Goal: Task Accomplishment & Management: Complete application form

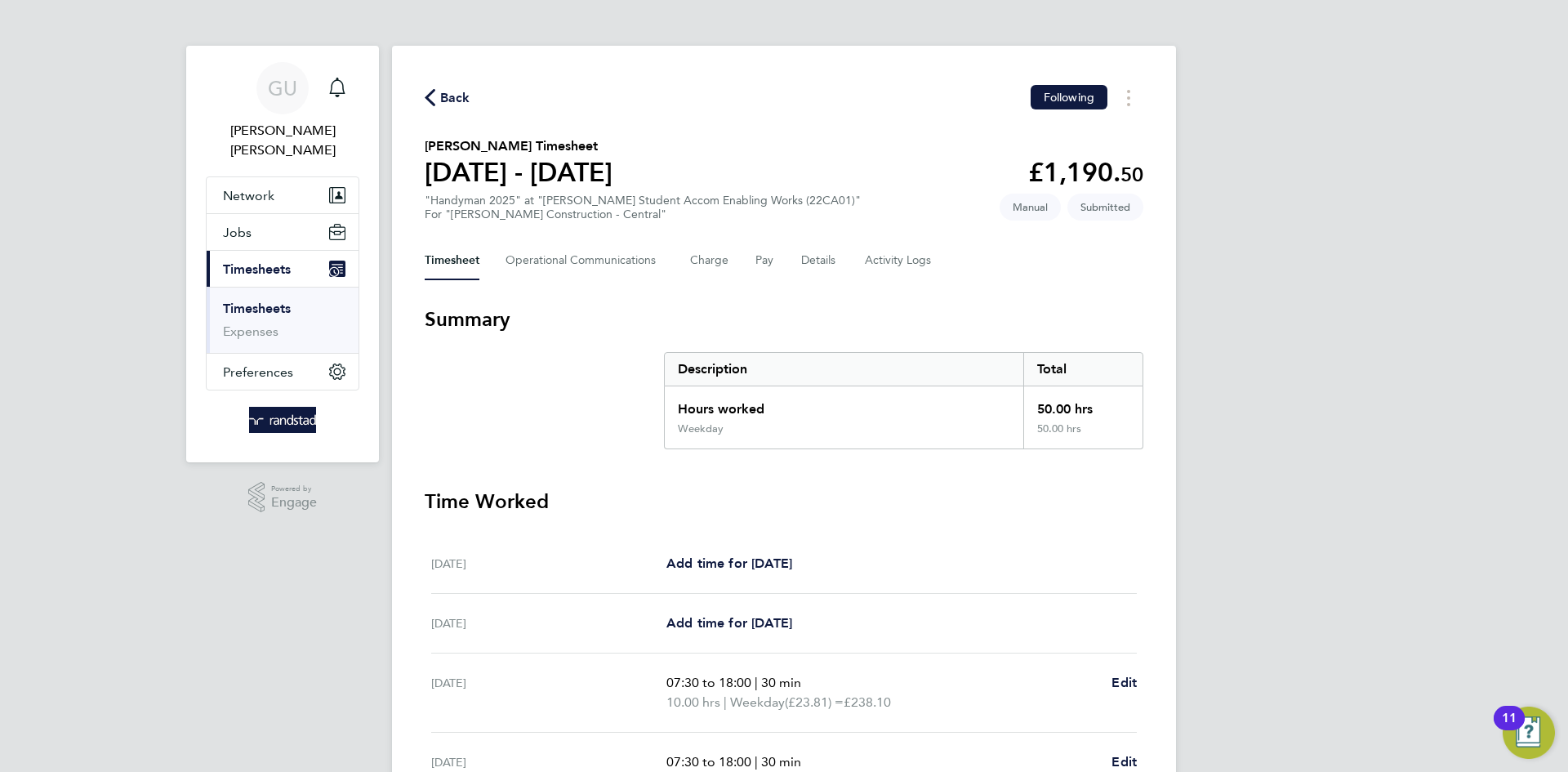
click at [256, 300] on link "Timesheets" at bounding box center [256, 308] width 67 height 15
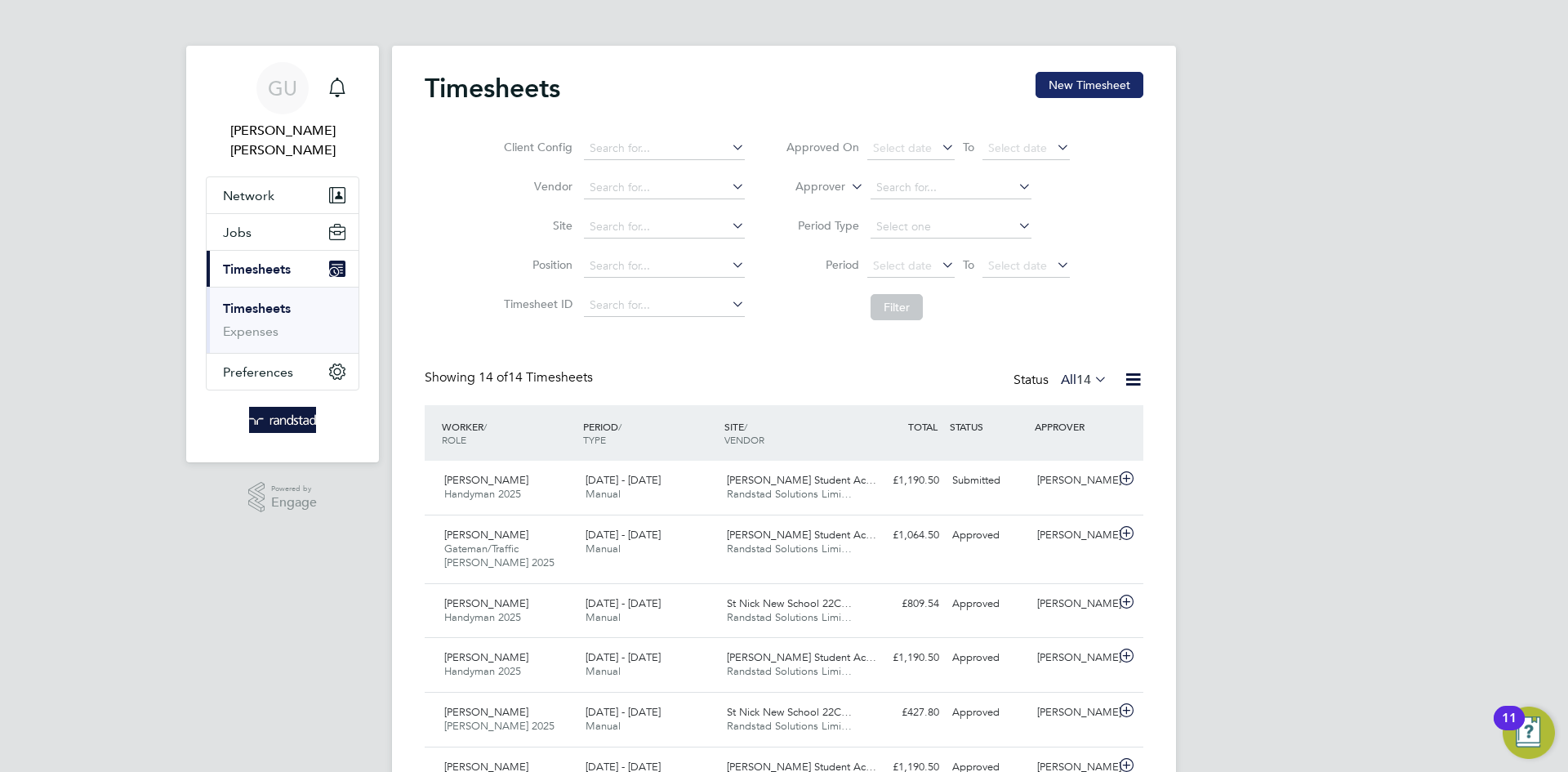
click at [1102, 76] on button "New Timesheet" at bounding box center [1090, 85] width 108 height 27
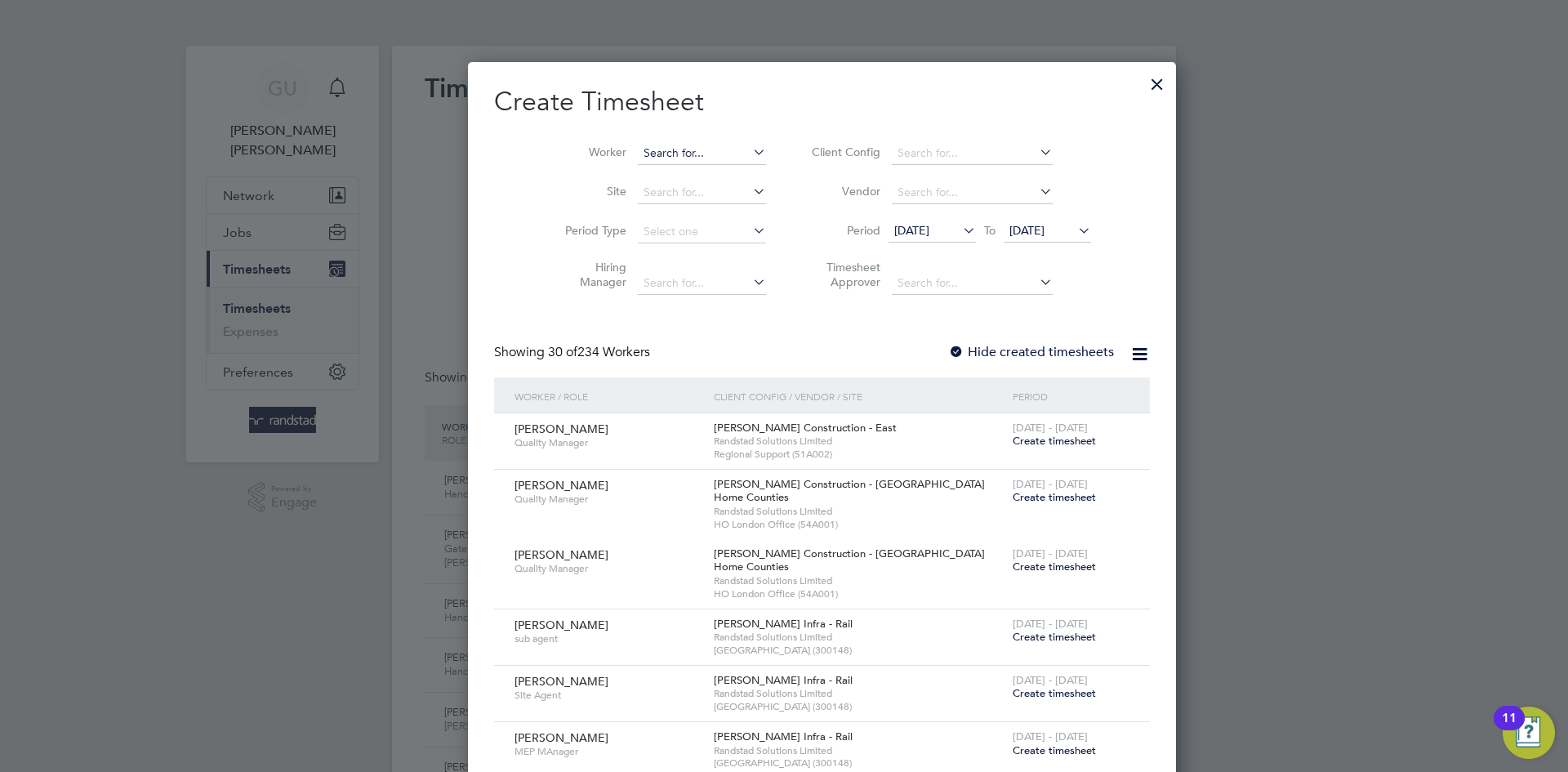
click at [638, 152] on input at bounding box center [702, 154] width 128 height 23
click at [681, 184] on li "Kelron Awuah Baffour" at bounding box center [670, 175] width 143 height 22
type input "Kelron Awuah Baffour"
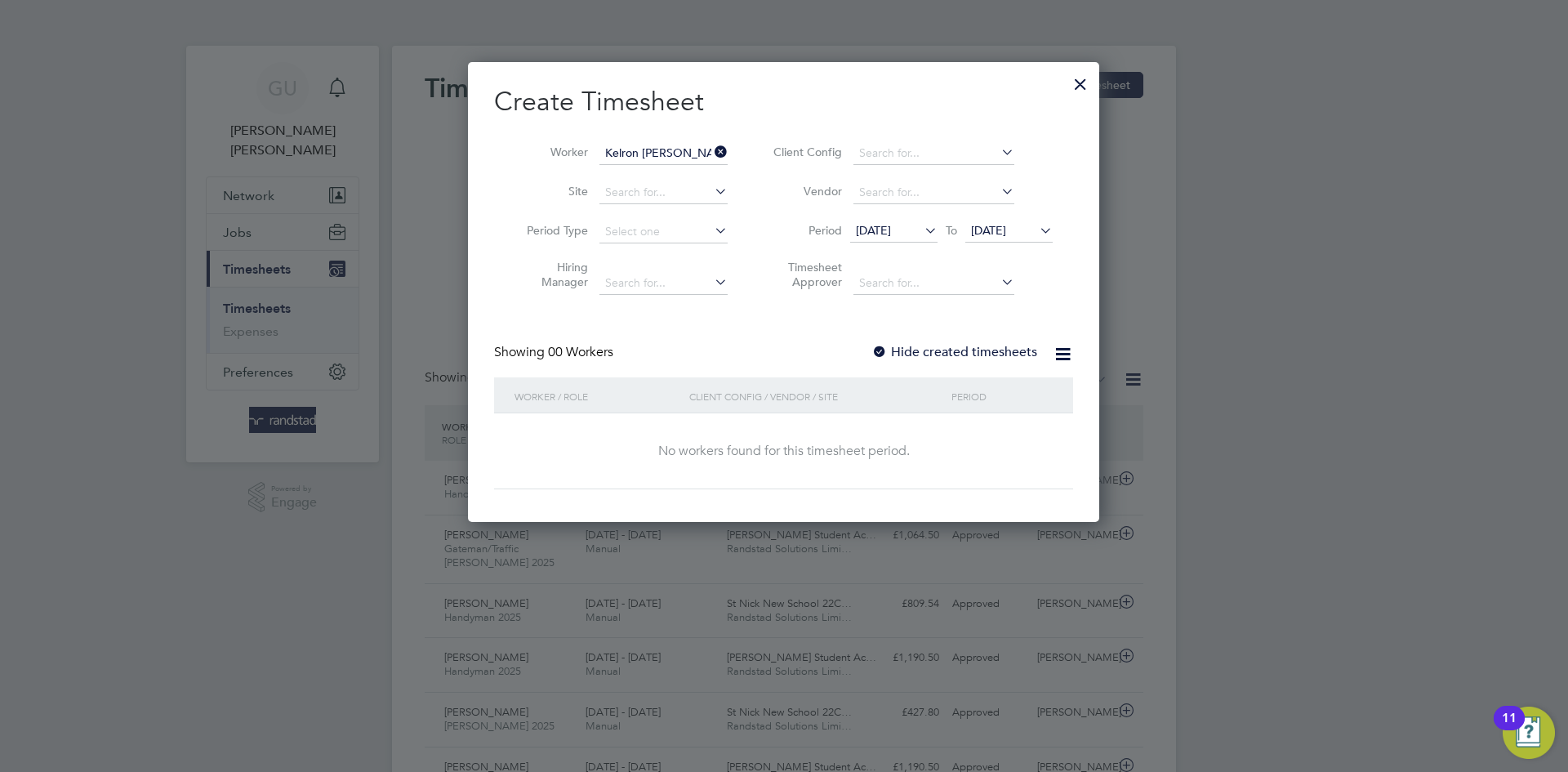
click at [1036, 236] on icon at bounding box center [1036, 230] width 0 height 23
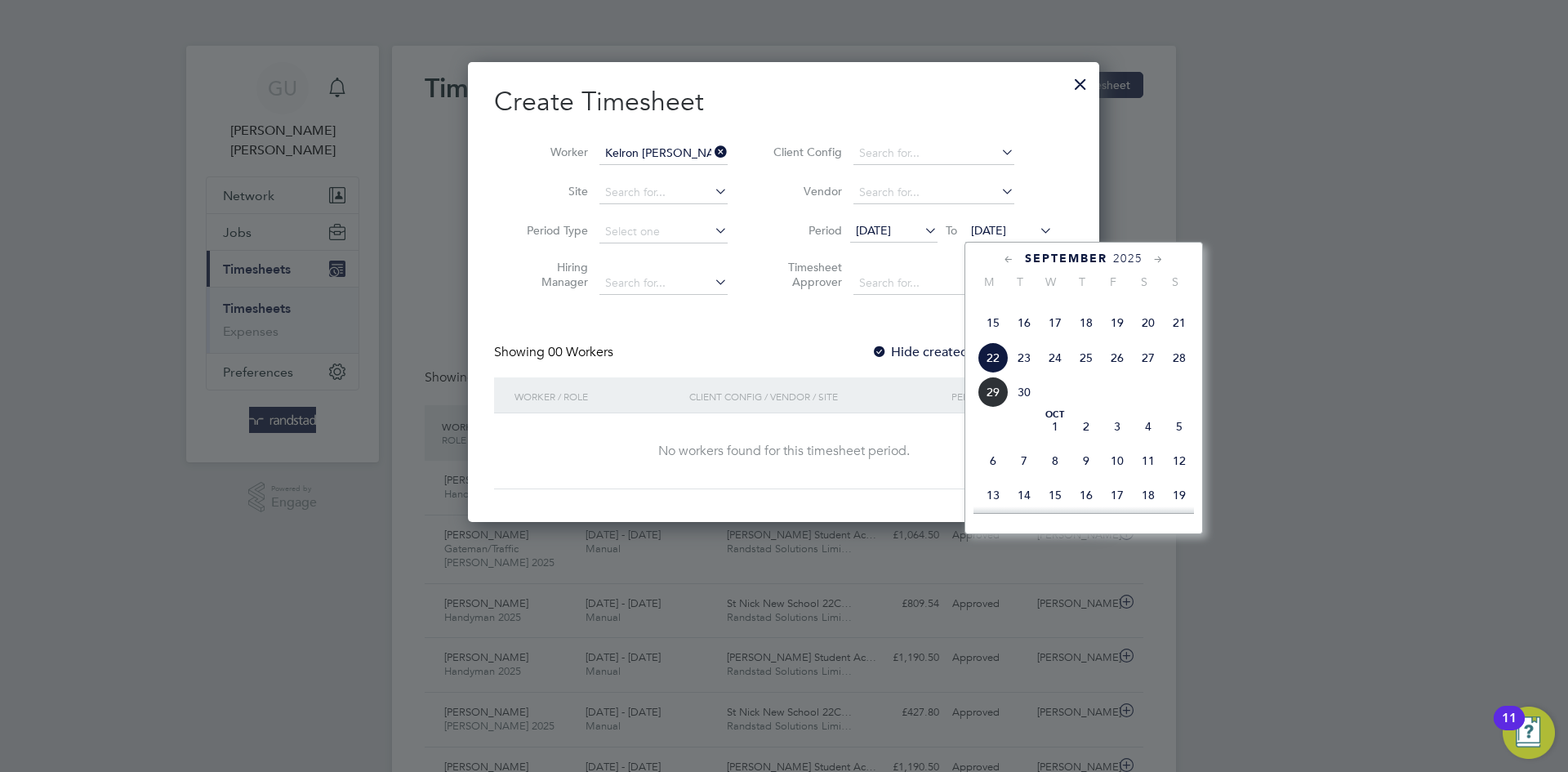
click at [1176, 373] on span "28" at bounding box center [1180, 357] width 31 height 31
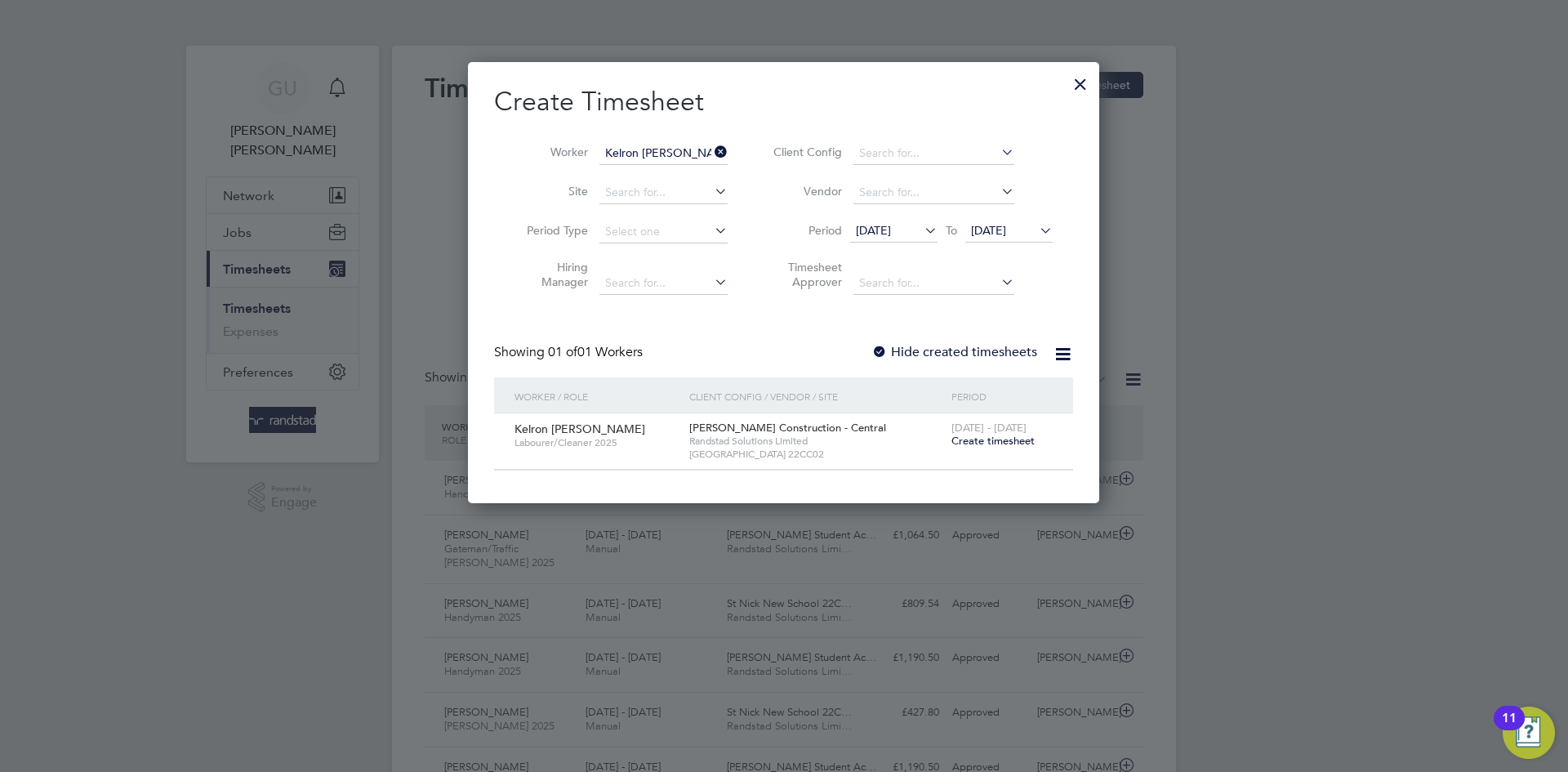
click at [883, 353] on div at bounding box center [879, 352] width 16 height 16
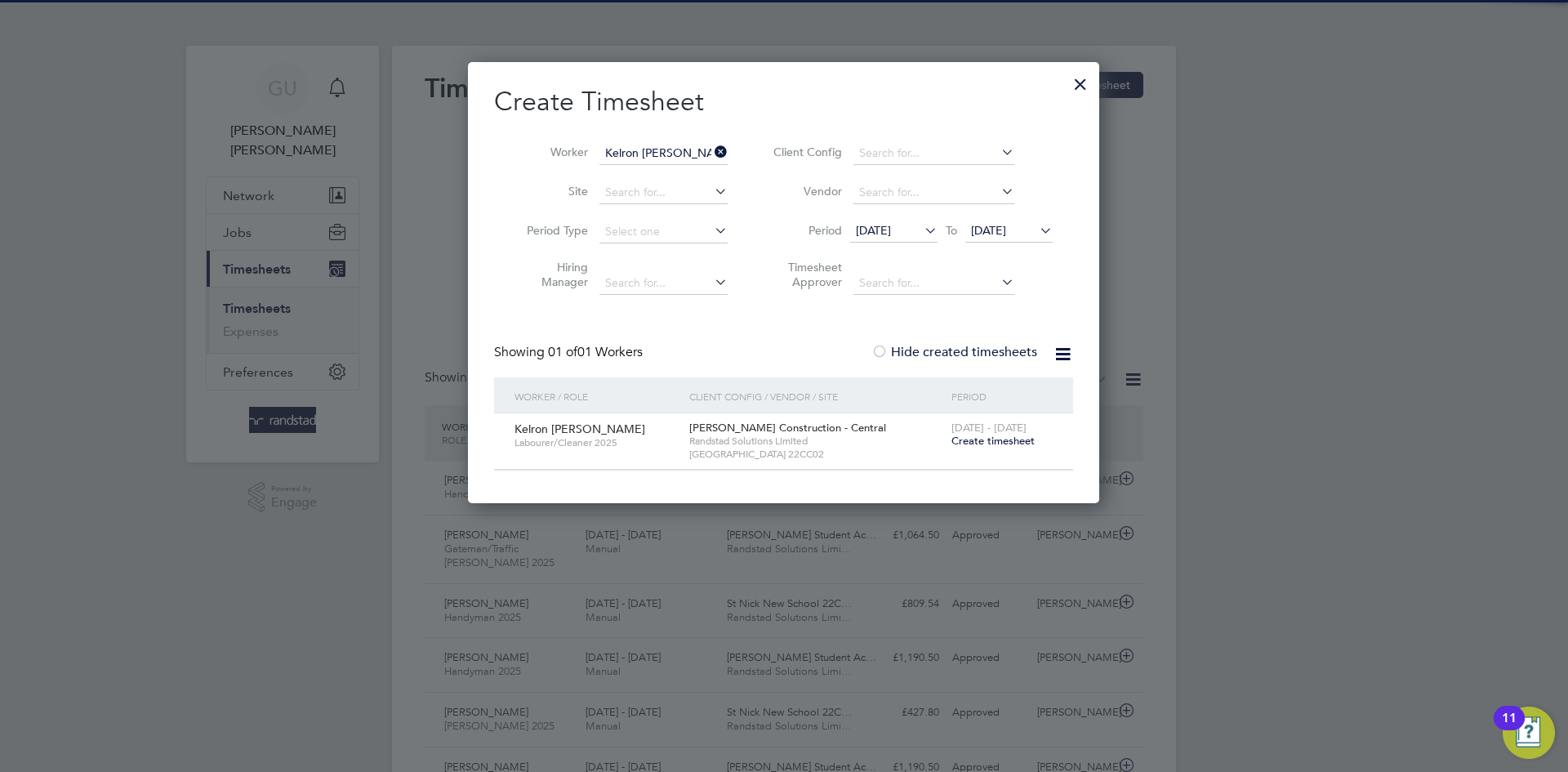
click at [883, 353] on div at bounding box center [879, 352] width 16 height 16
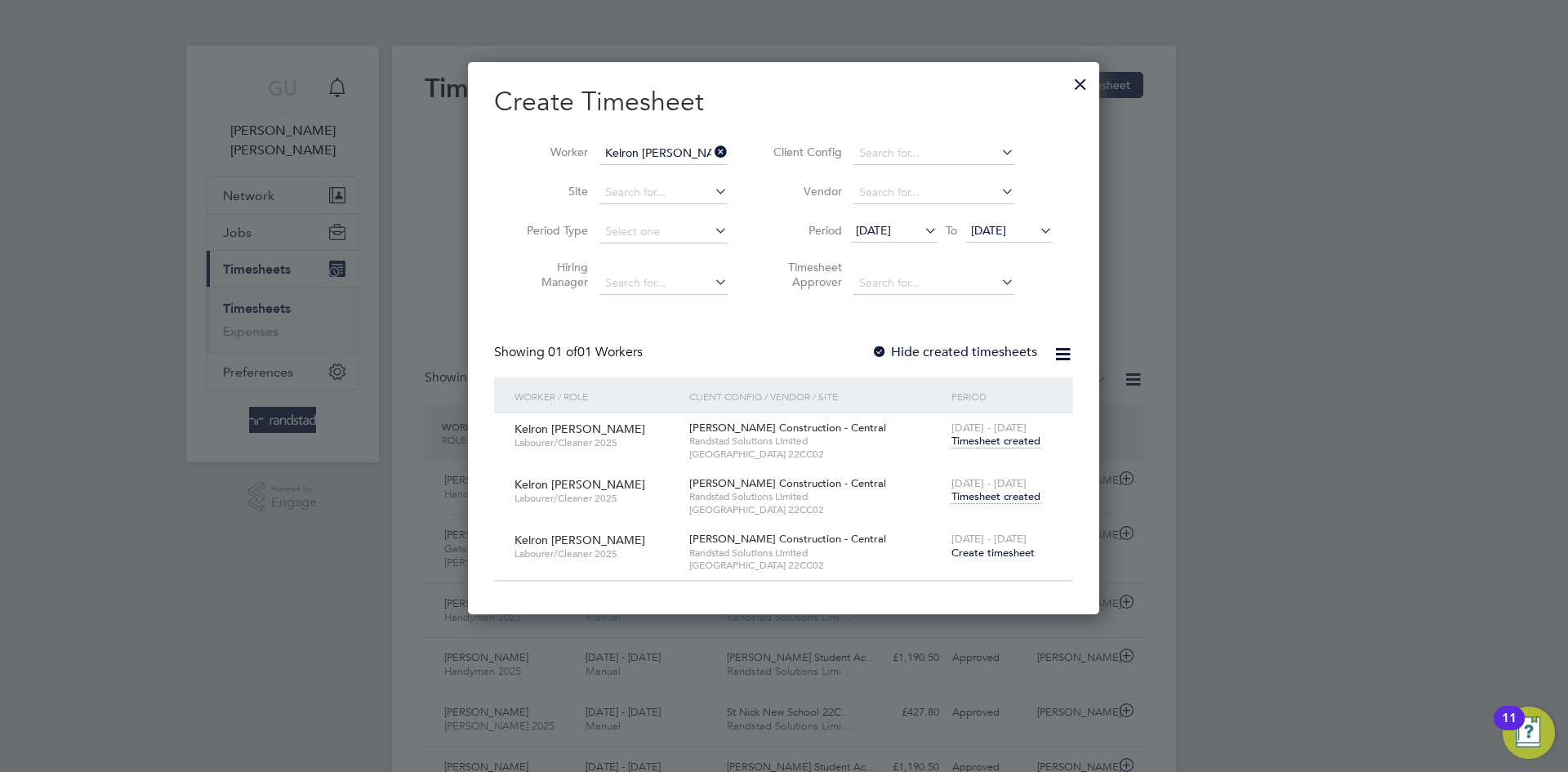
click at [1002, 499] on span "Timesheet created" at bounding box center [996, 496] width 89 height 14
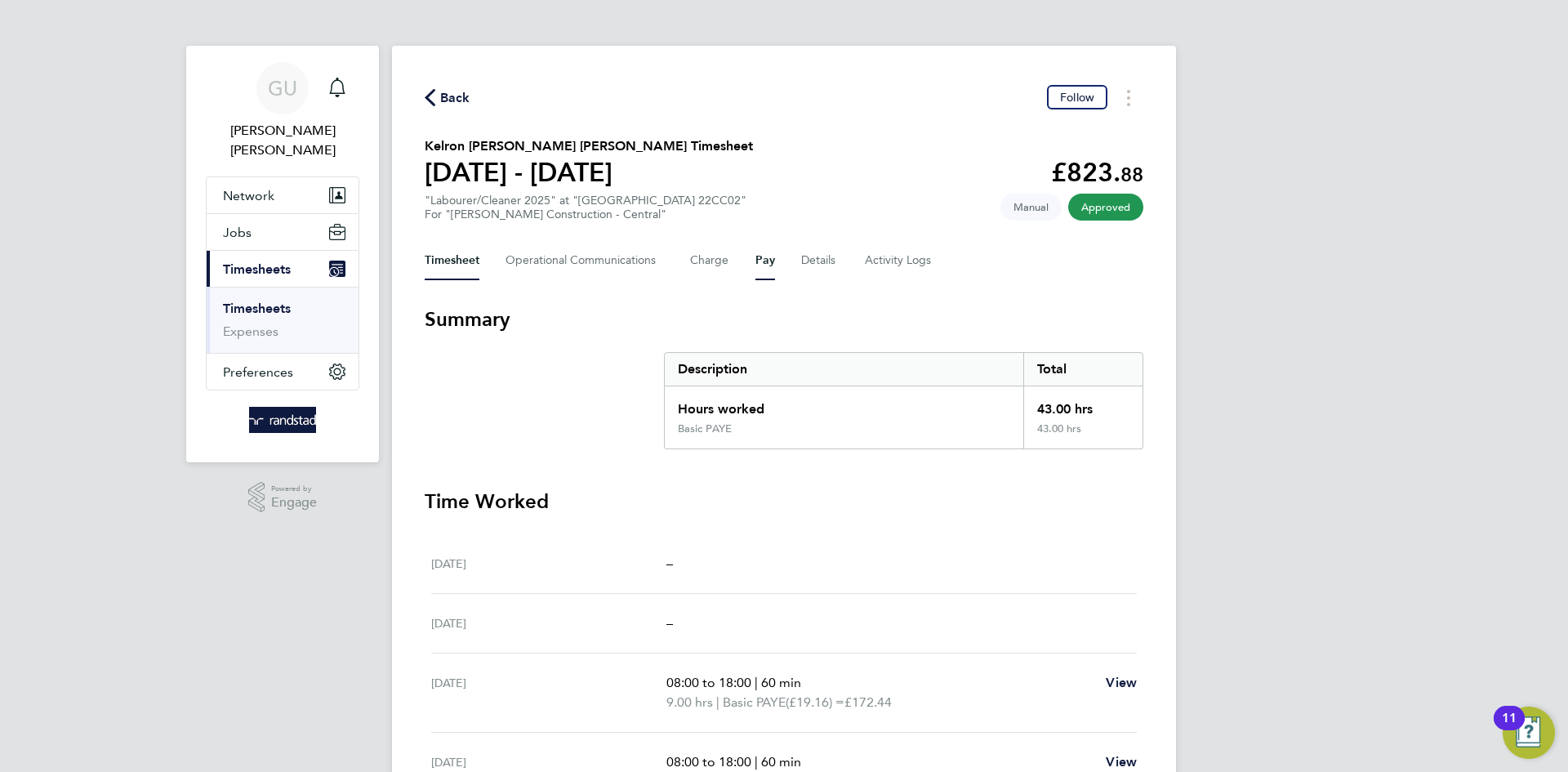
click at [762, 259] on button "Pay" at bounding box center [765, 260] width 20 height 39
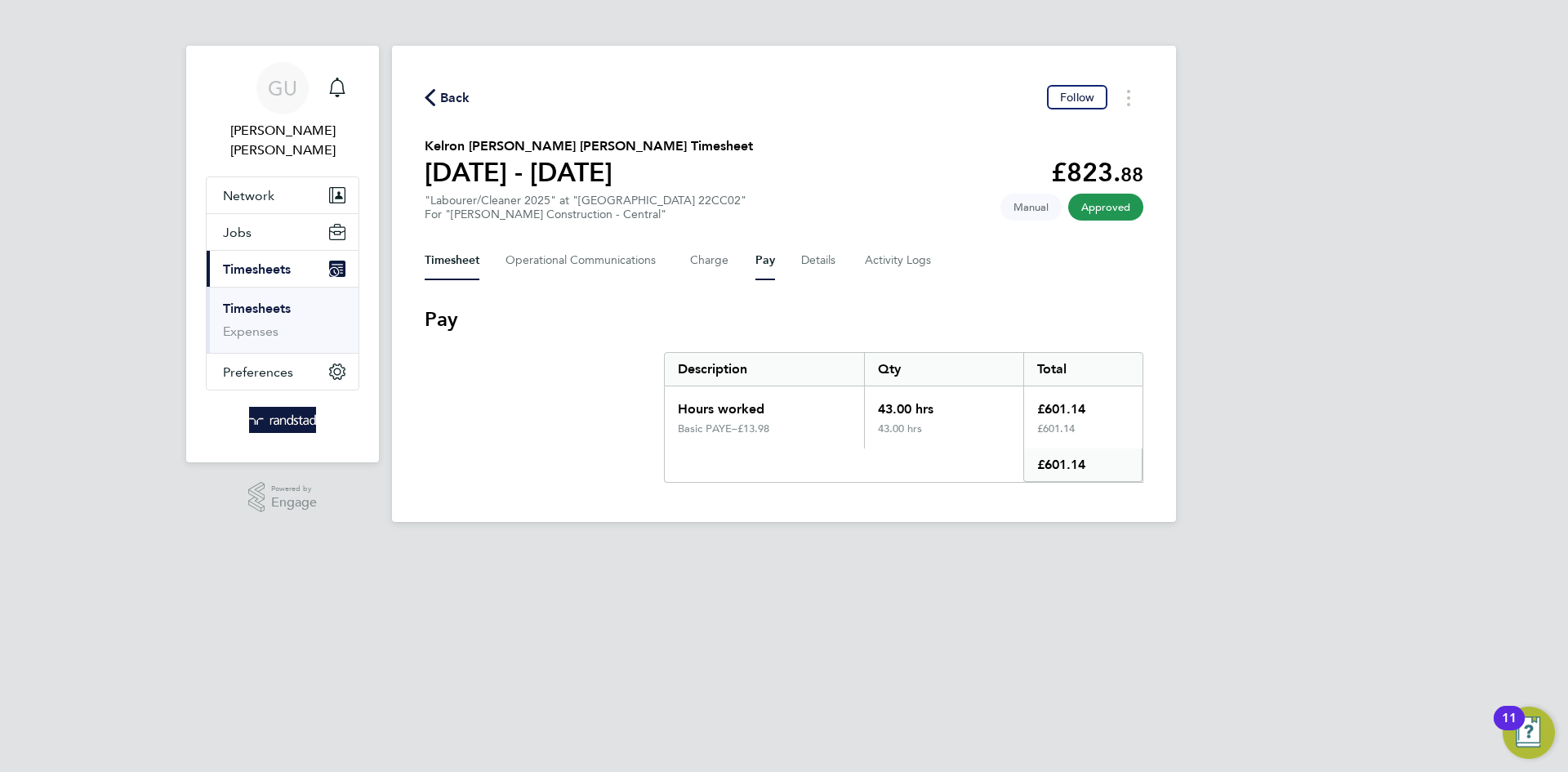
click at [453, 252] on button "Timesheet" at bounding box center [452, 260] width 55 height 39
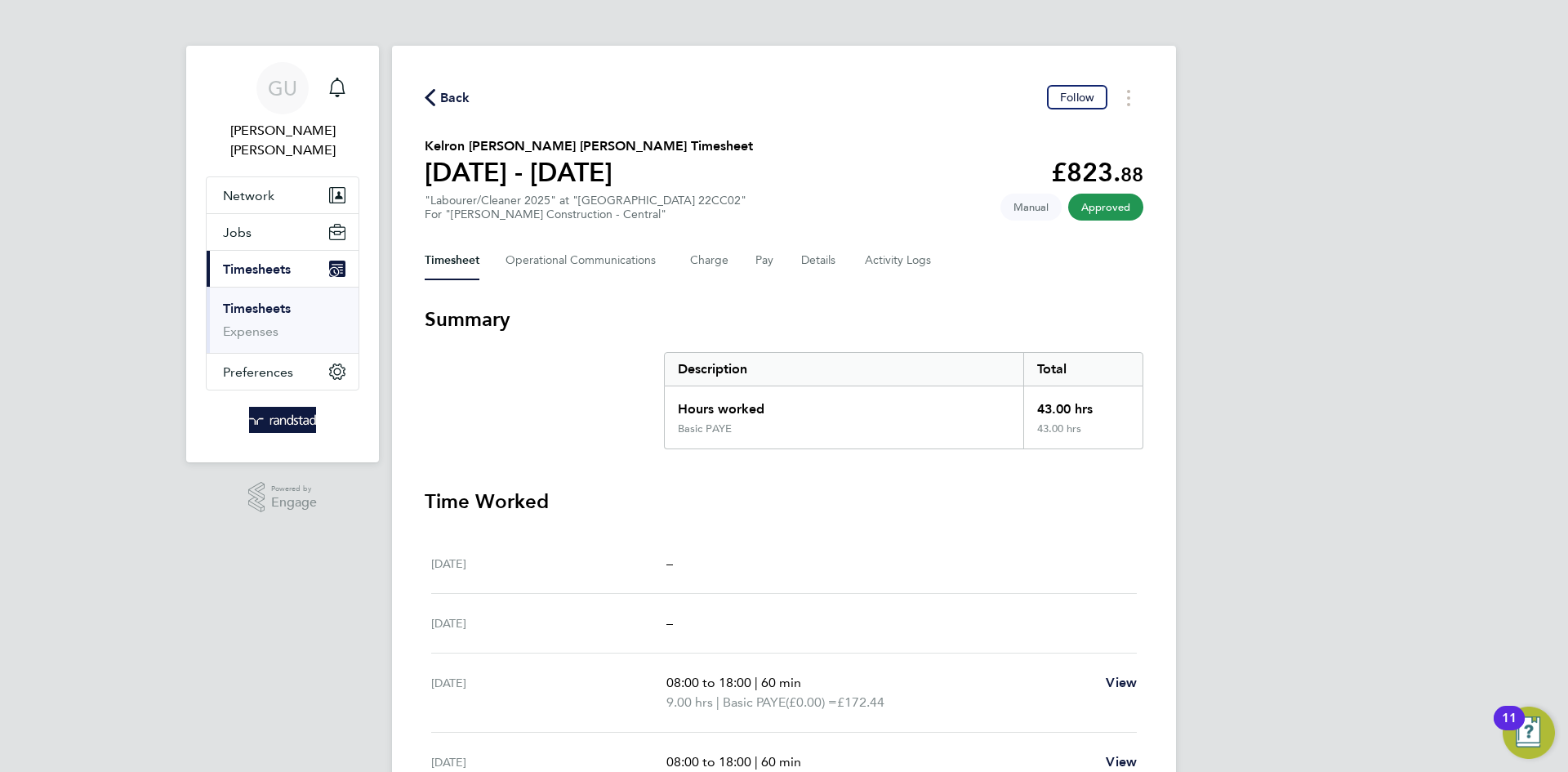
click at [254, 300] on link "Timesheets" at bounding box center [256, 308] width 67 height 15
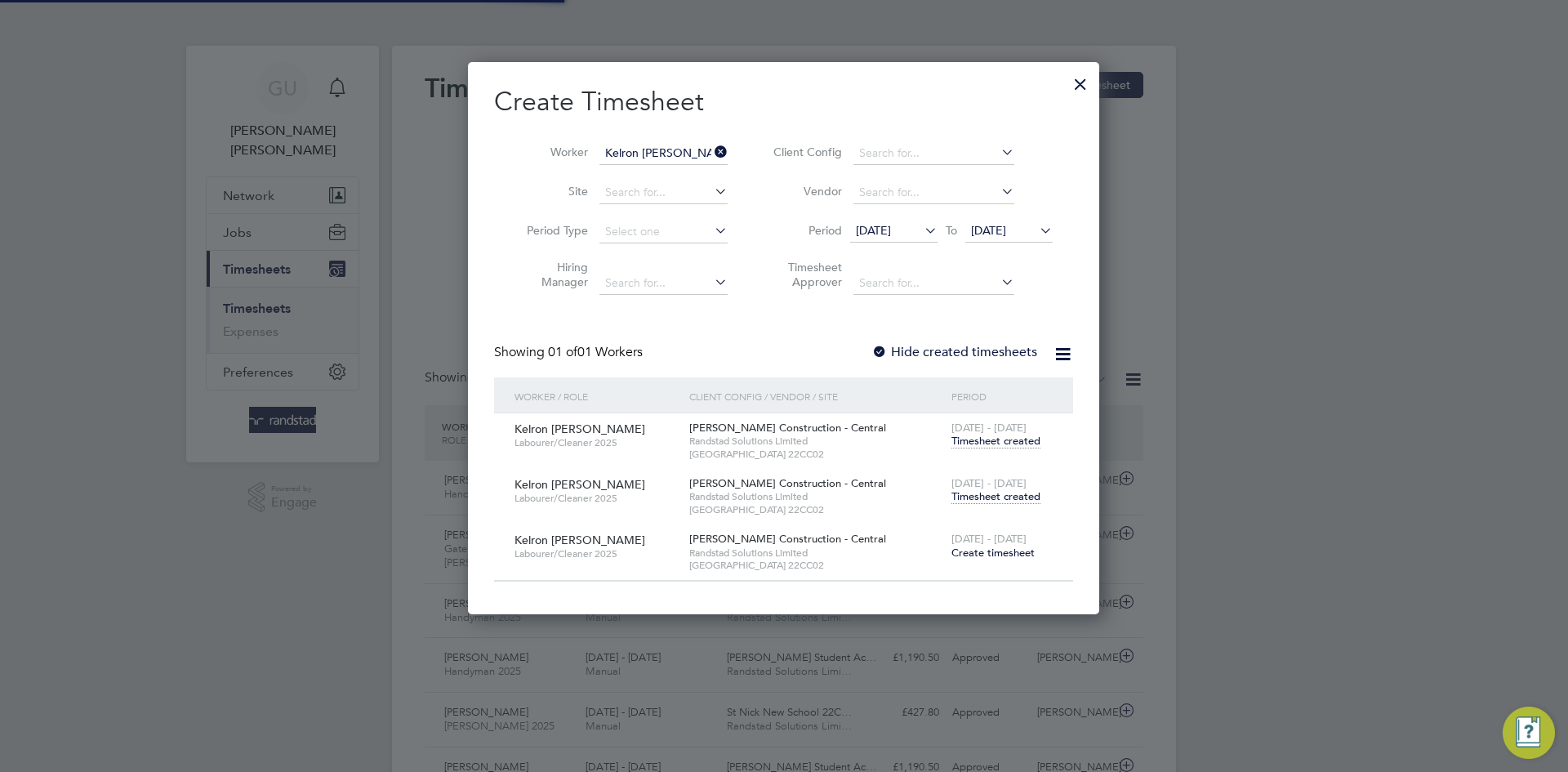
scroll to position [42, 142]
click at [711, 155] on icon at bounding box center [711, 152] width 0 height 23
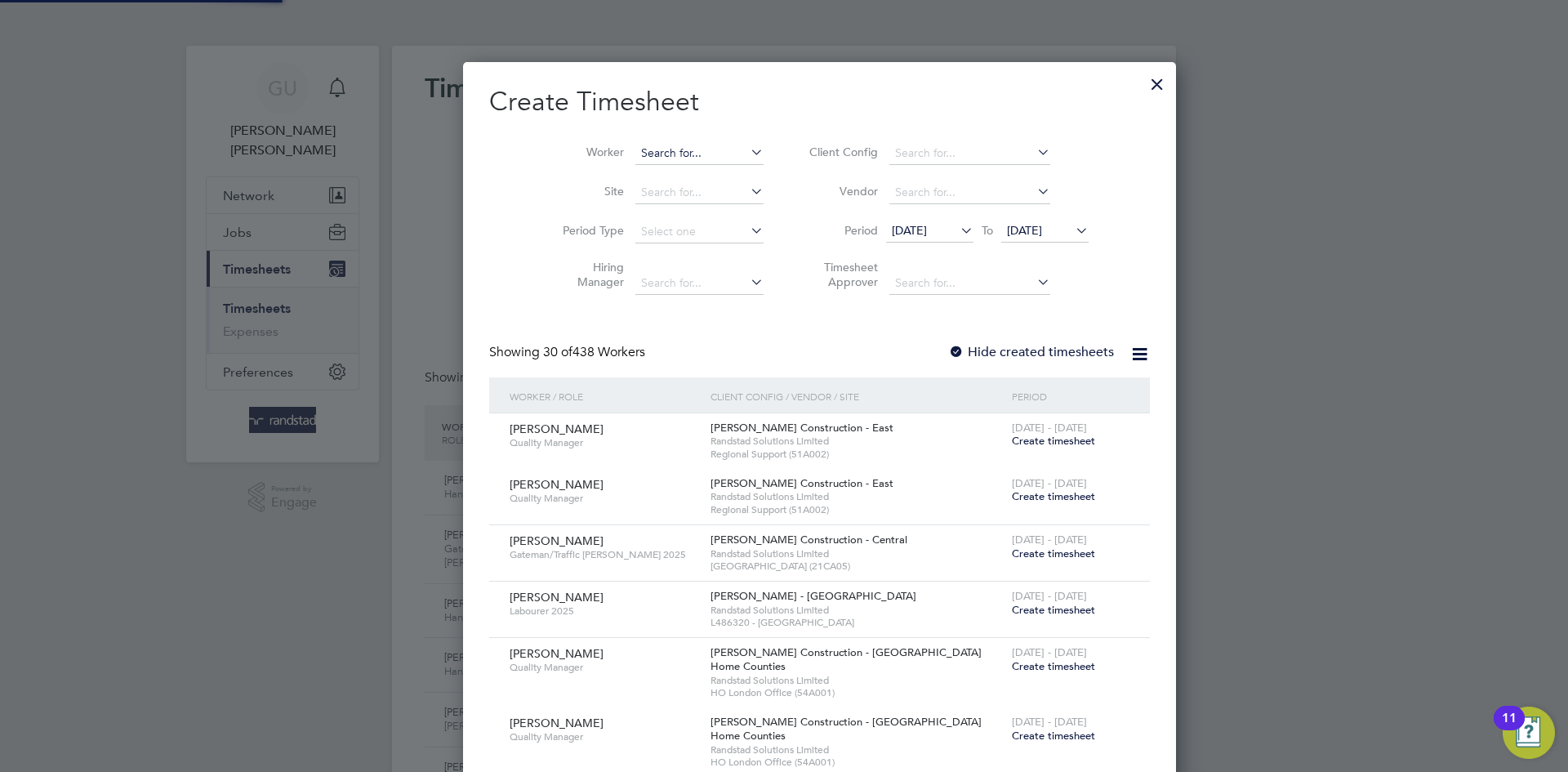
click at [644, 155] on input at bounding box center [699, 154] width 128 height 23
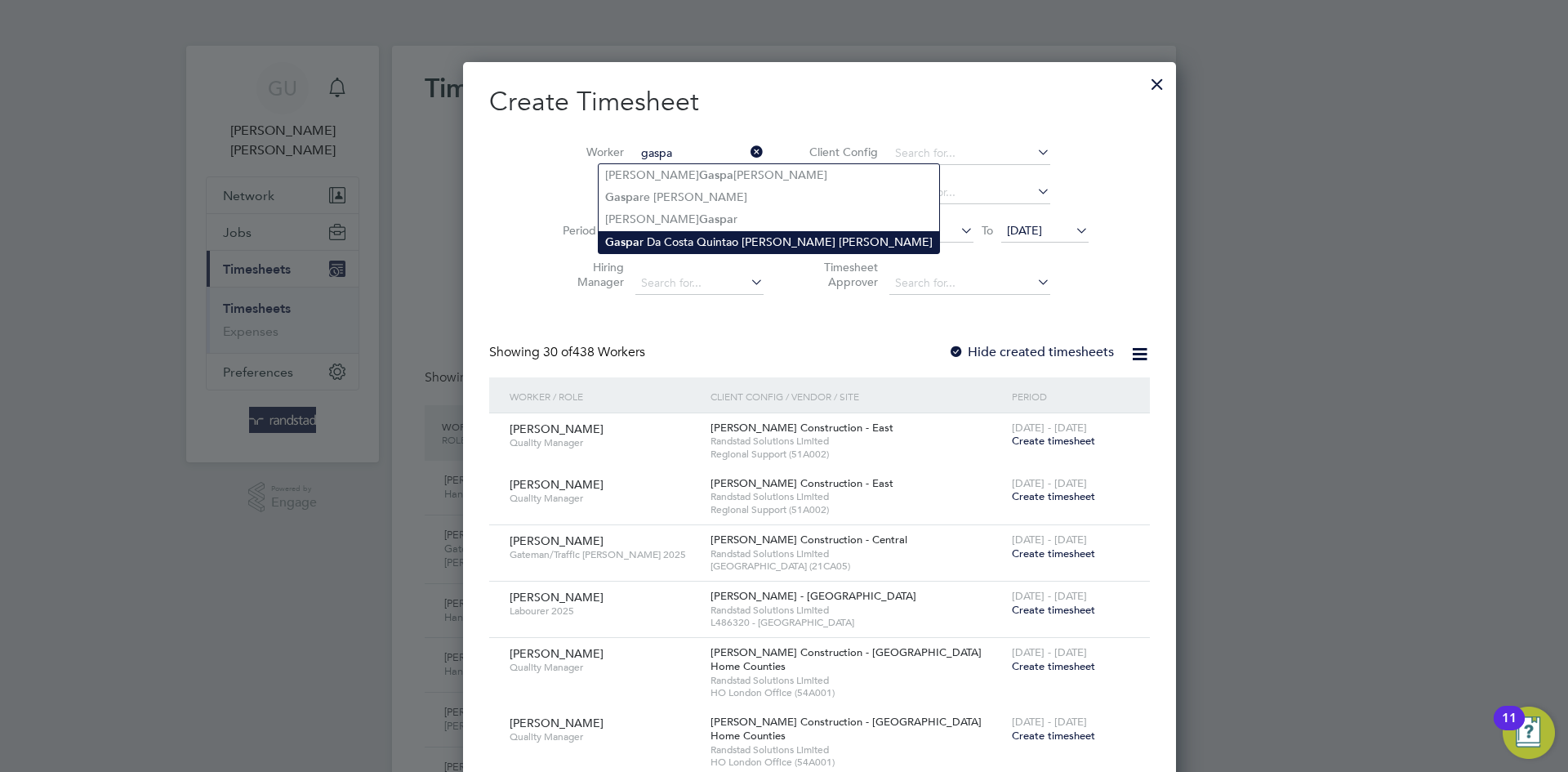
click at [686, 240] on li "Gaspa r Da Costa Quintao Freitas Fernandes" at bounding box center [768, 241] width 341 height 22
type input "Gaspar Da Costa Quintao Freitas Fernandes"
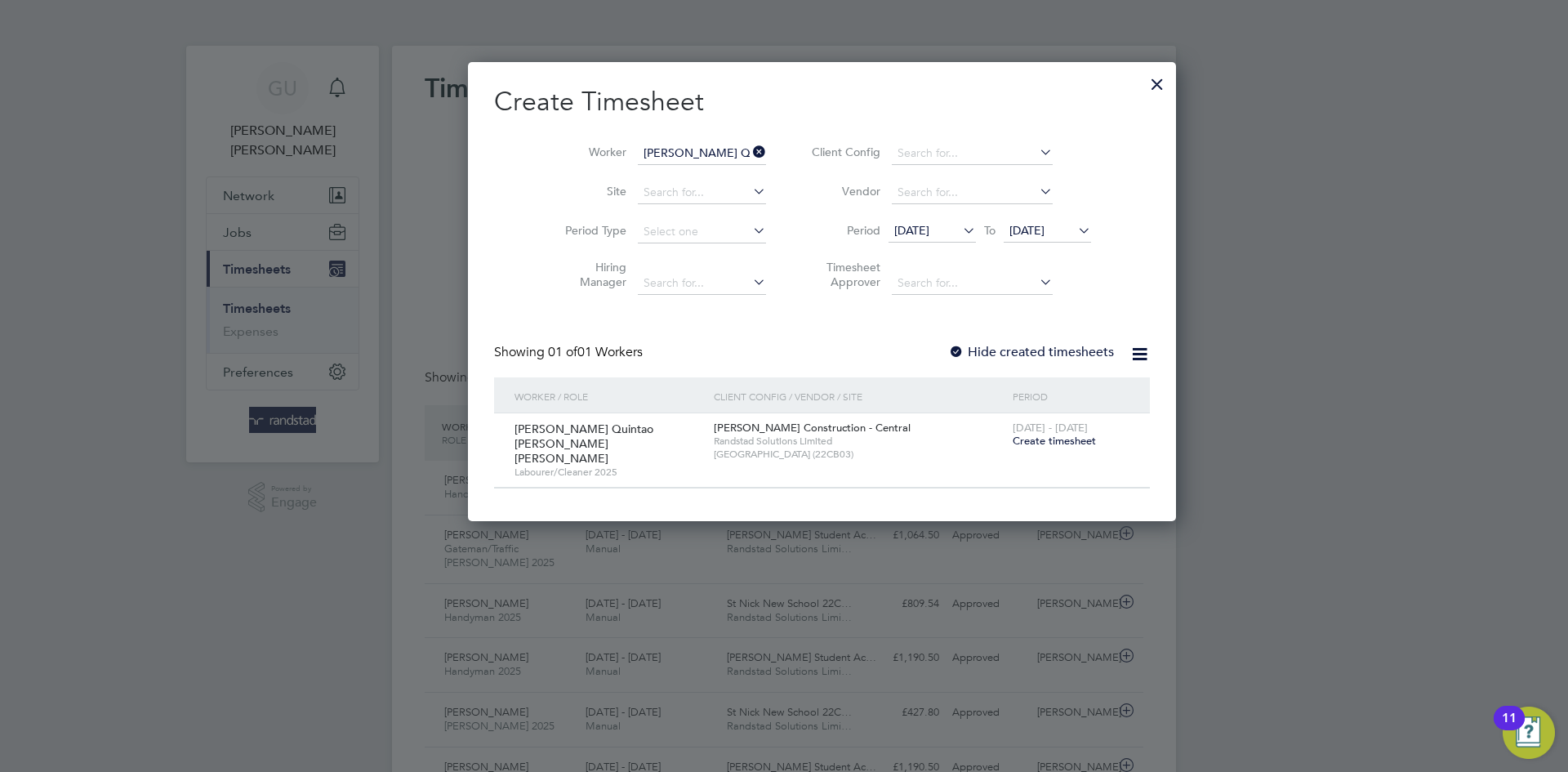
click at [948, 353] on div at bounding box center [955, 352] width 16 height 16
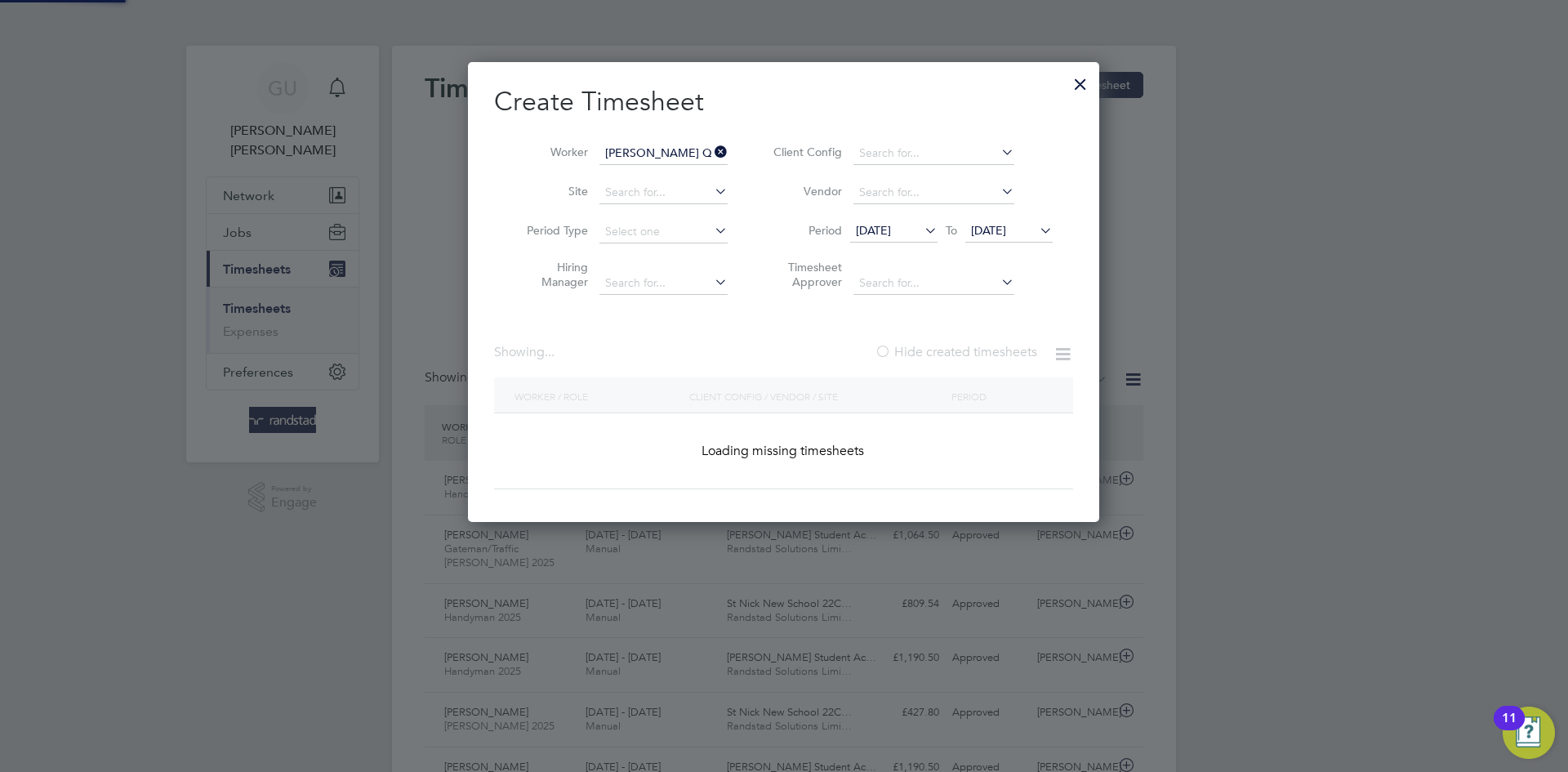
click at [876, 353] on div at bounding box center [882, 352] width 16 height 16
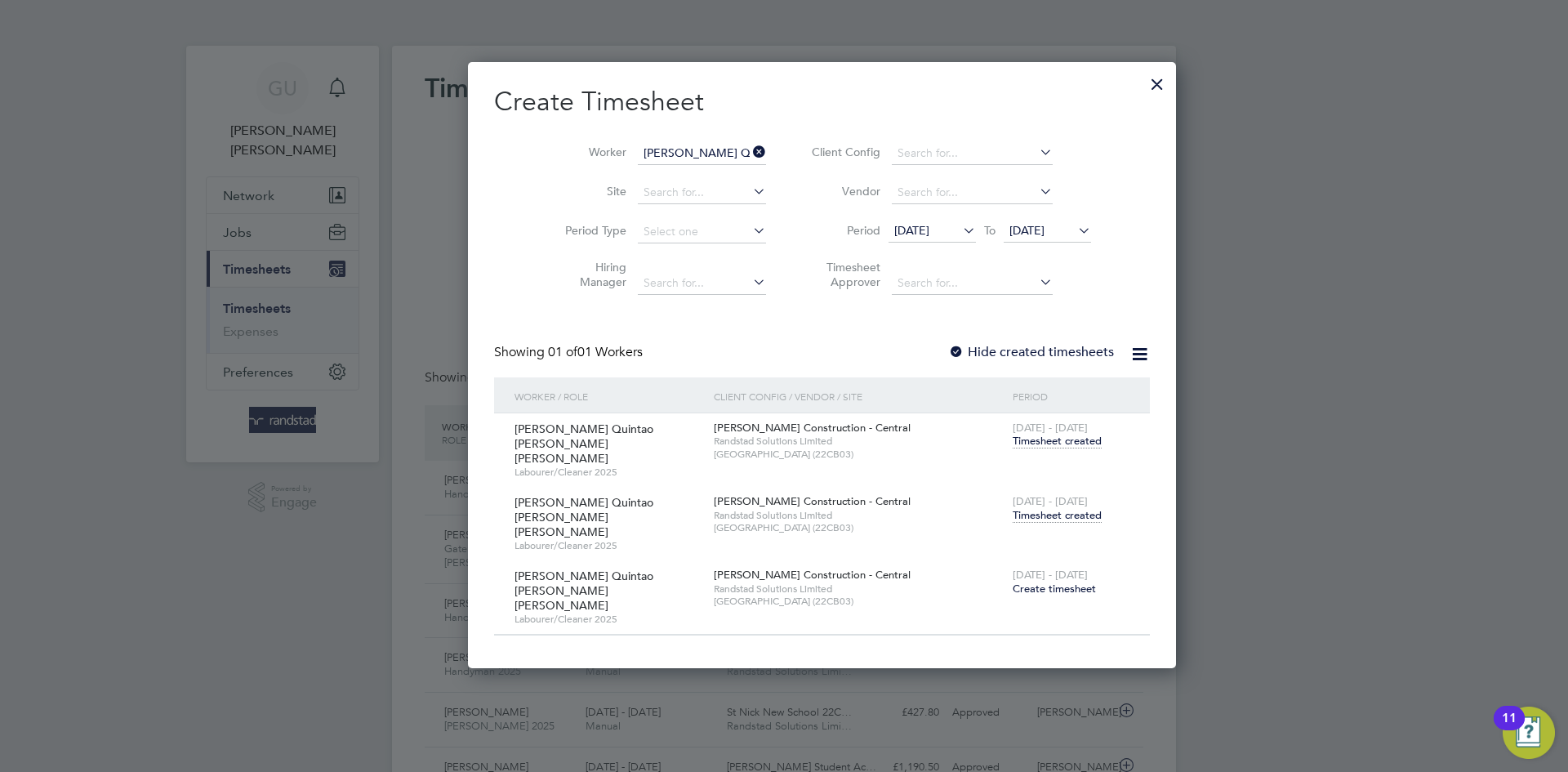
click at [1012, 508] on span "Timesheet created" at bounding box center [1057, 515] width 89 height 14
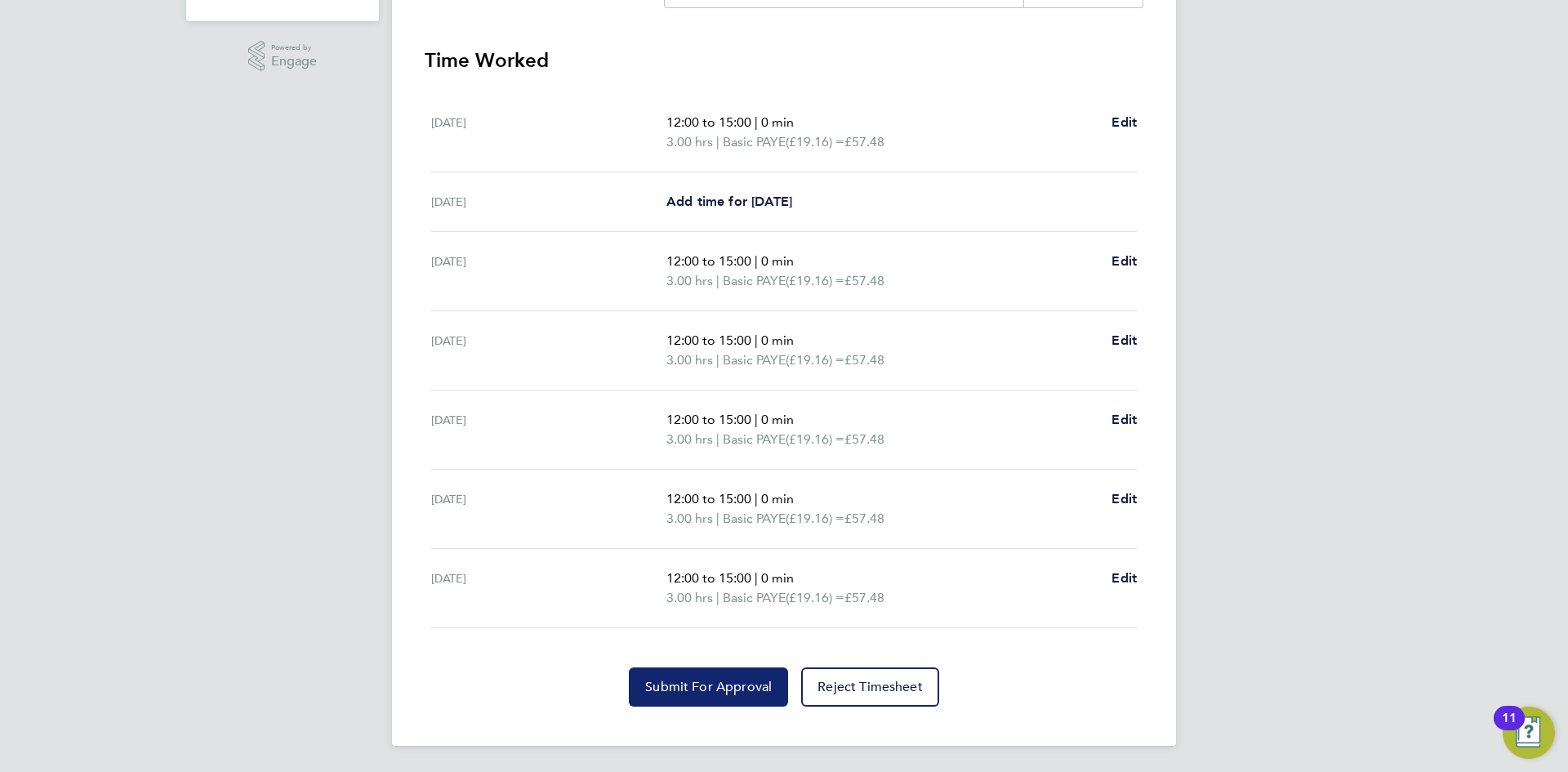
click at [691, 698] on button "Submit For Approval" at bounding box center [708, 687] width 160 height 39
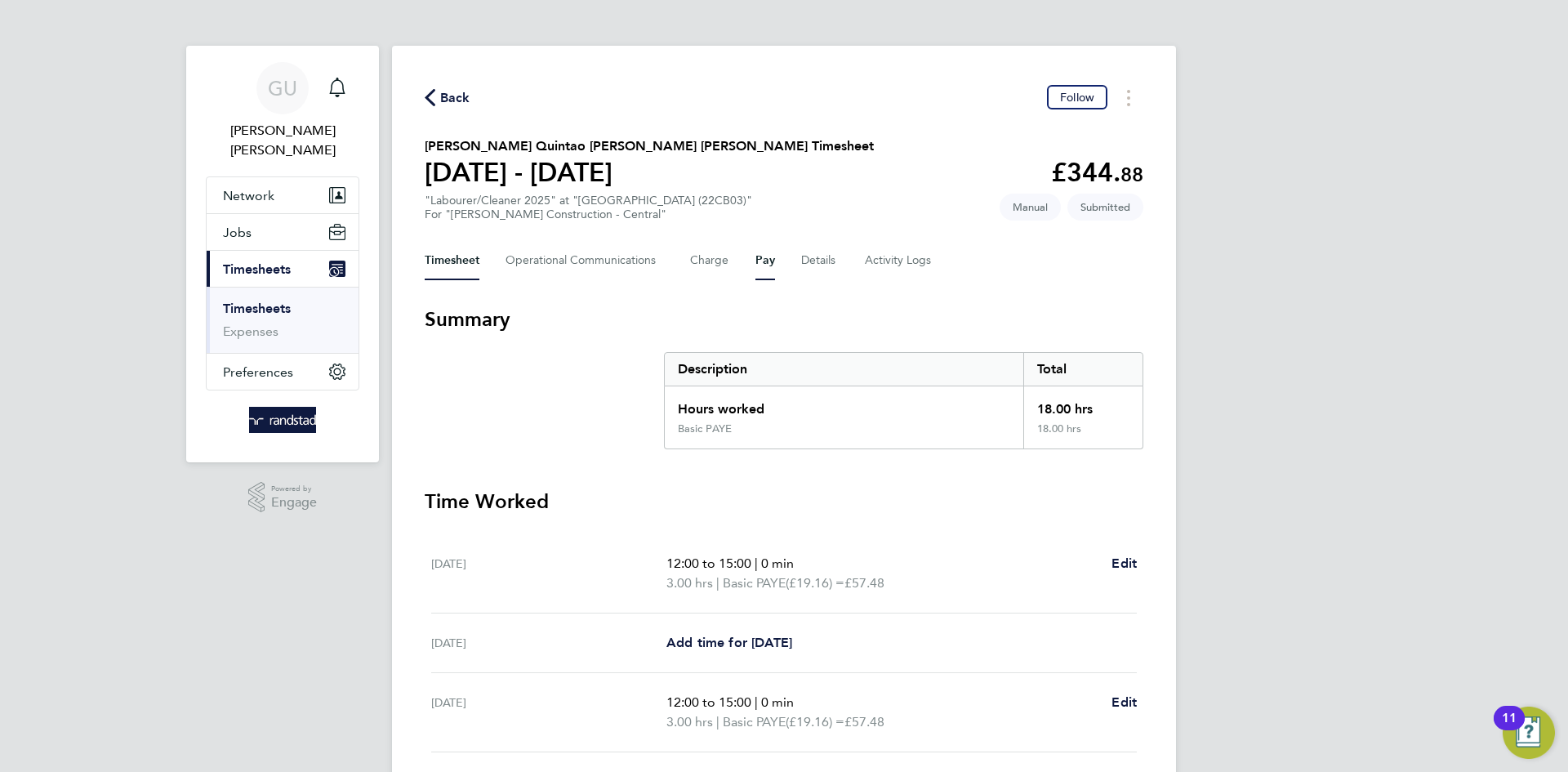
click at [762, 254] on button "Pay" at bounding box center [765, 260] width 20 height 39
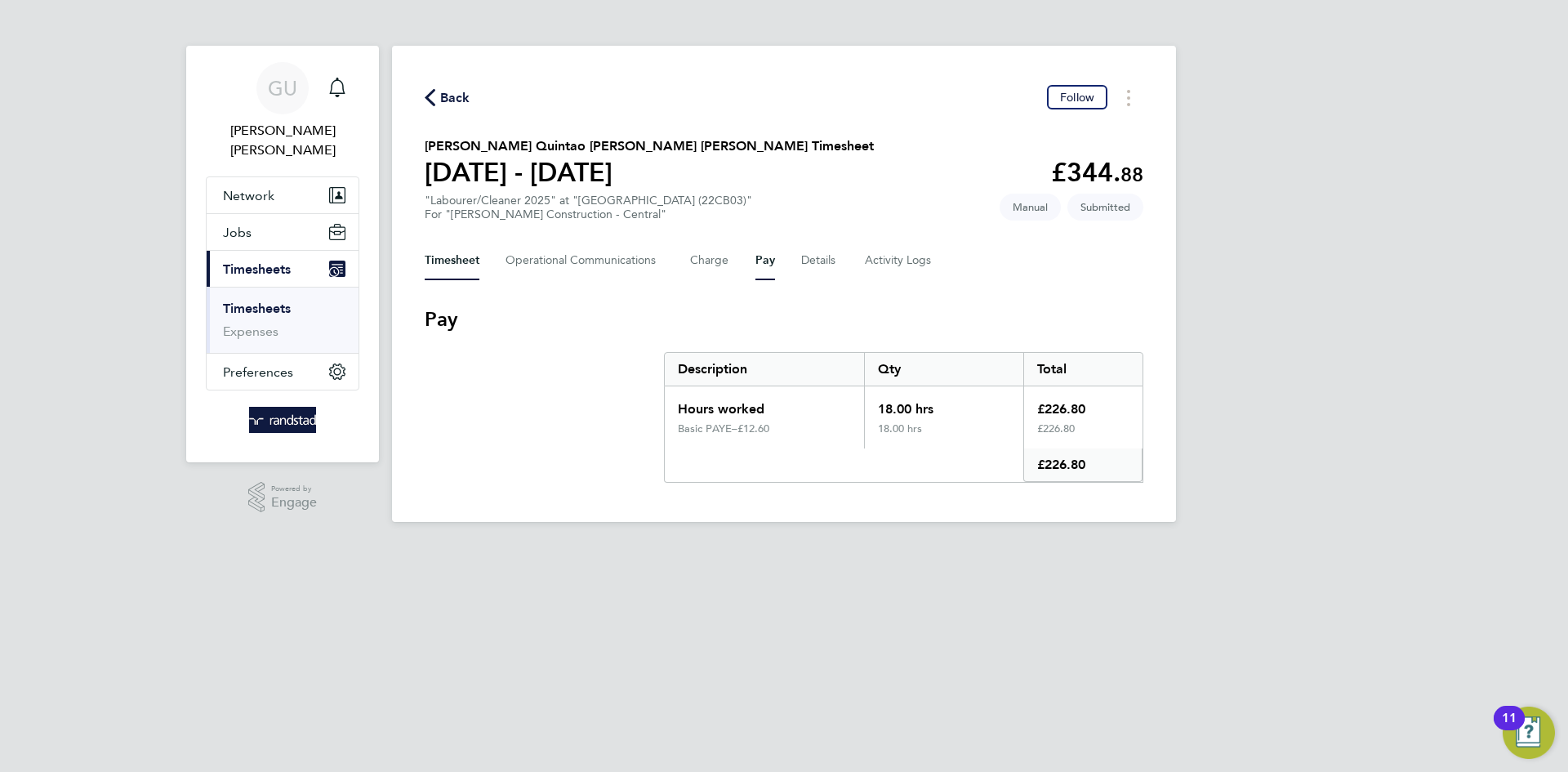
drag, startPoint x: 446, startPoint y: 258, endPoint x: 477, endPoint y: 284, distance: 40.5
click at [444, 259] on button "Timesheet" at bounding box center [452, 260] width 55 height 39
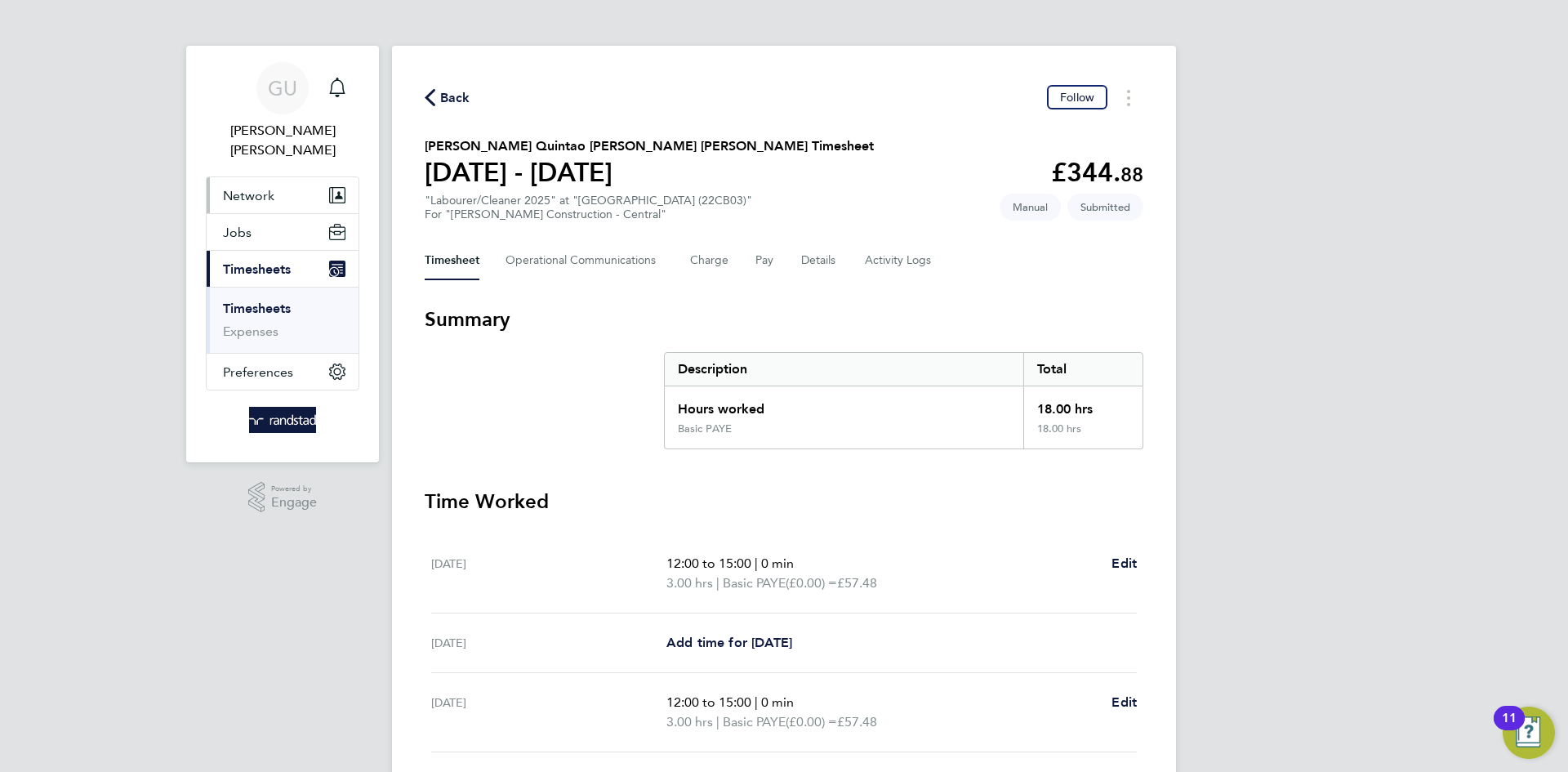
click at [237, 188] on span "Network" at bounding box center [249, 196] width 51 height 15
click at [263, 188] on span "Network" at bounding box center [249, 196] width 51 height 15
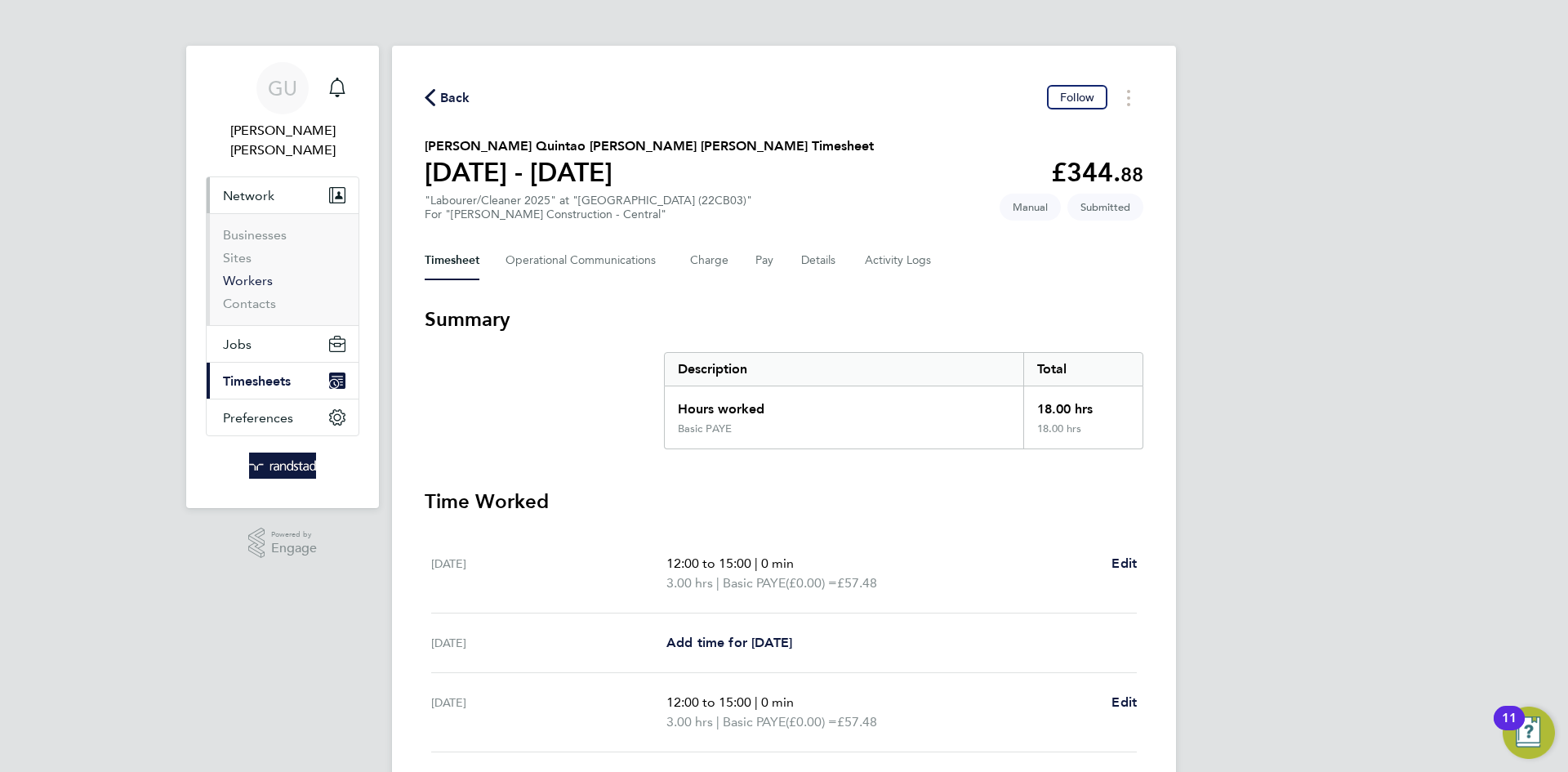
click at [242, 273] on link "Workers" at bounding box center [248, 280] width 49 height 15
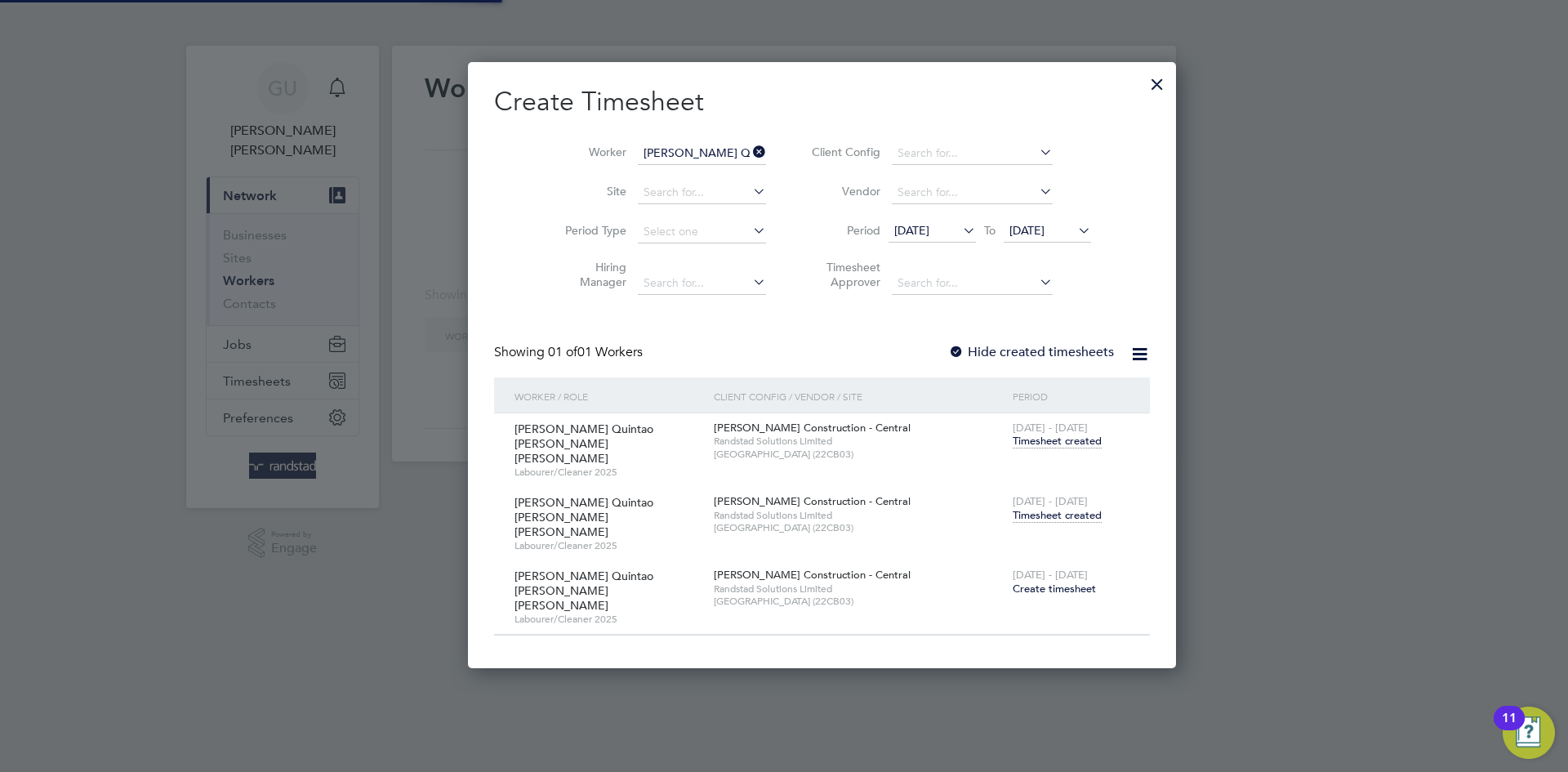
scroll to position [562, 633]
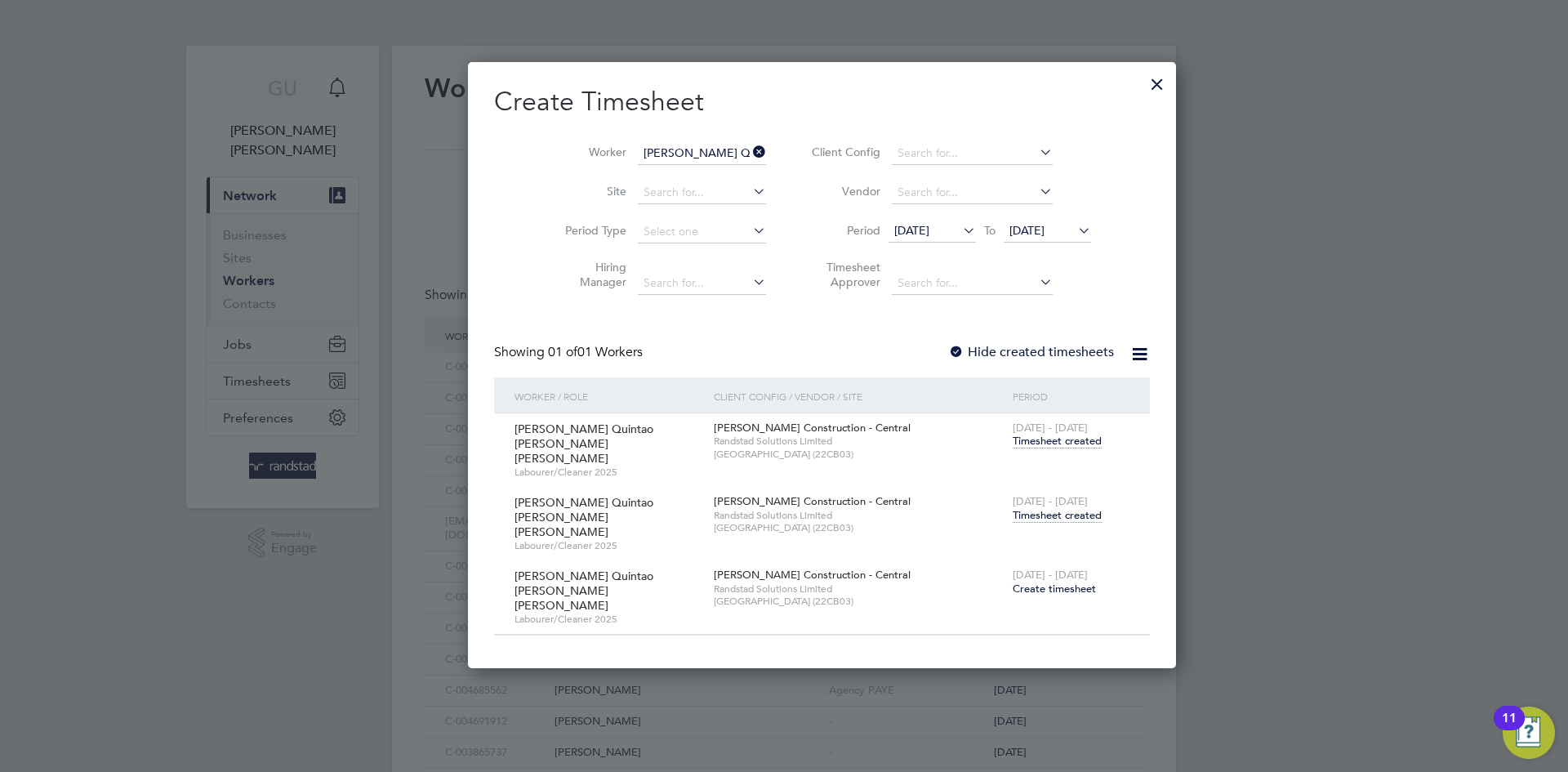
click at [749, 152] on icon at bounding box center [749, 152] width 0 height 23
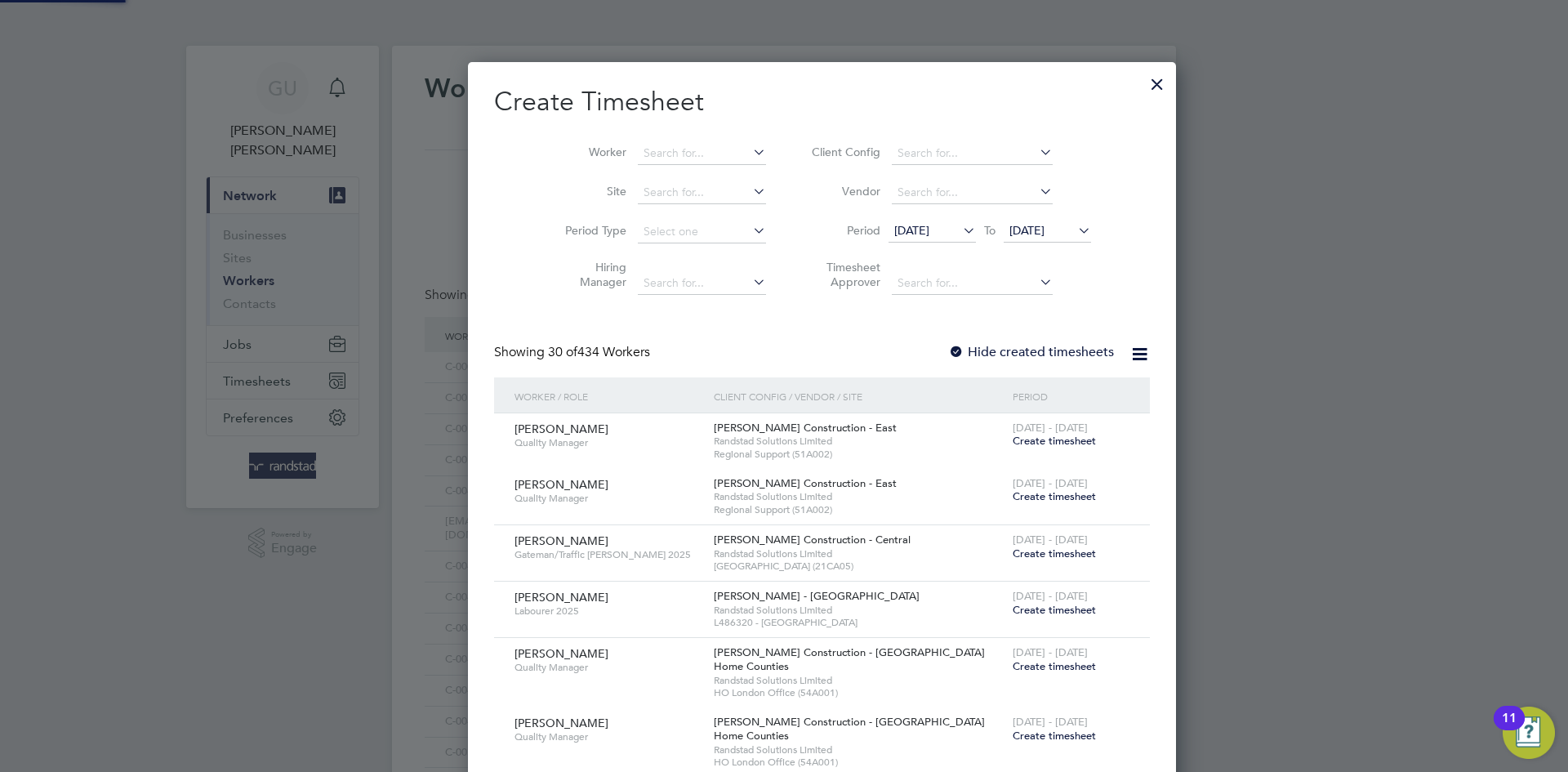
scroll to position [3459, 642]
click at [635, 147] on input at bounding box center [699, 154] width 128 height 23
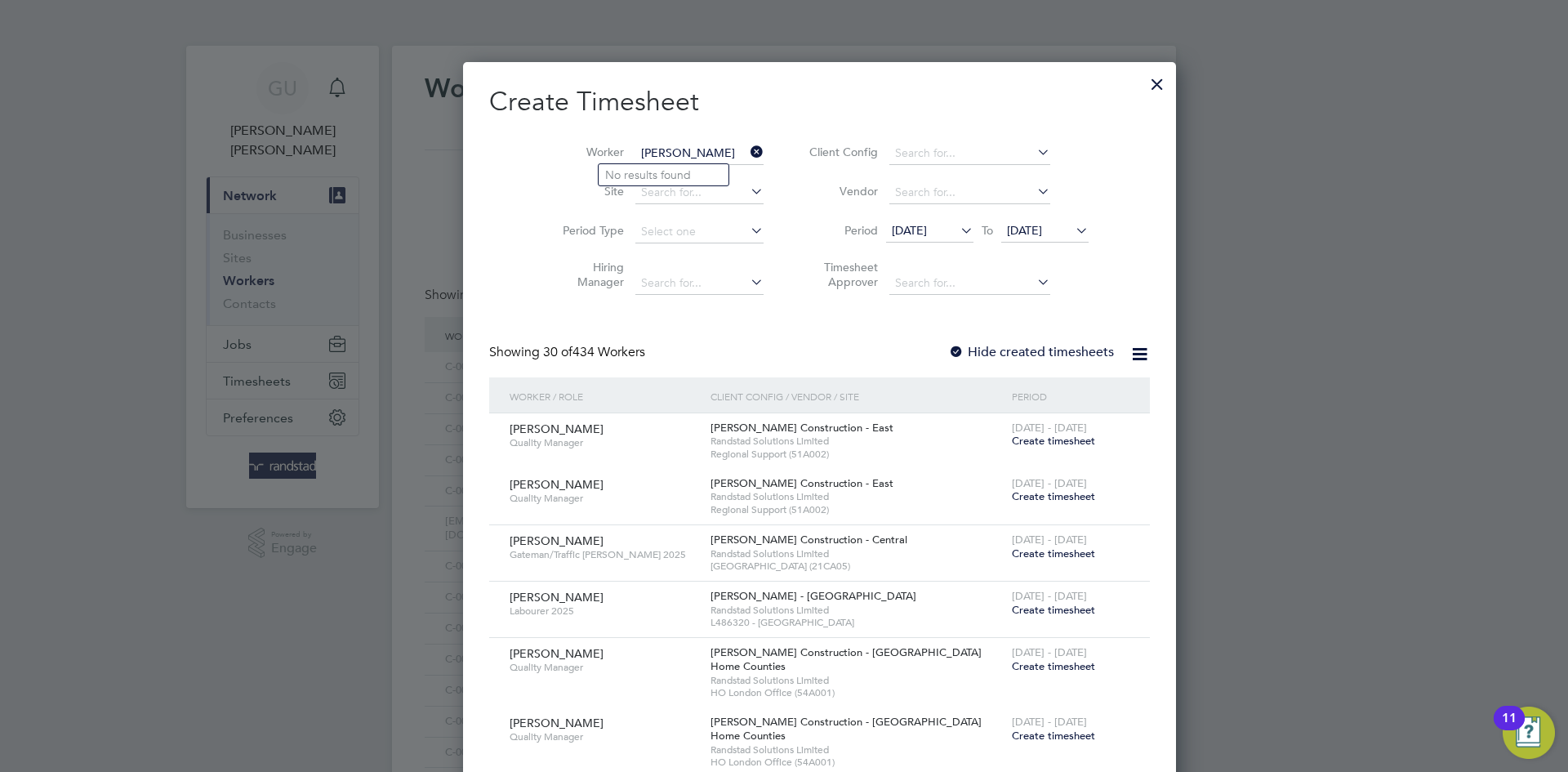
type input "lucian boc"
click at [627, 172] on li "Worker" at bounding box center [656, 153] width 254 height 39
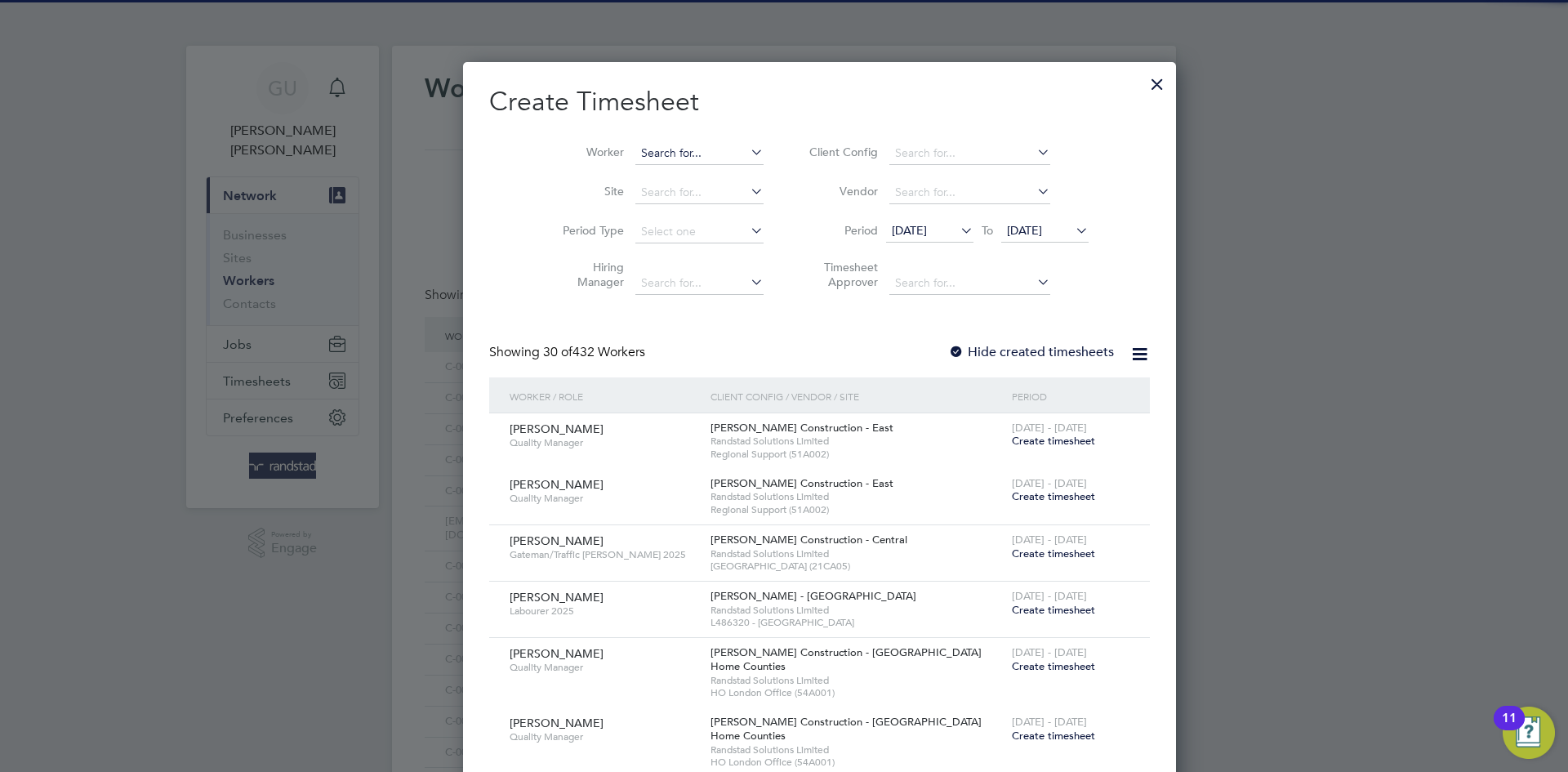
click at [635, 155] on input at bounding box center [699, 154] width 128 height 23
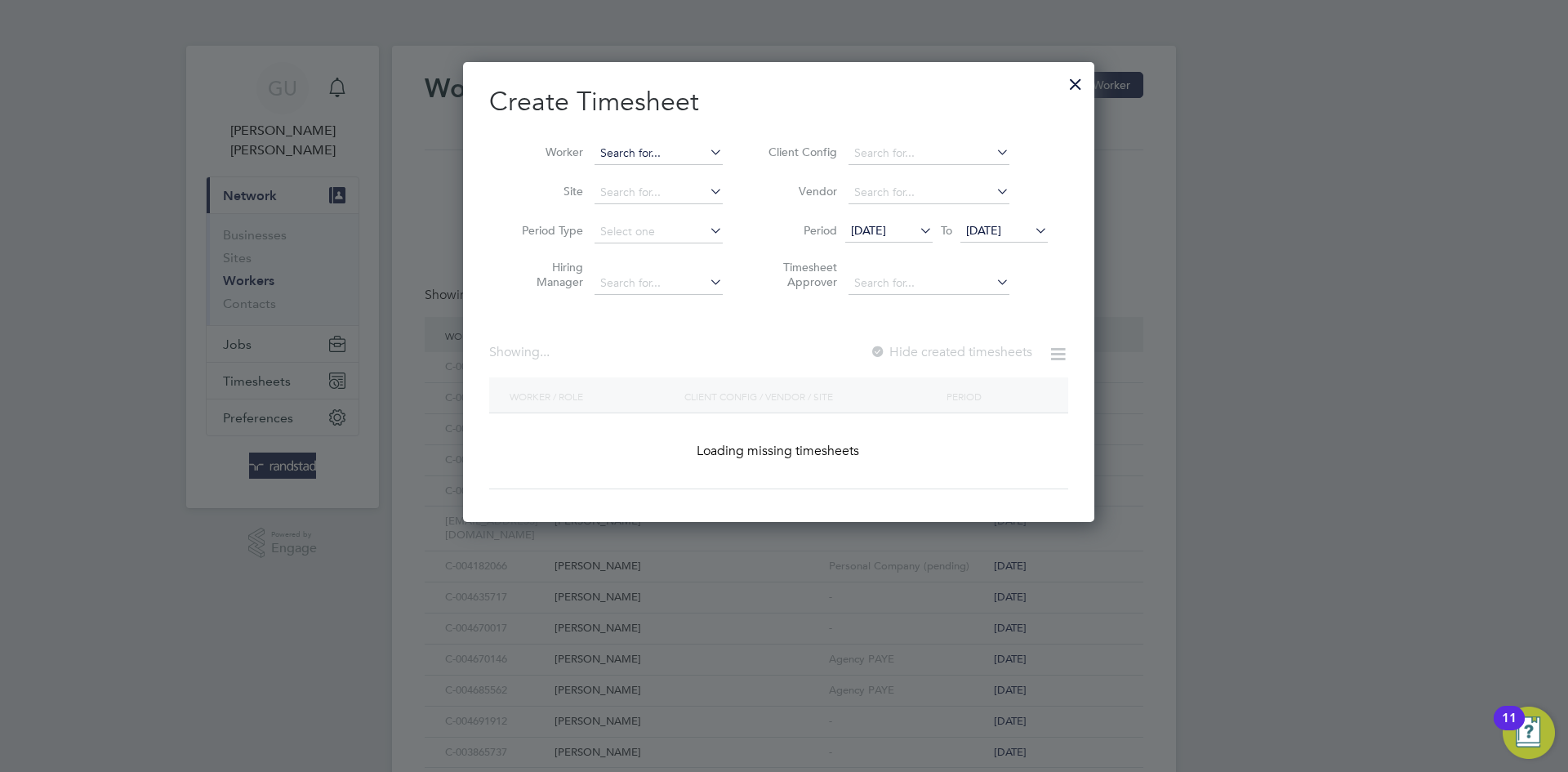
scroll to position [461, 633]
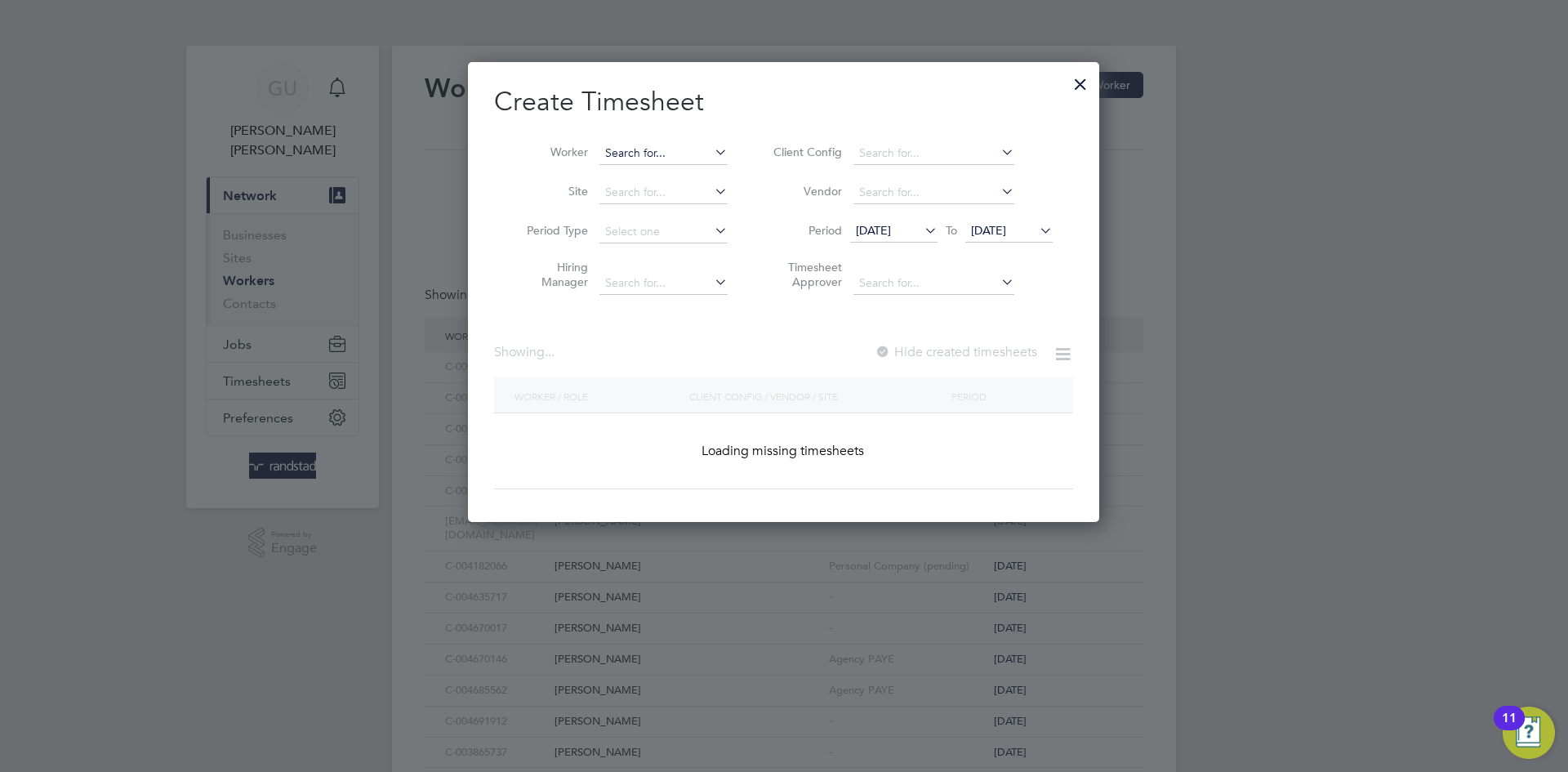
paste input "[PERSON_NAME]"
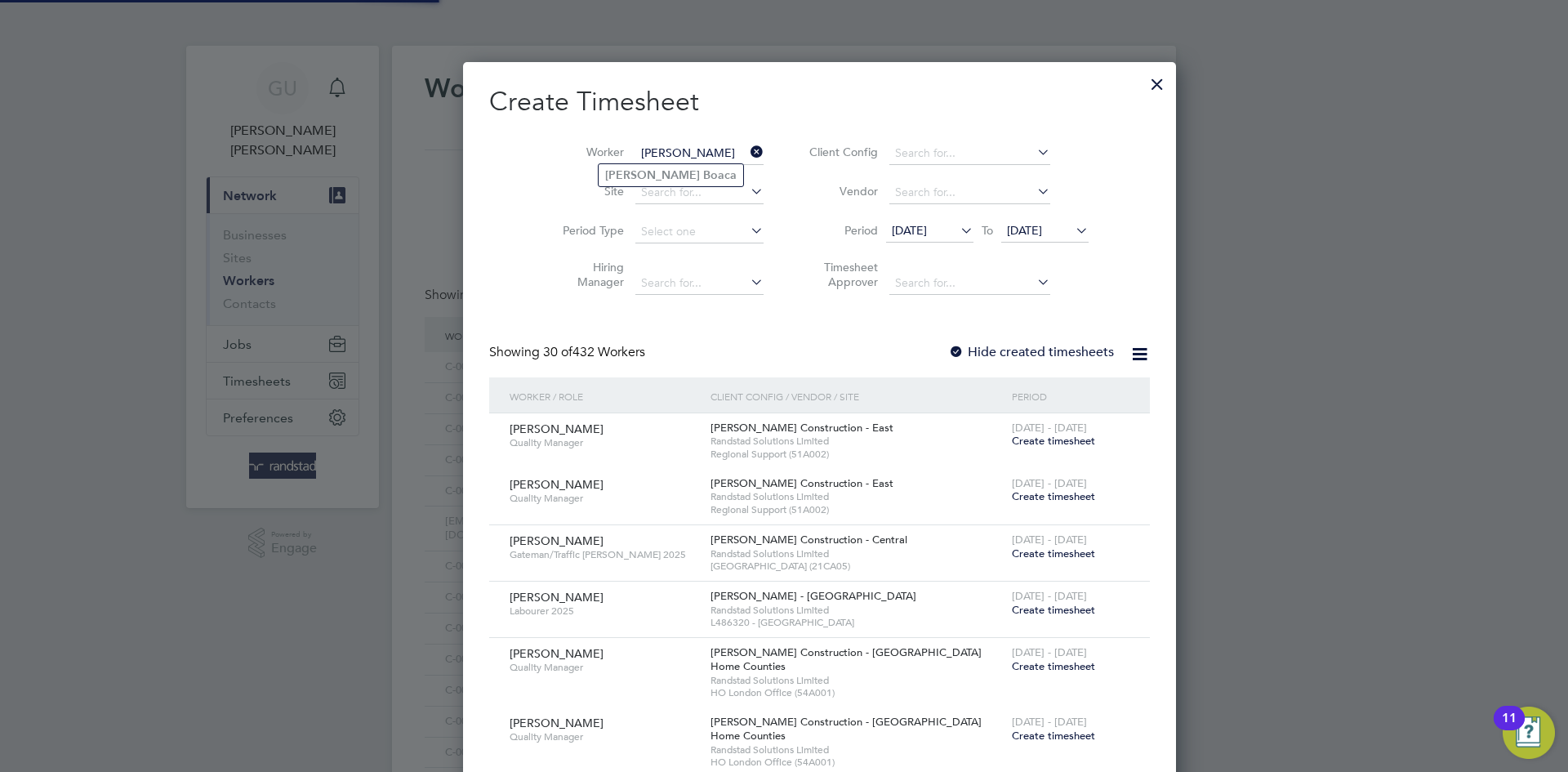
scroll to position [3459, 642]
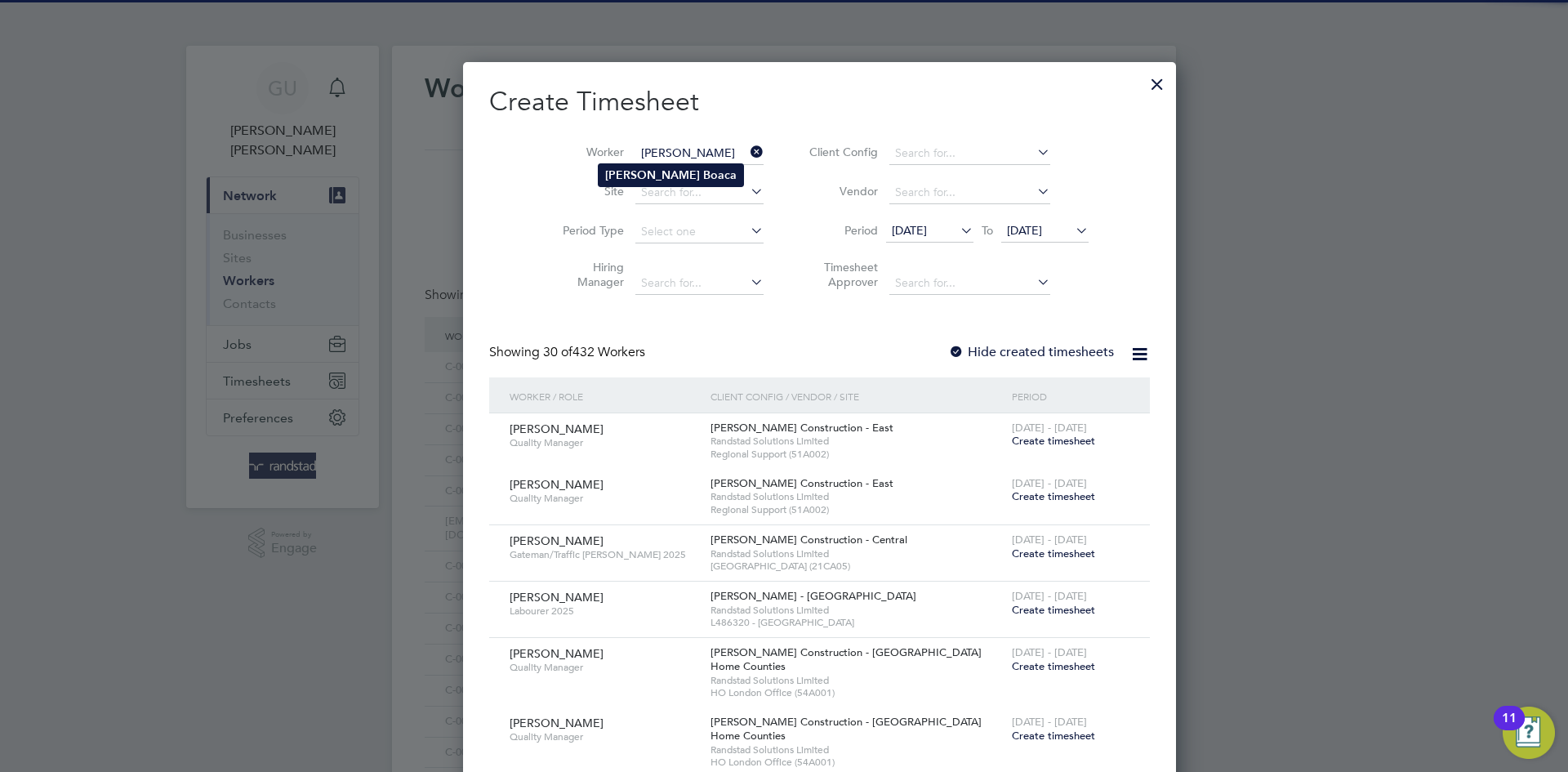
type input "[PERSON_NAME]"
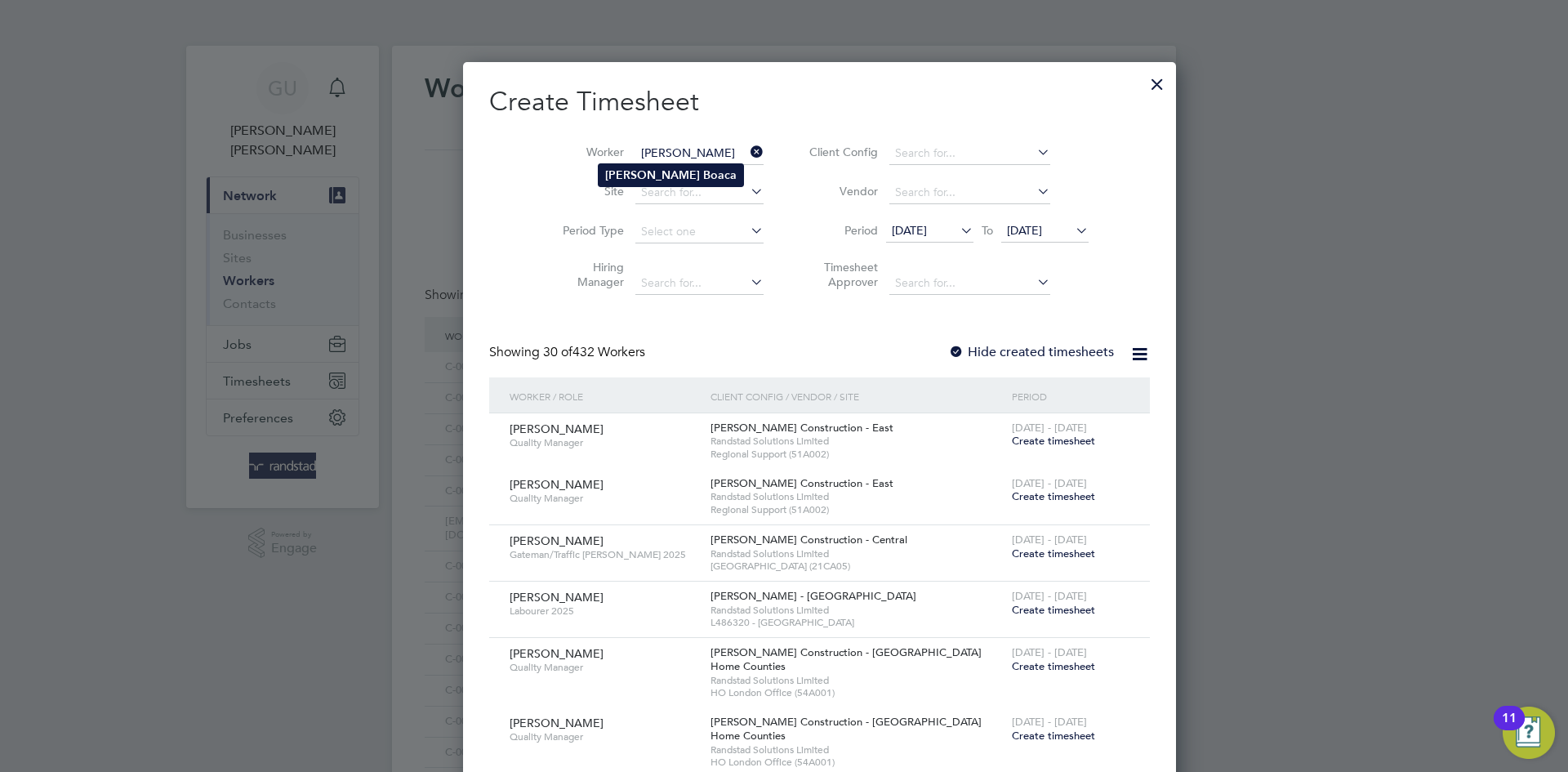
click at [703, 178] on b "Boaca" at bounding box center [719, 175] width 33 height 14
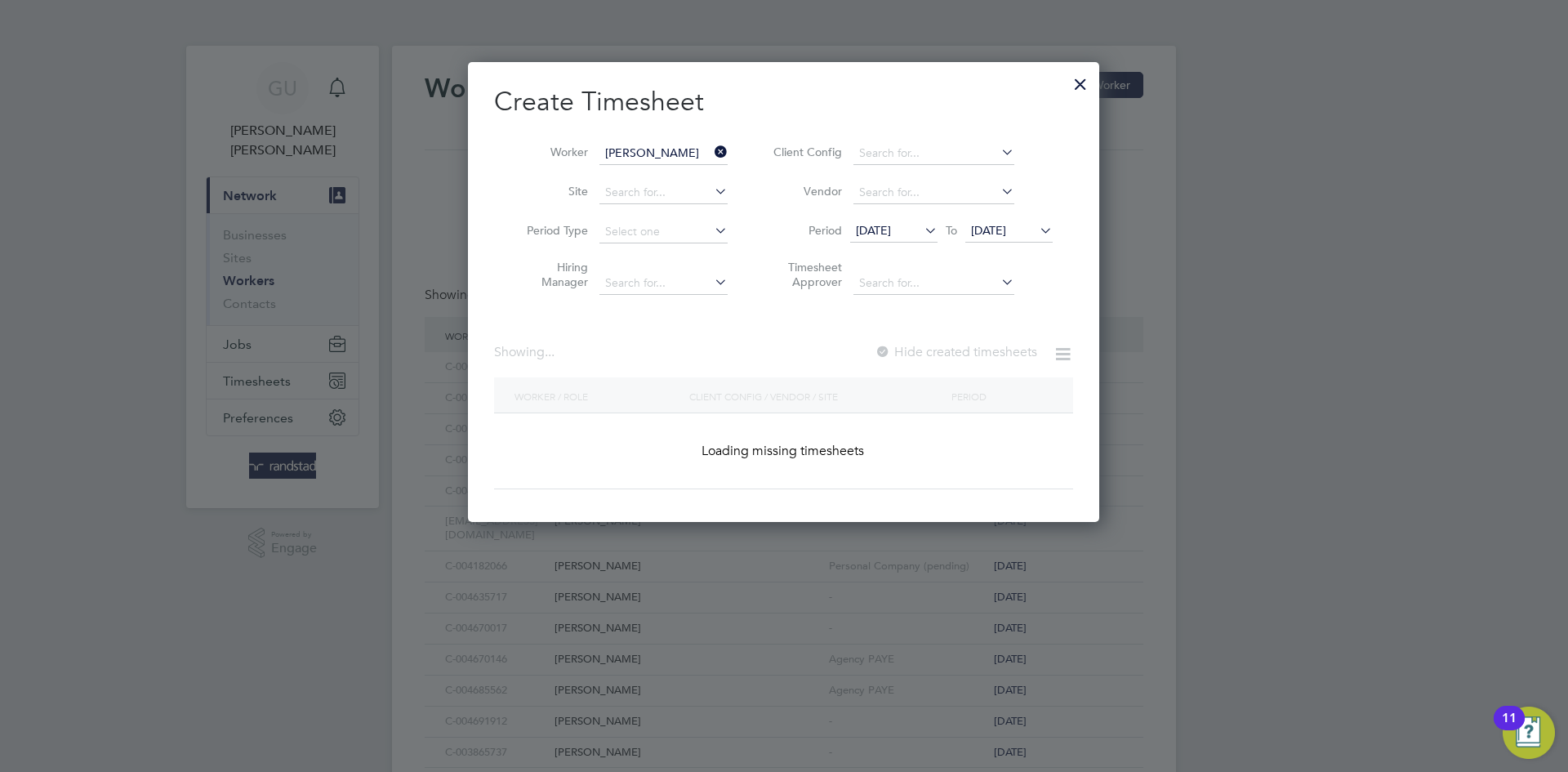
scroll to position [496, 633]
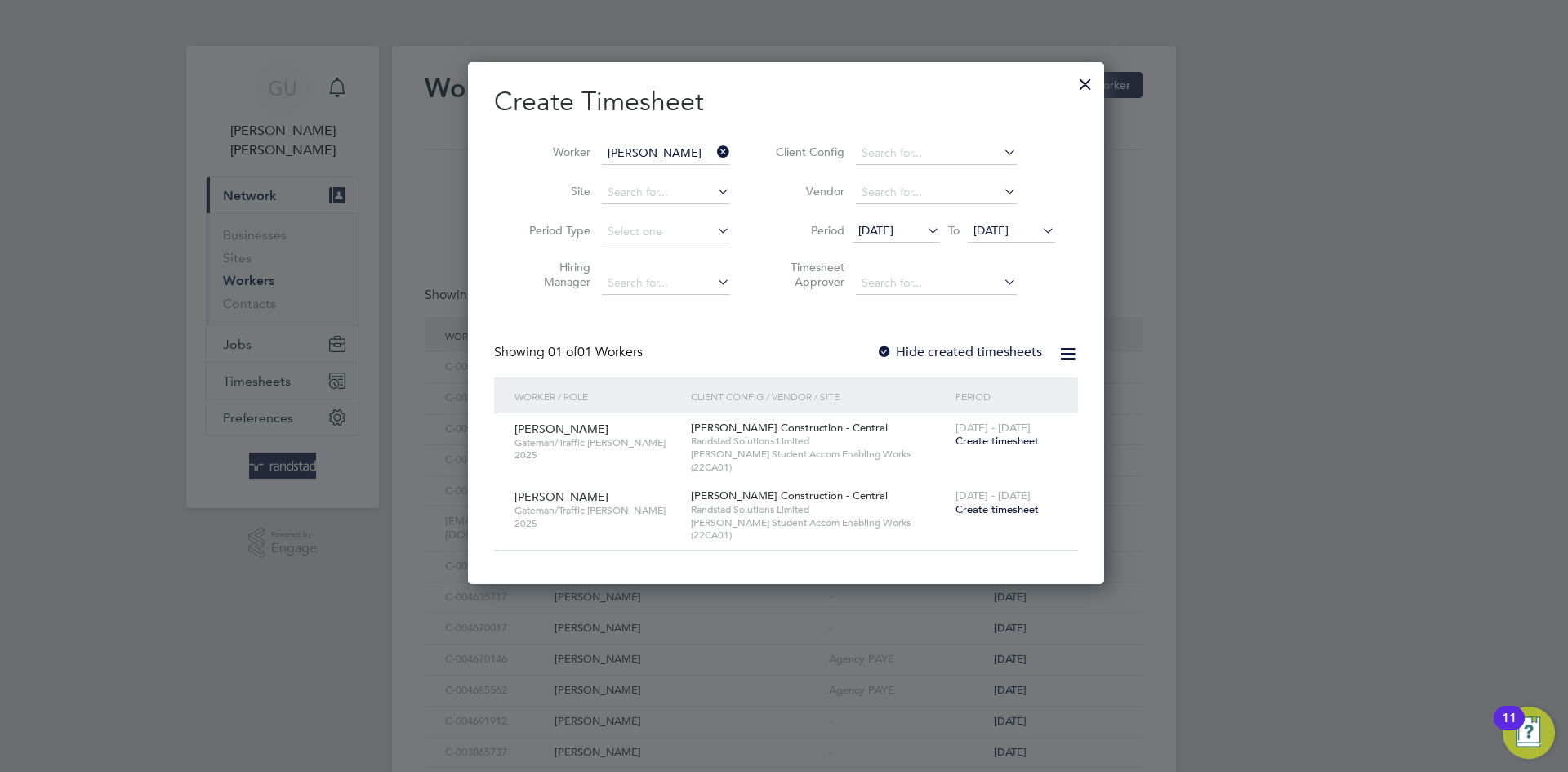
click at [996, 445] on span "Create timesheet" at bounding box center [997, 441] width 84 height 14
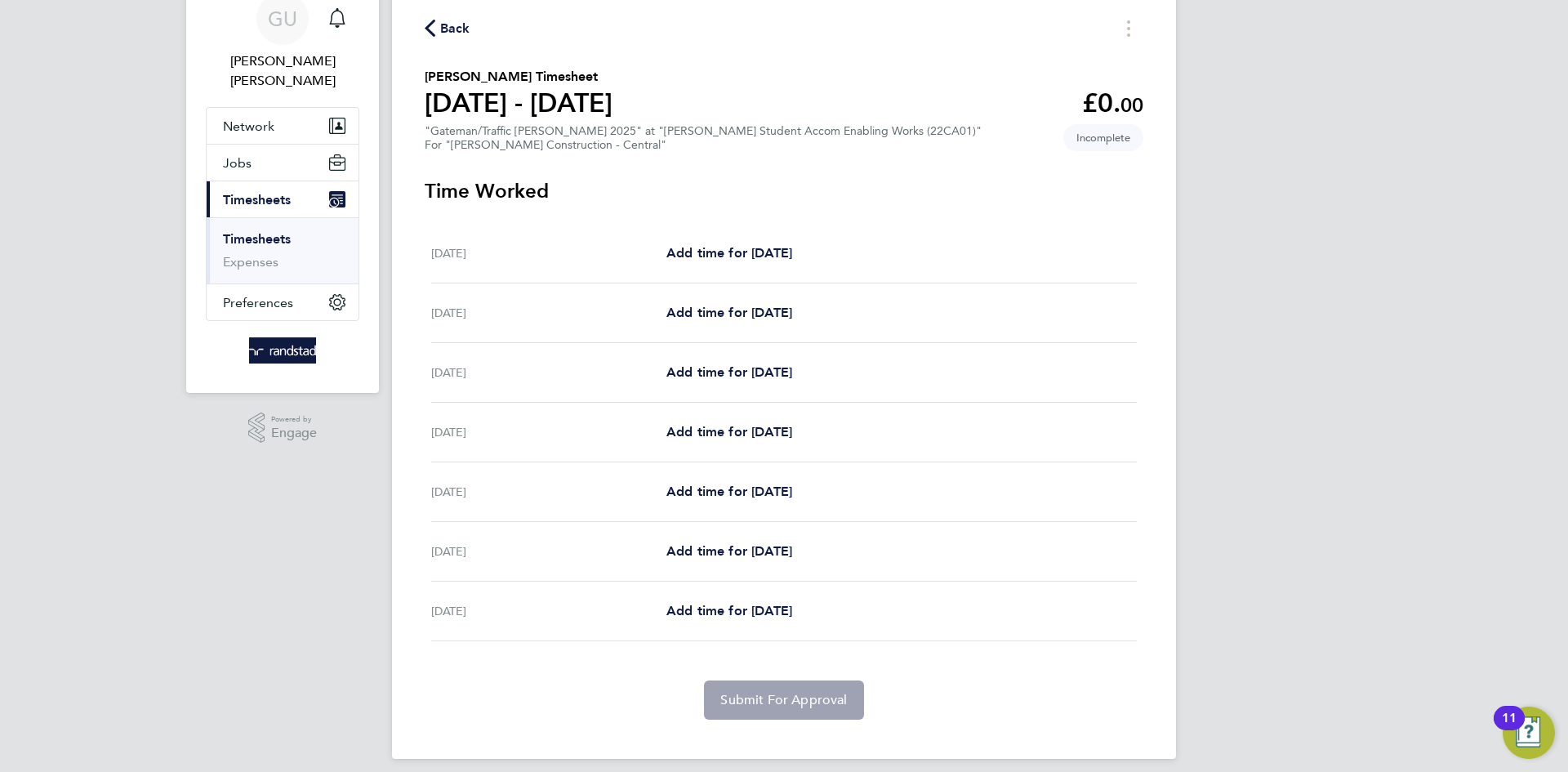
scroll to position [83, 0]
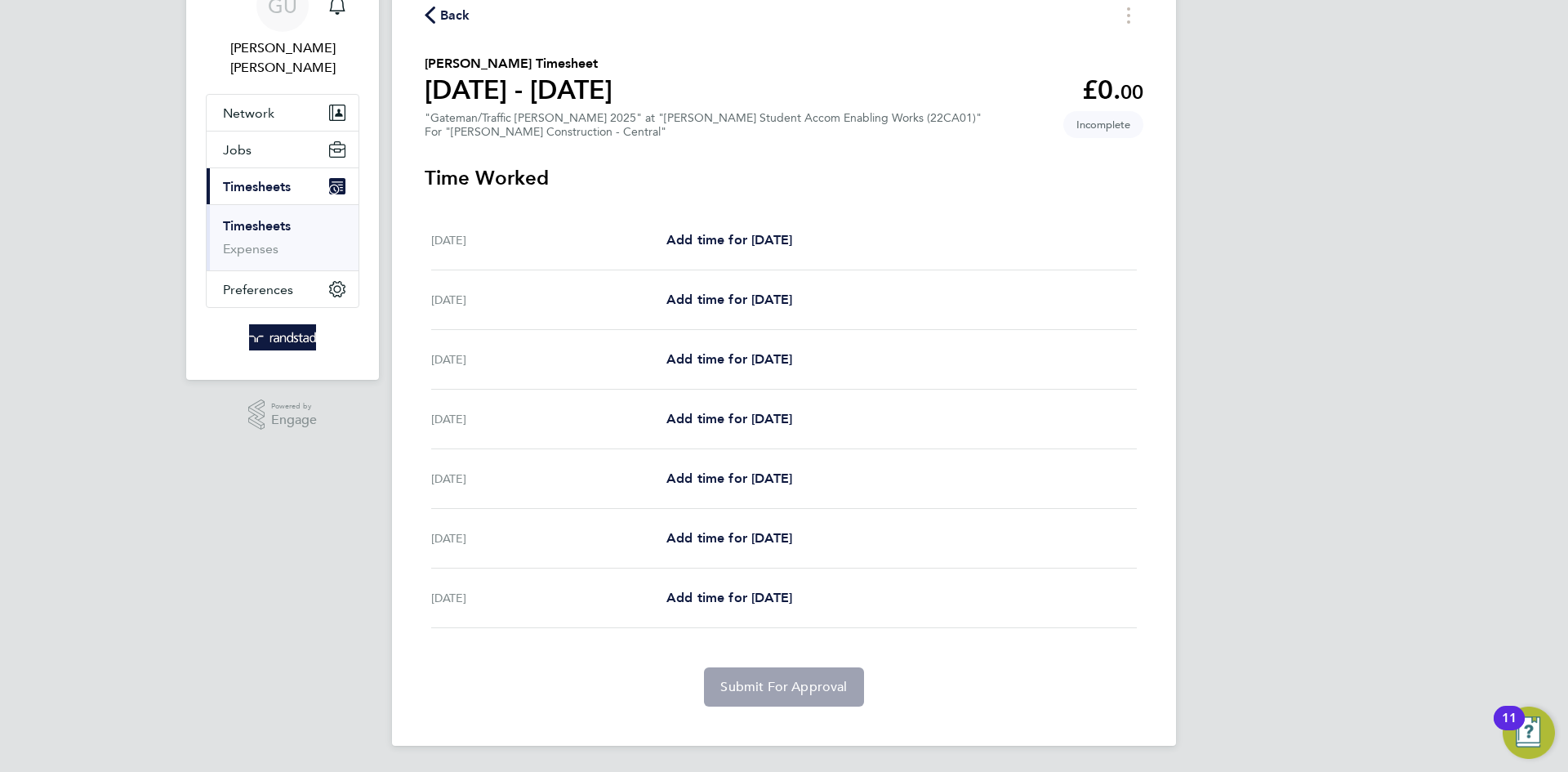
click at [475, 55] on h2 "Lucian Boaca's Timesheet" at bounding box center [519, 64] width 188 height 20
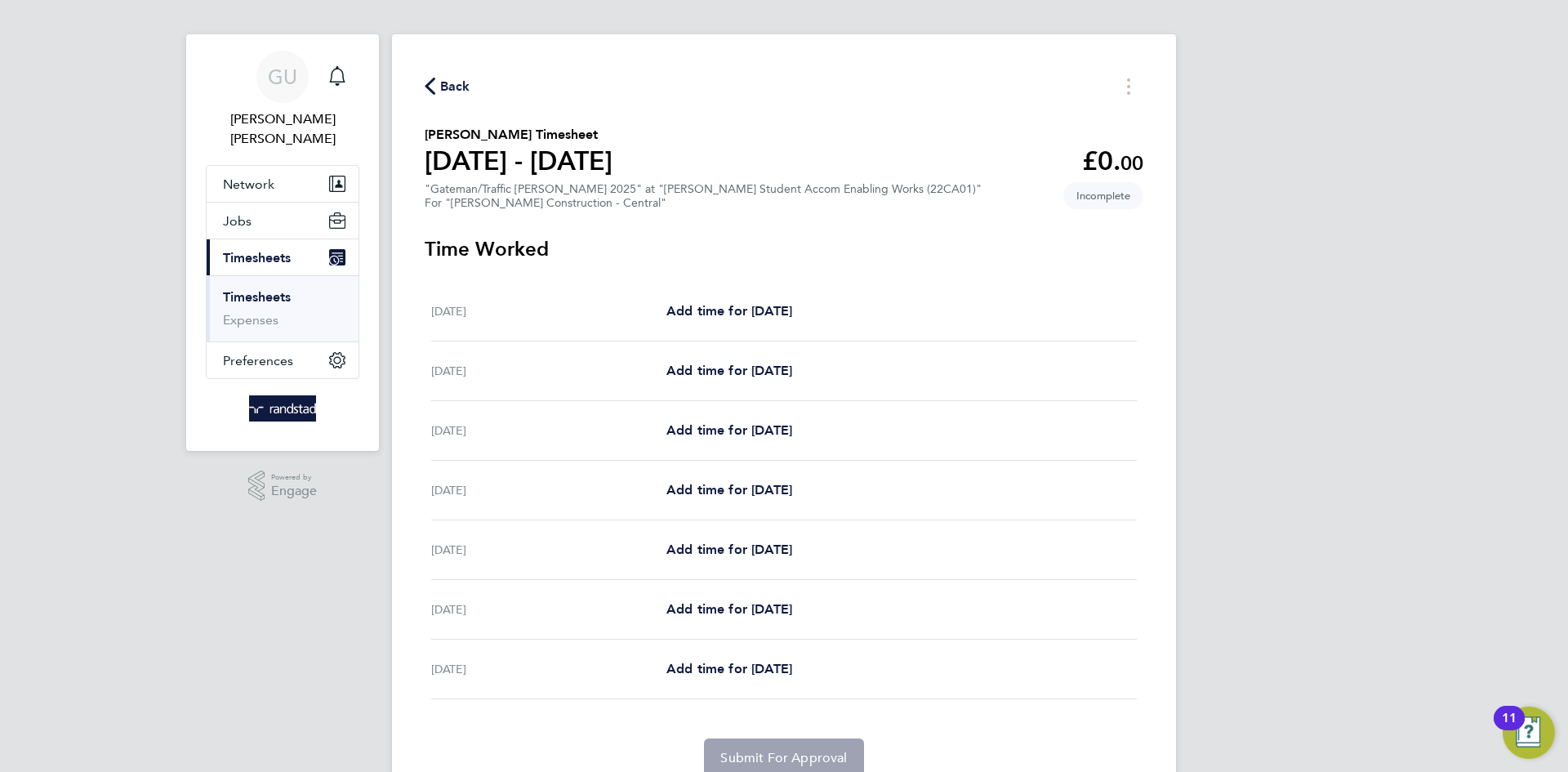
scroll to position [0, 0]
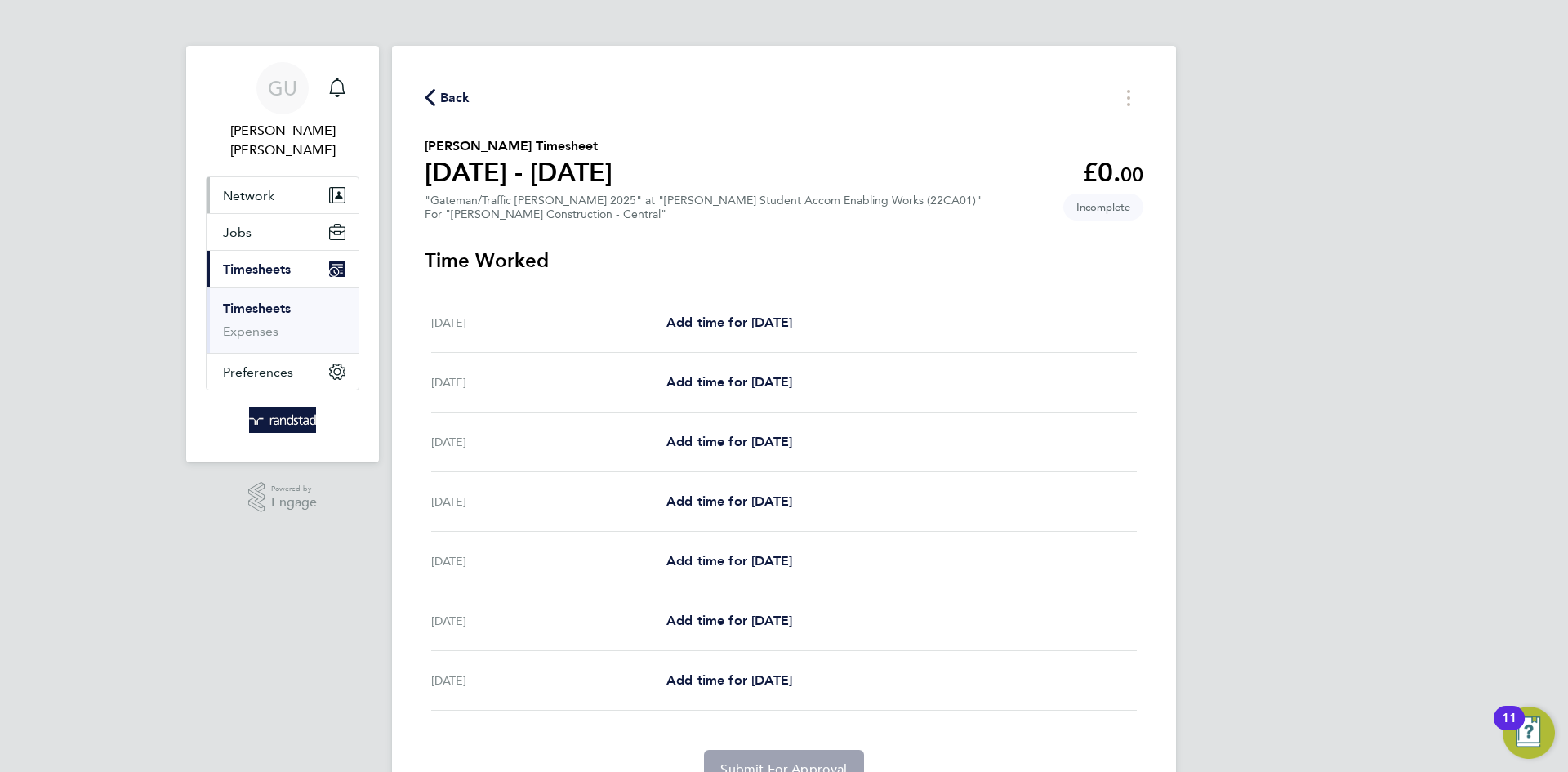
click at [283, 178] on button "Network" at bounding box center [283, 196] width 152 height 36
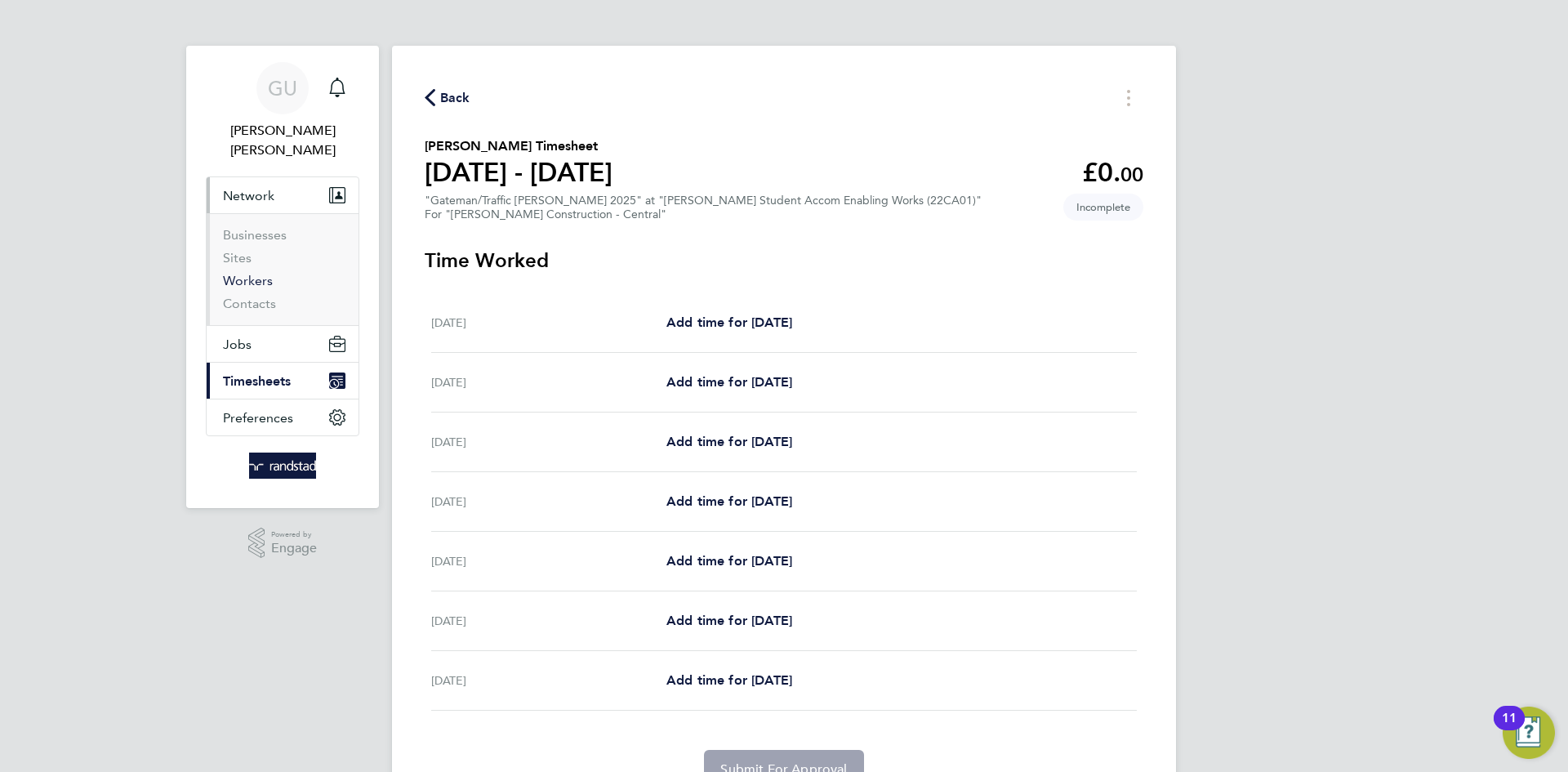
click at [252, 273] on link "Workers" at bounding box center [248, 280] width 49 height 15
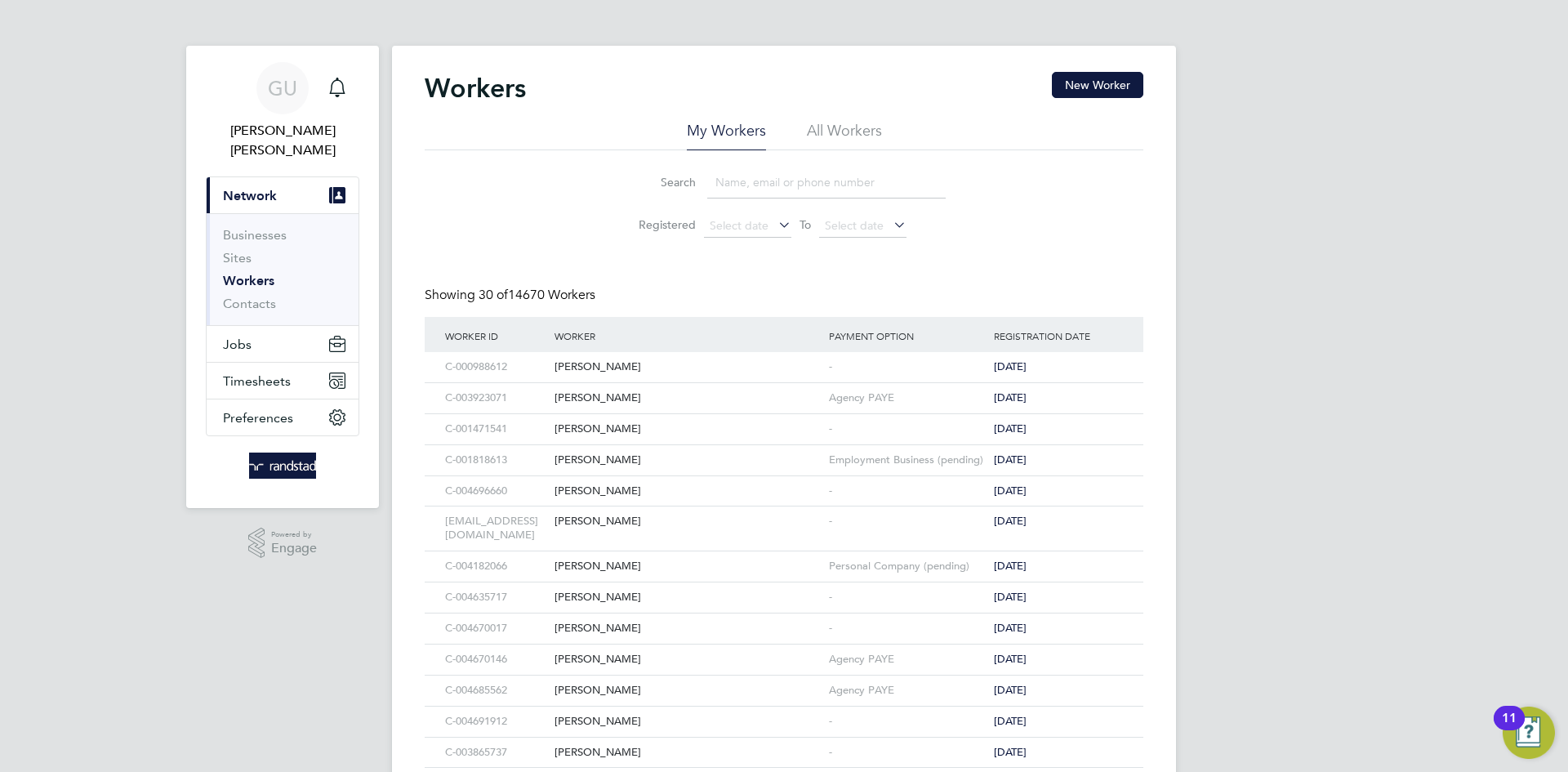
click at [727, 176] on input at bounding box center [826, 182] width 238 height 32
paste input "[PERSON_NAME]"
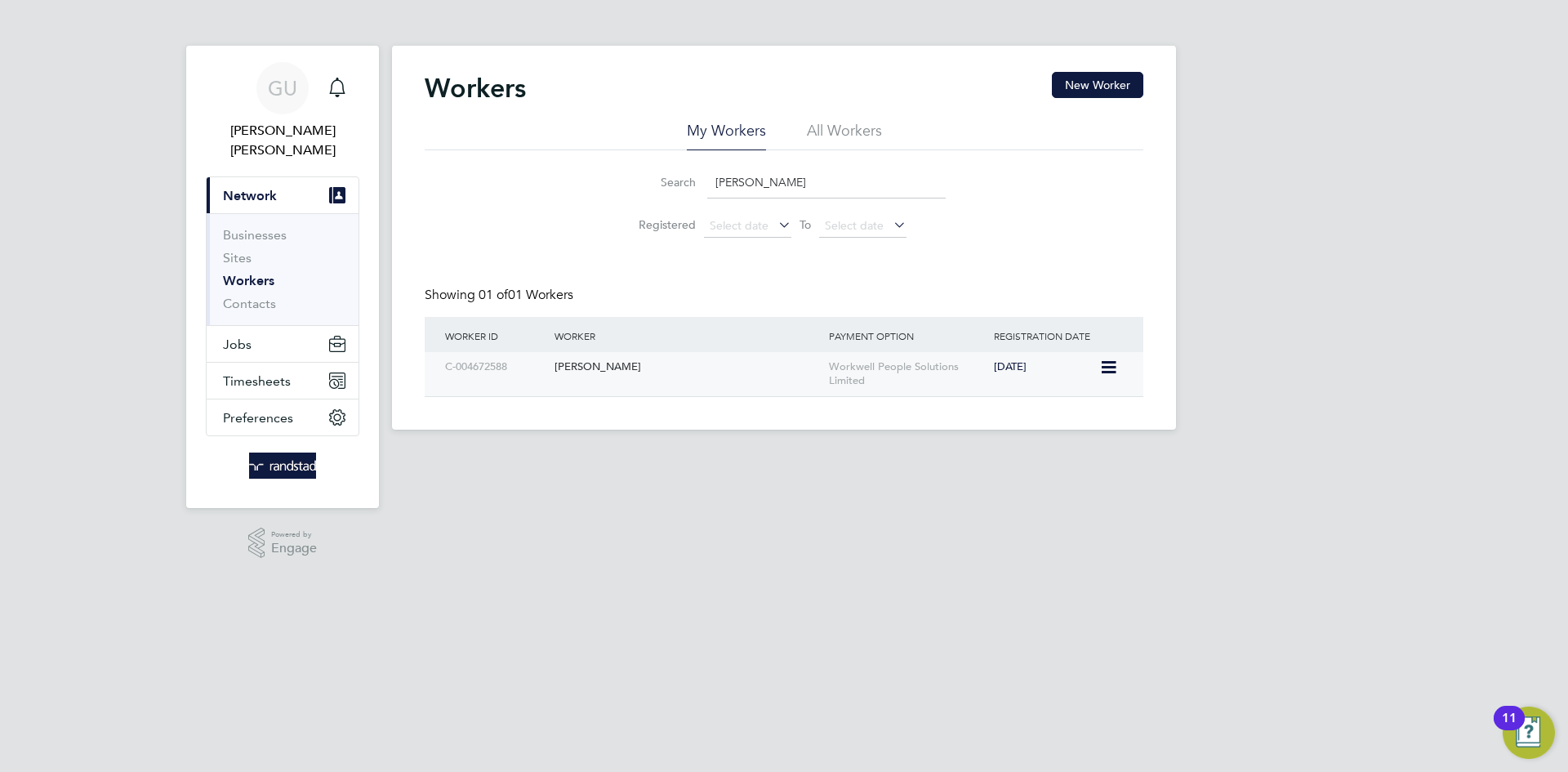
type input "[PERSON_NAME]"
click at [580, 357] on div "[PERSON_NAME]" at bounding box center [688, 367] width 274 height 30
click at [246, 363] on button "Timesheets" at bounding box center [283, 381] width 152 height 36
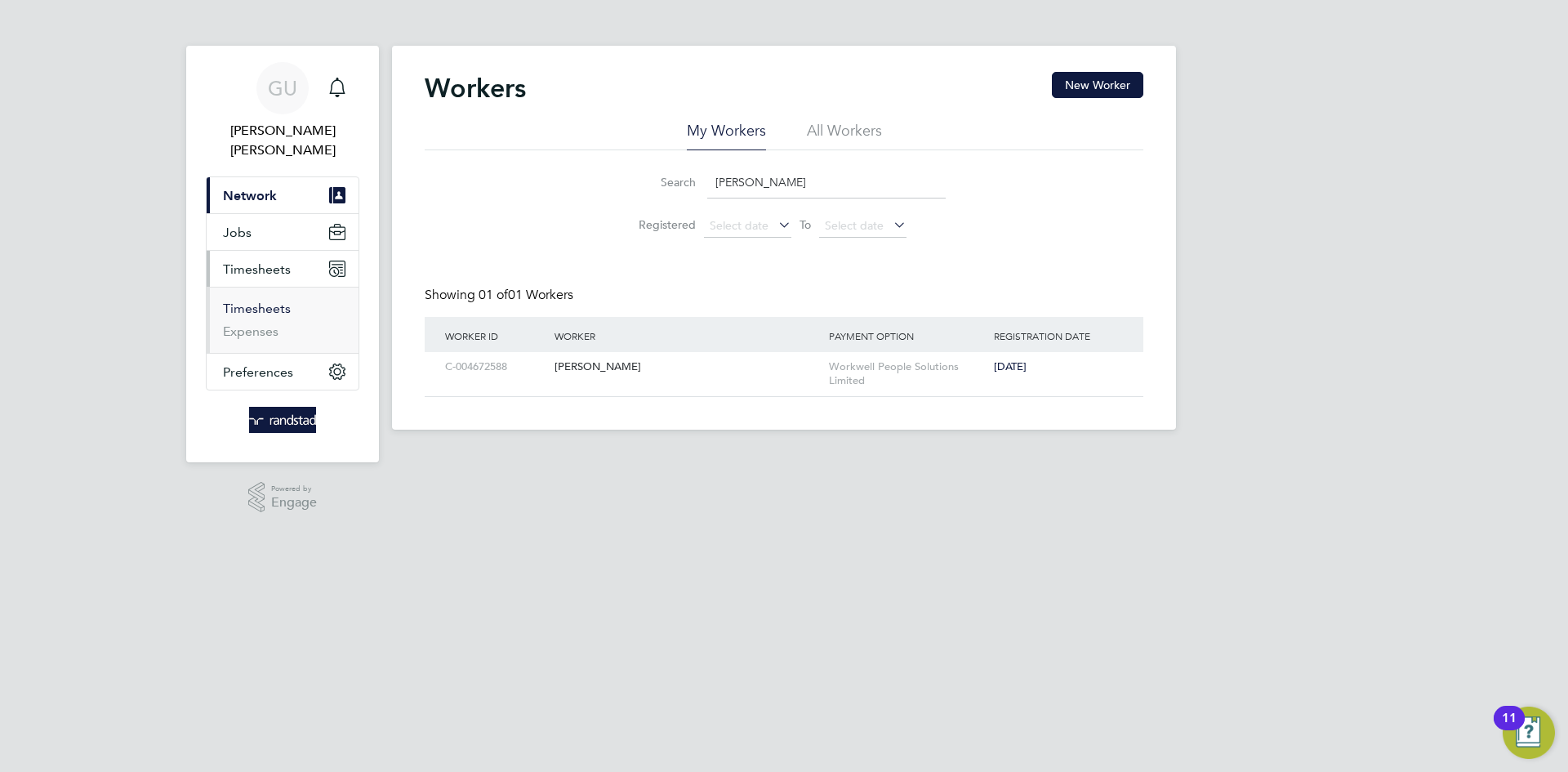
click at [253, 300] on link "Timesheets" at bounding box center [256, 308] width 67 height 15
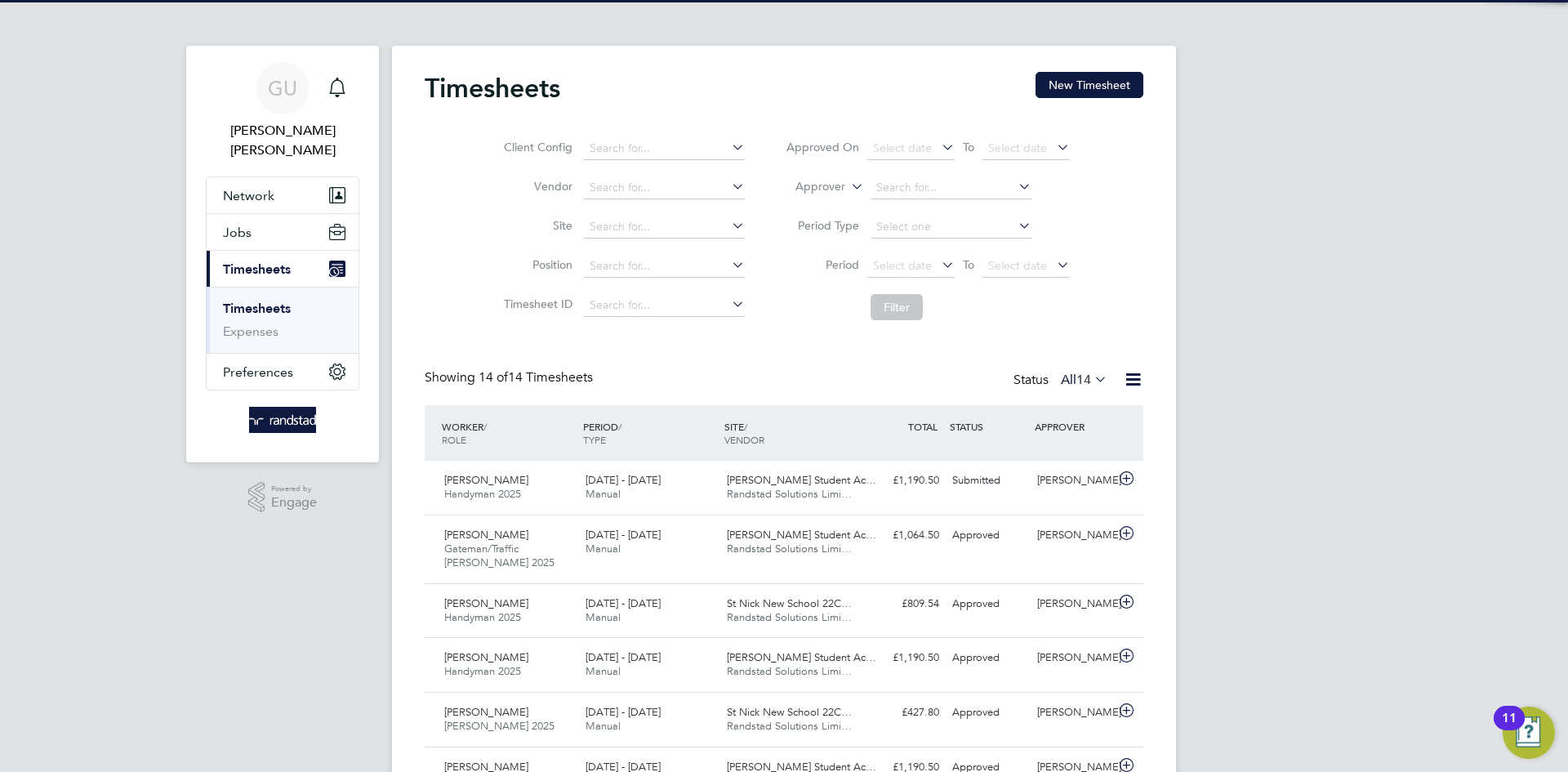
scroll to position [42, 142]
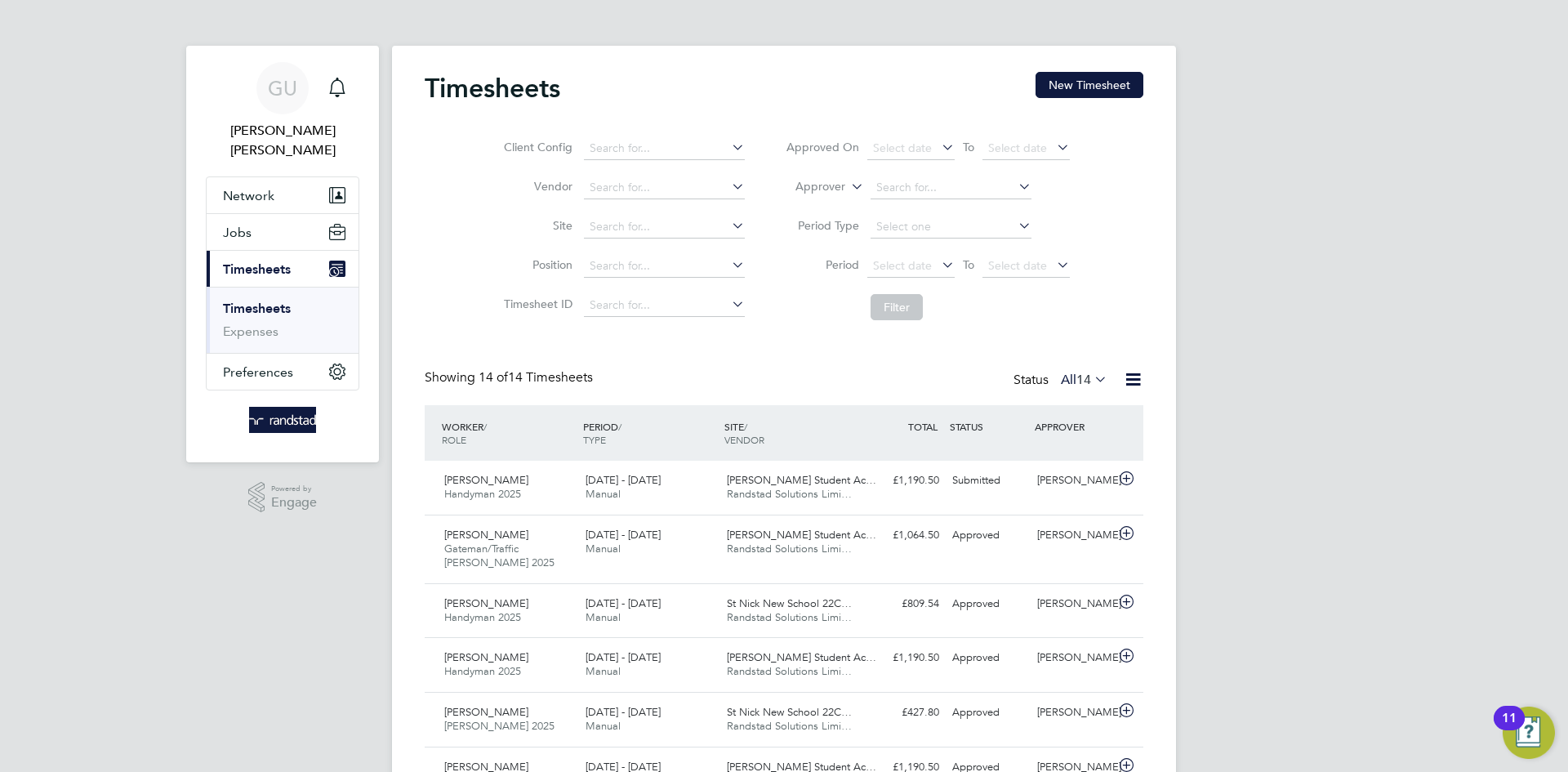
drag, startPoint x: 1096, startPoint y: 81, endPoint x: 1086, endPoint y: 114, distance: 34.5
click at [1092, 83] on button "New Timesheet" at bounding box center [1090, 85] width 108 height 27
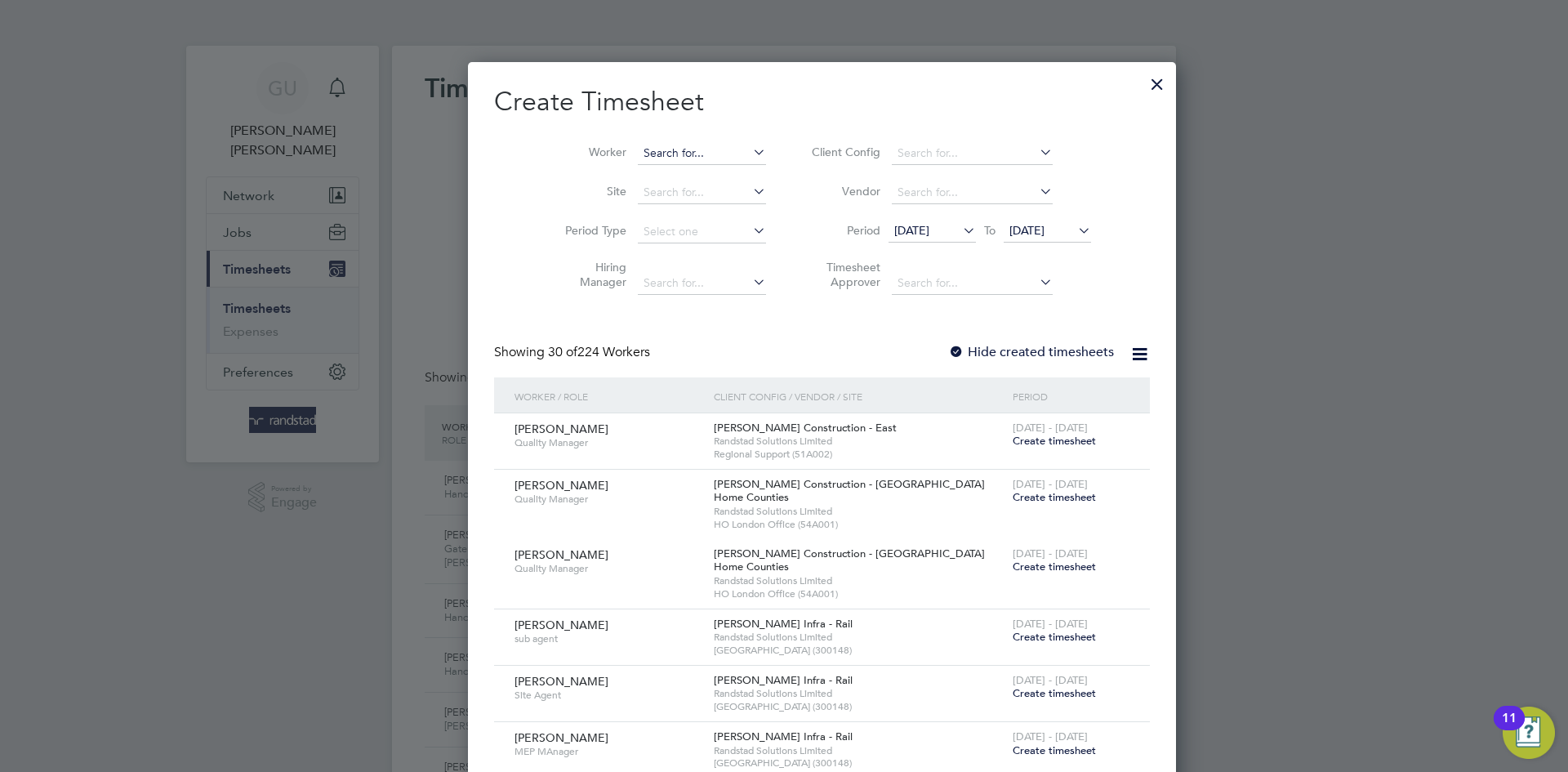
click at [638, 149] on input at bounding box center [702, 154] width 128 height 23
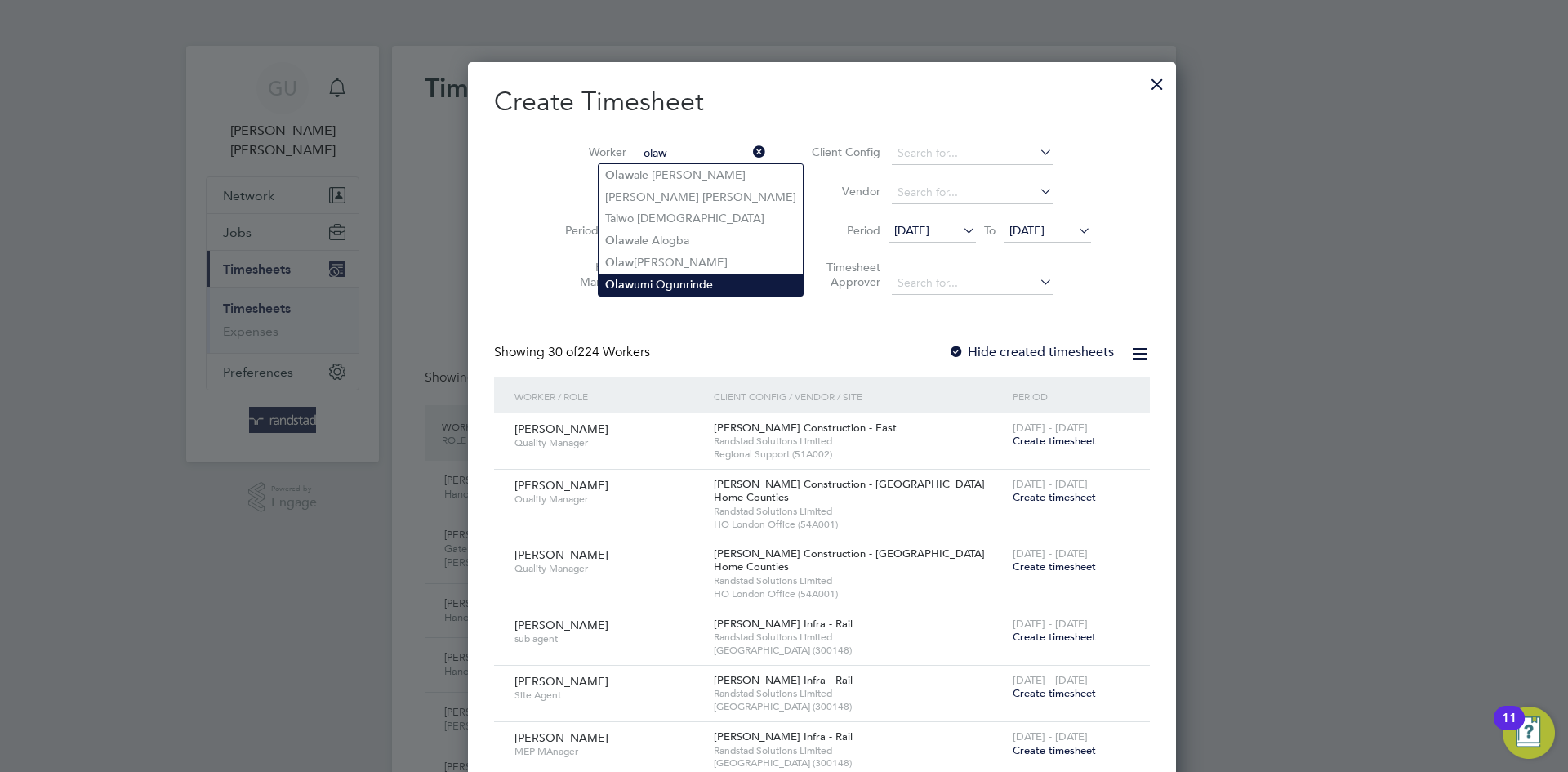
click at [692, 283] on li "Olaw umi Ogunrinde" at bounding box center [700, 284] width 204 height 22
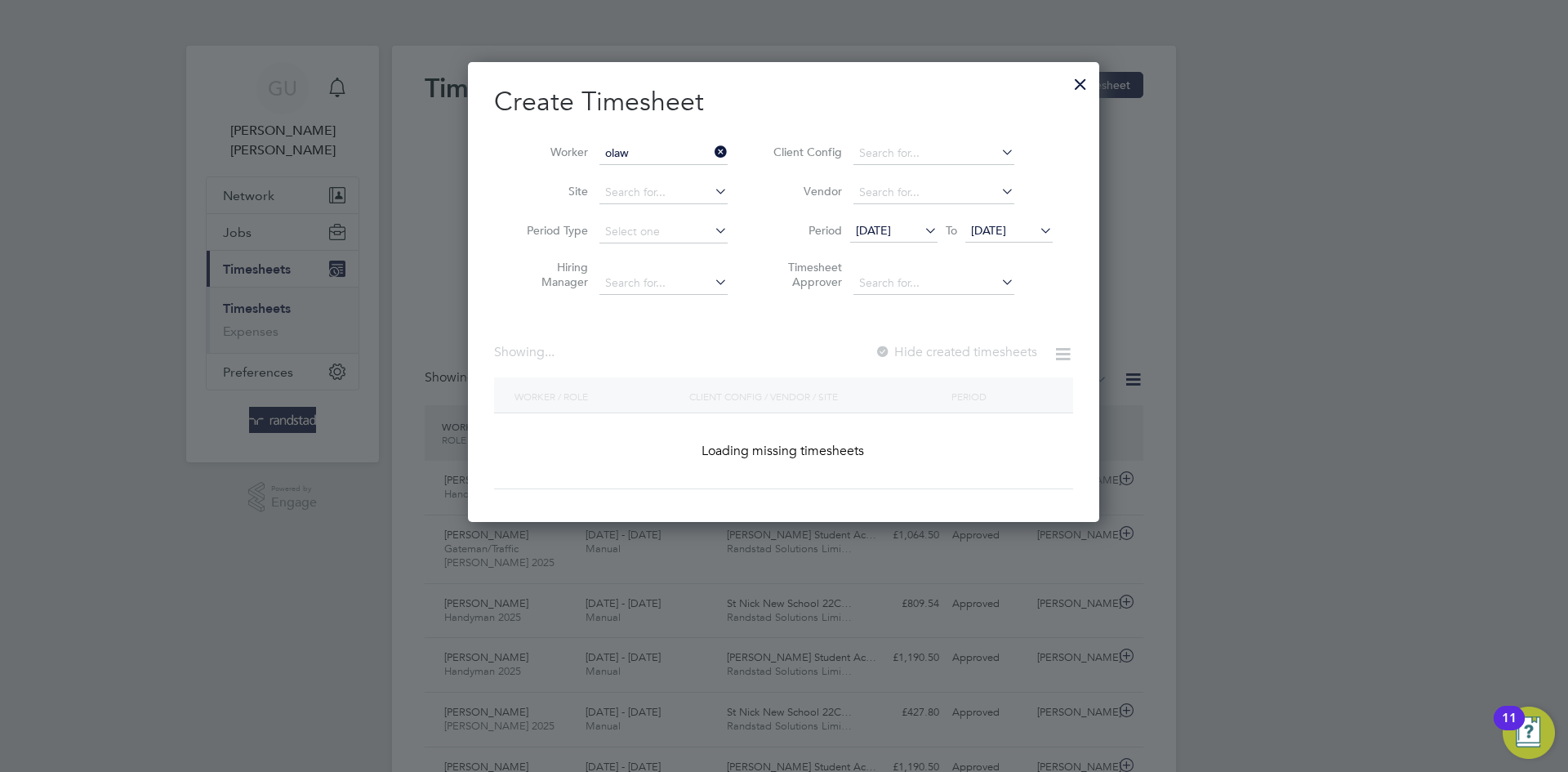
type input "Olawumi Ogunrinde"
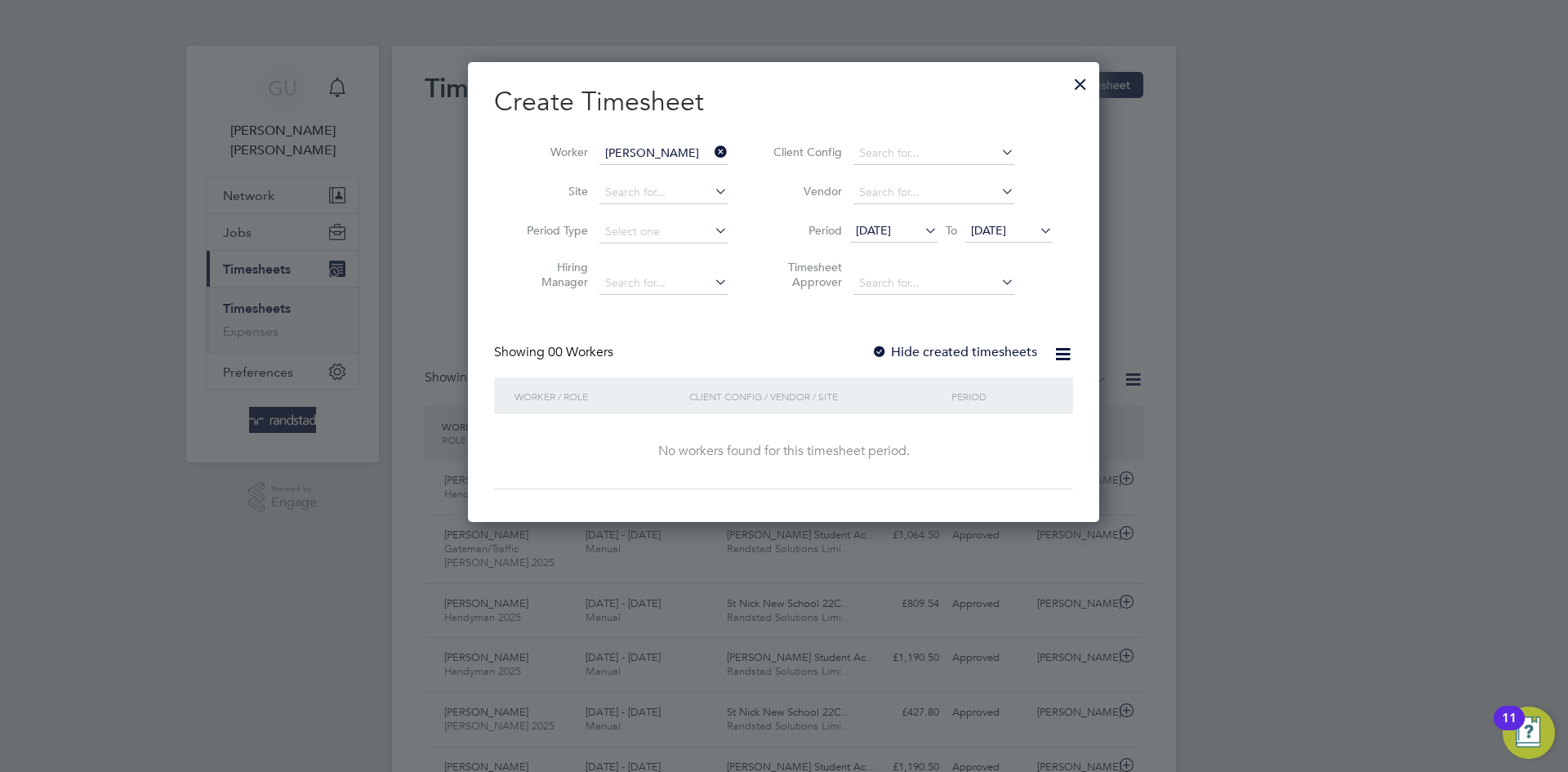
click at [1036, 237] on icon at bounding box center [1036, 230] width 0 height 23
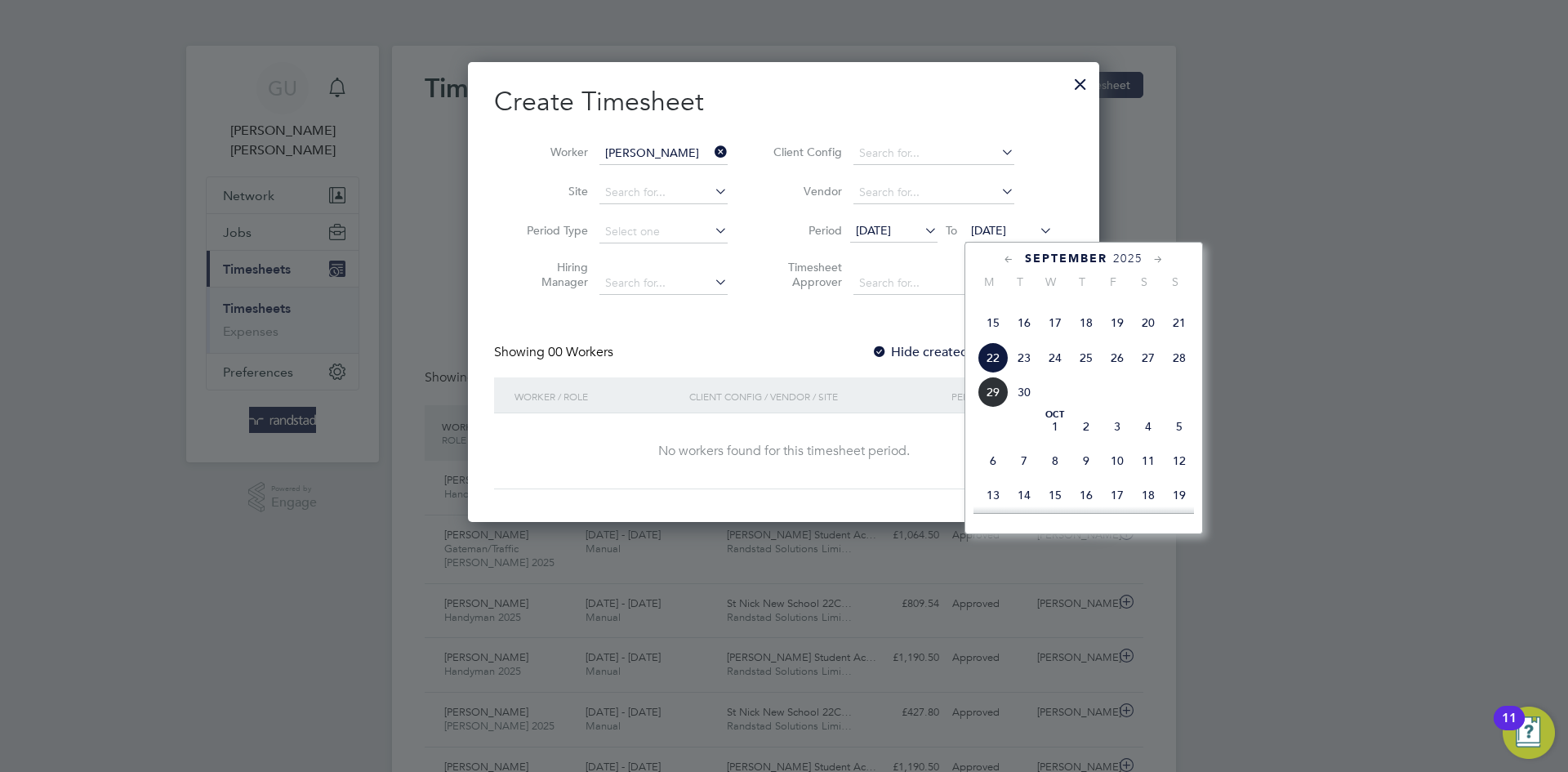
click at [1186, 373] on span "28" at bounding box center [1180, 357] width 31 height 31
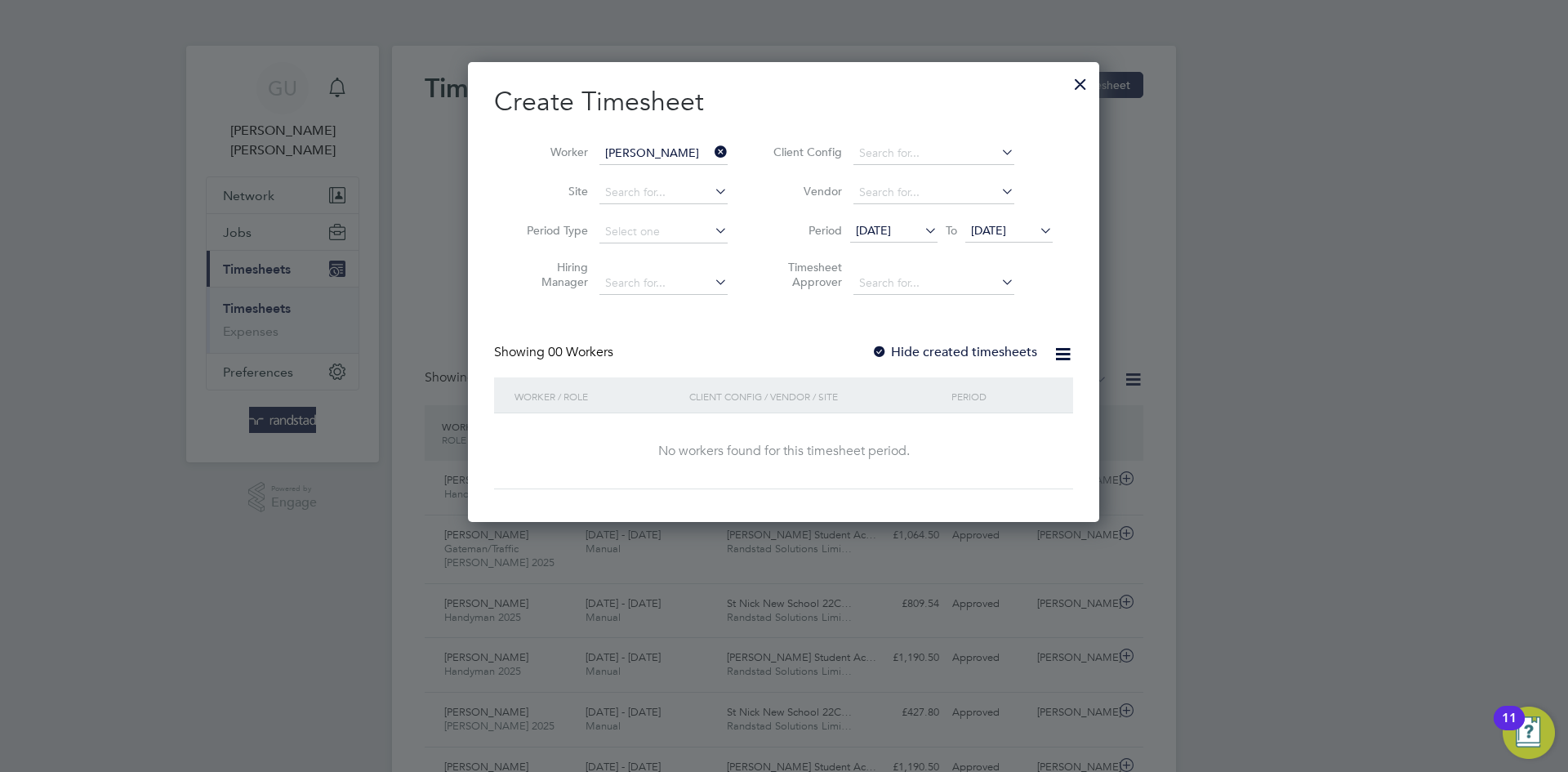
click at [884, 348] on div at bounding box center [879, 352] width 16 height 16
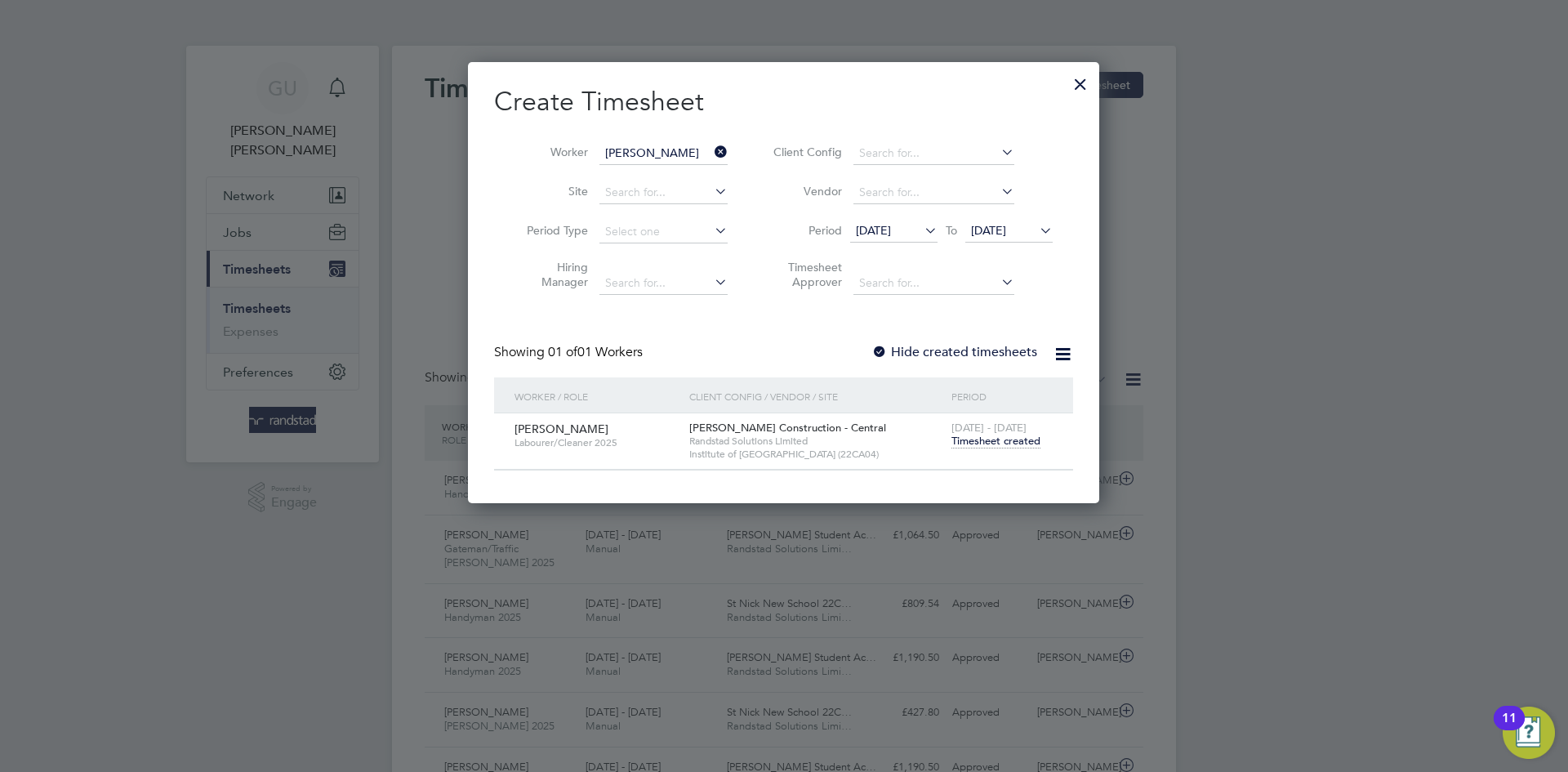
click at [878, 348] on div at bounding box center [879, 352] width 16 height 16
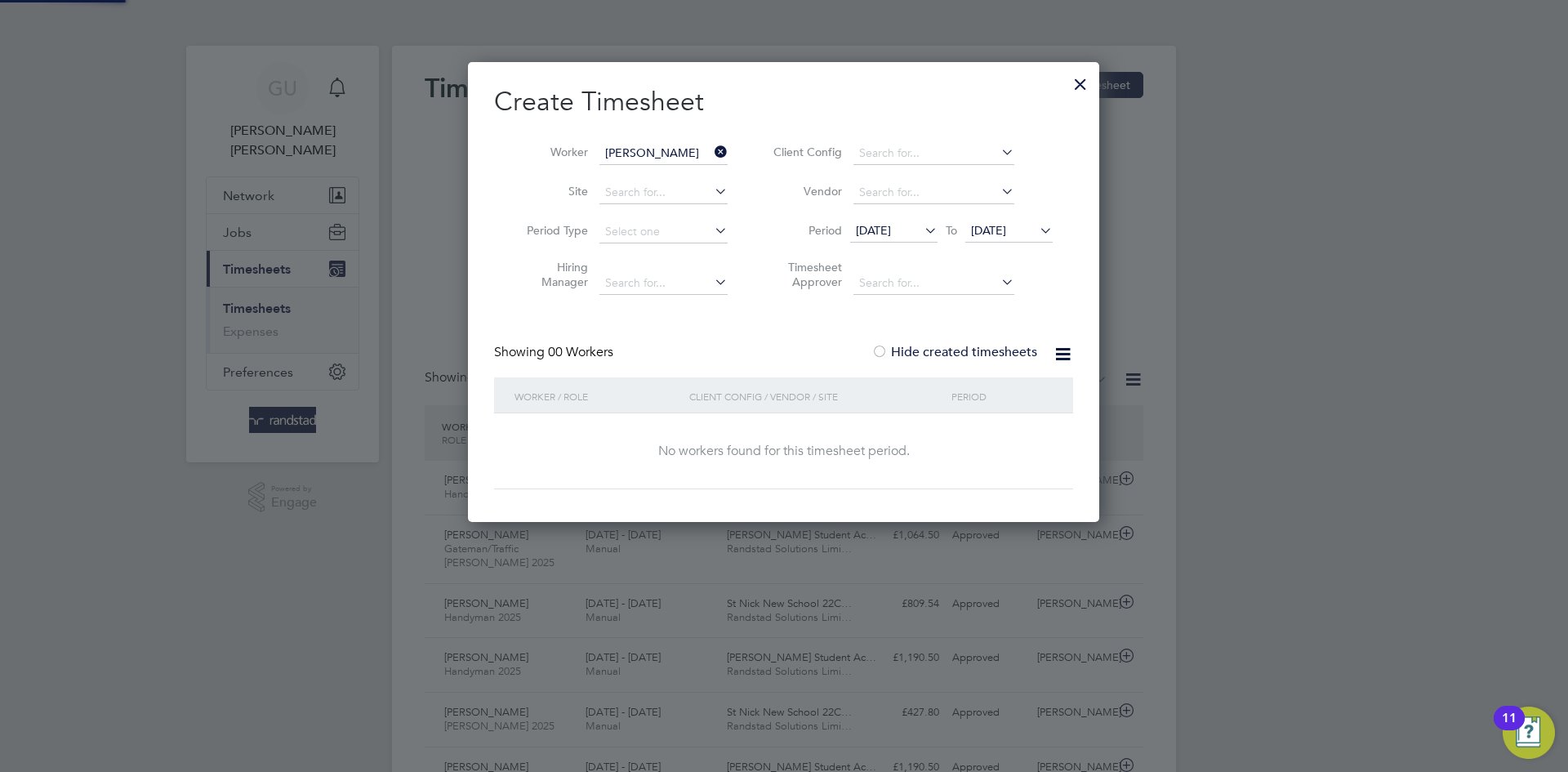
click at [878, 348] on div at bounding box center [879, 352] width 16 height 16
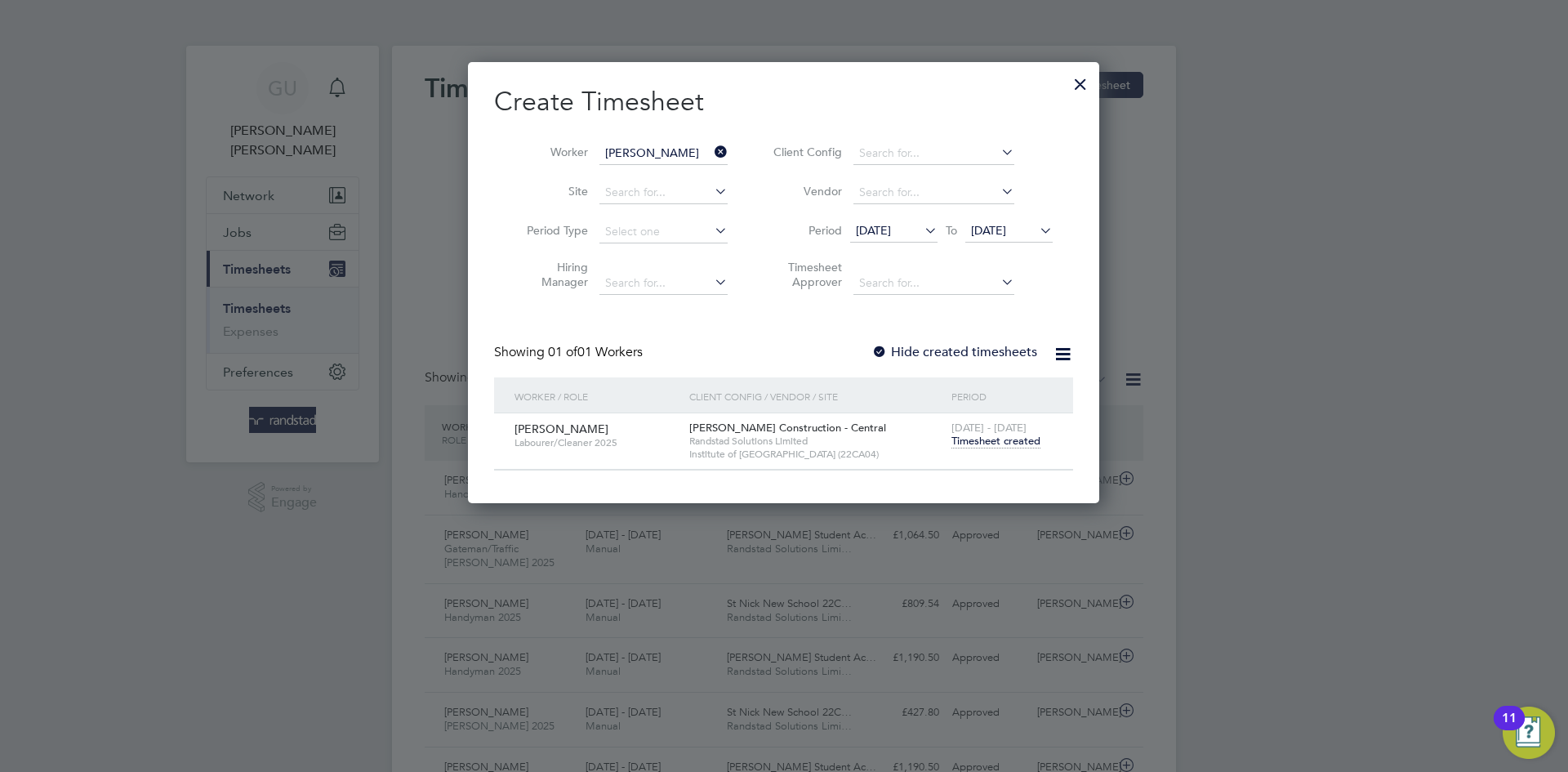
click at [921, 229] on icon at bounding box center [921, 230] width 0 height 23
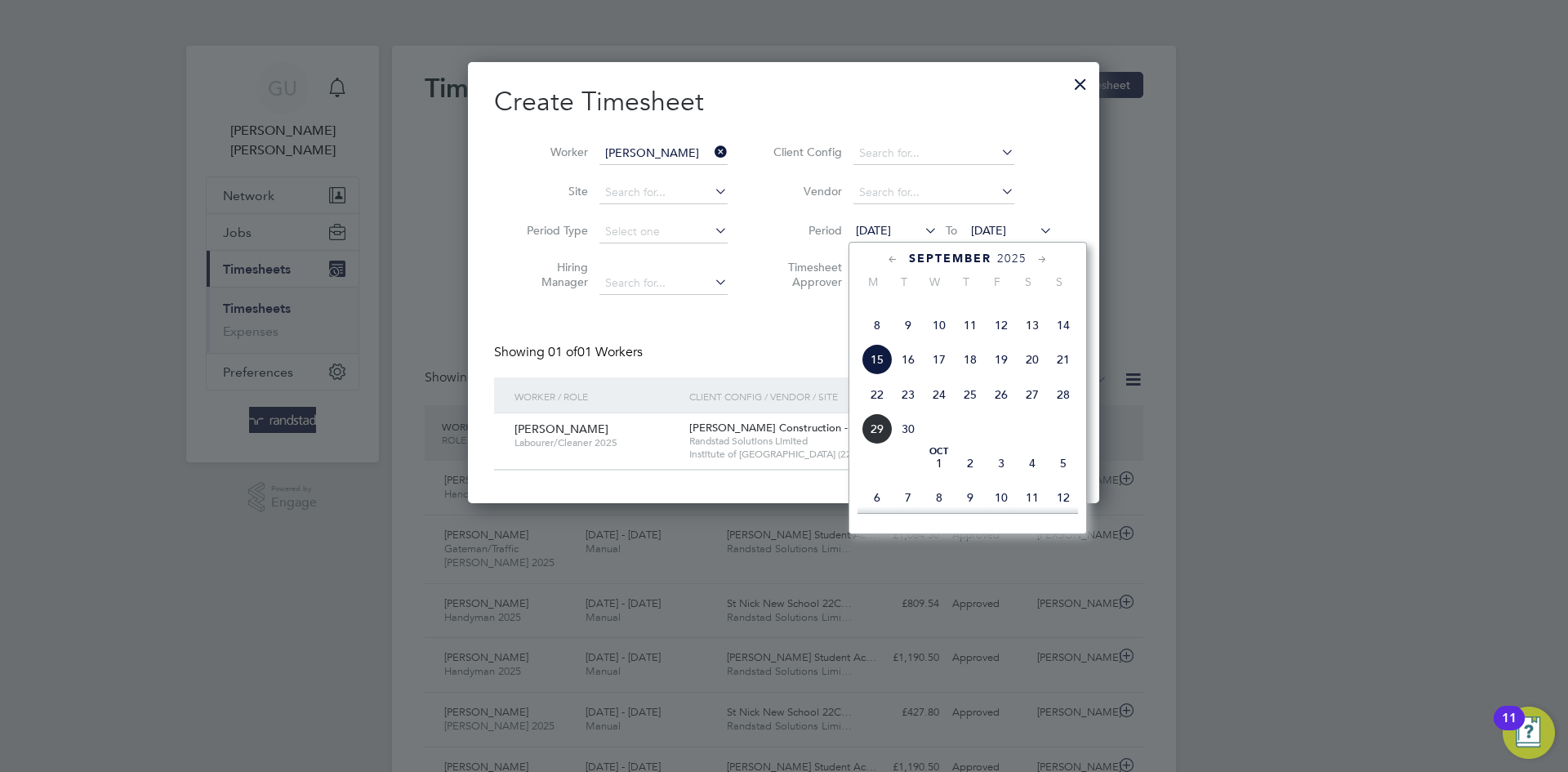
click at [878, 410] on span "22" at bounding box center [877, 394] width 31 height 31
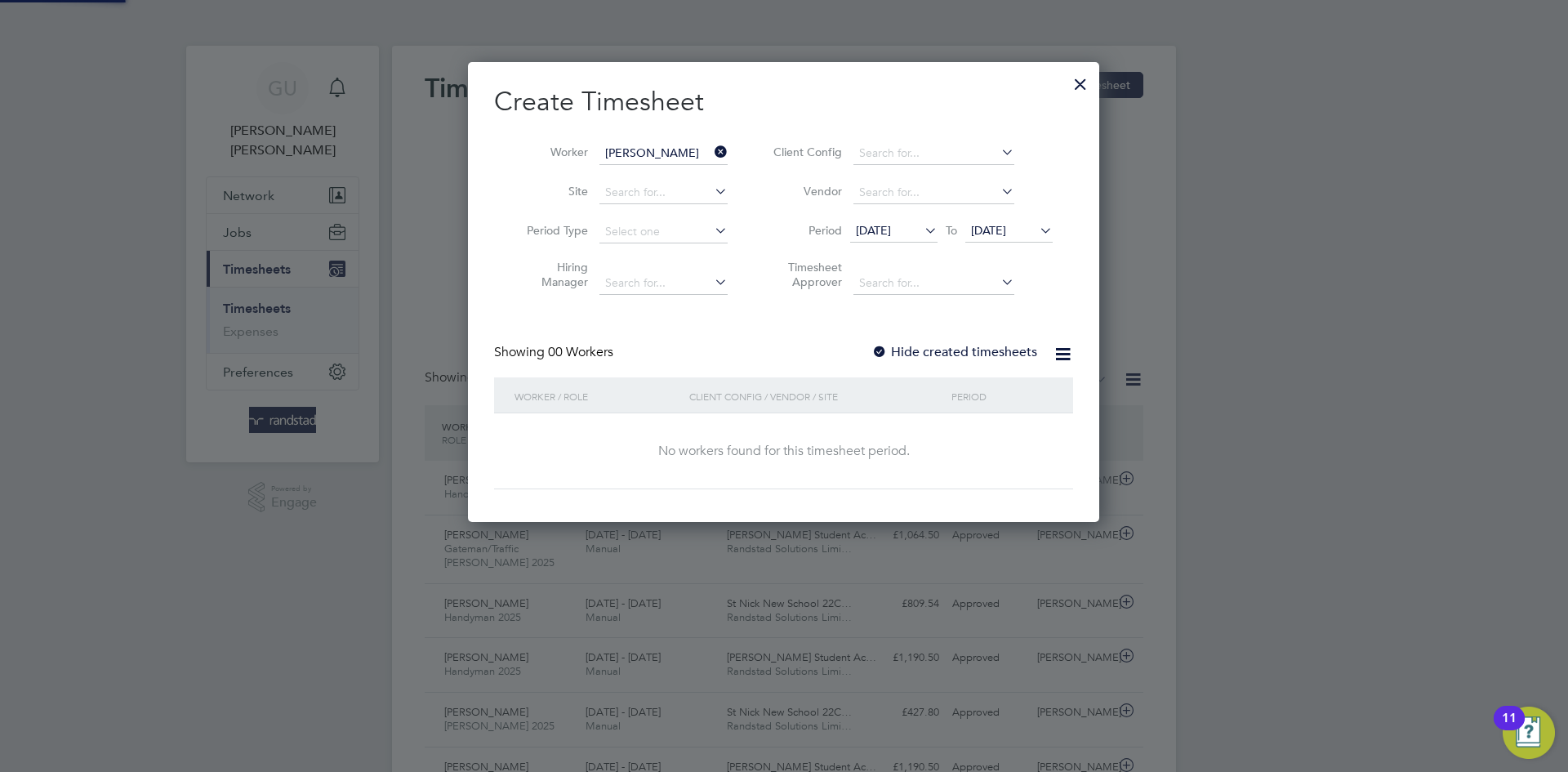
click at [791, 346] on div "Showing 00 Workers Hide created timesheets" at bounding box center [784, 360] width 579 height 33
click at [883, 348] on div at bounding box center [879, 352] width 16 height 16
click at [1074, 82] on div at bounding box center [1080, 80] width 29 height 29
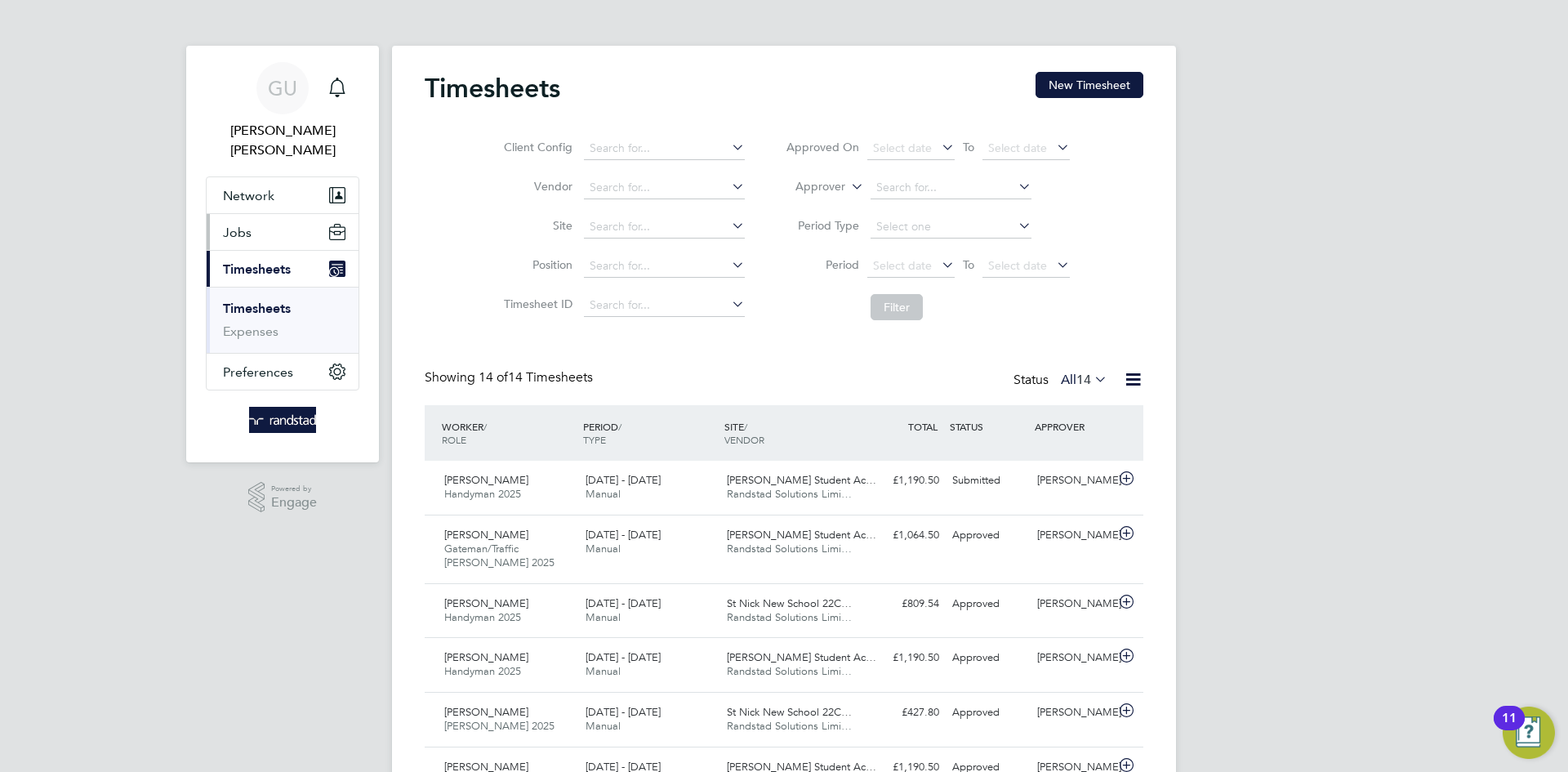
click at [248, 225] on span "Jobs" at bounding box center [237, 233] width 28 height 15
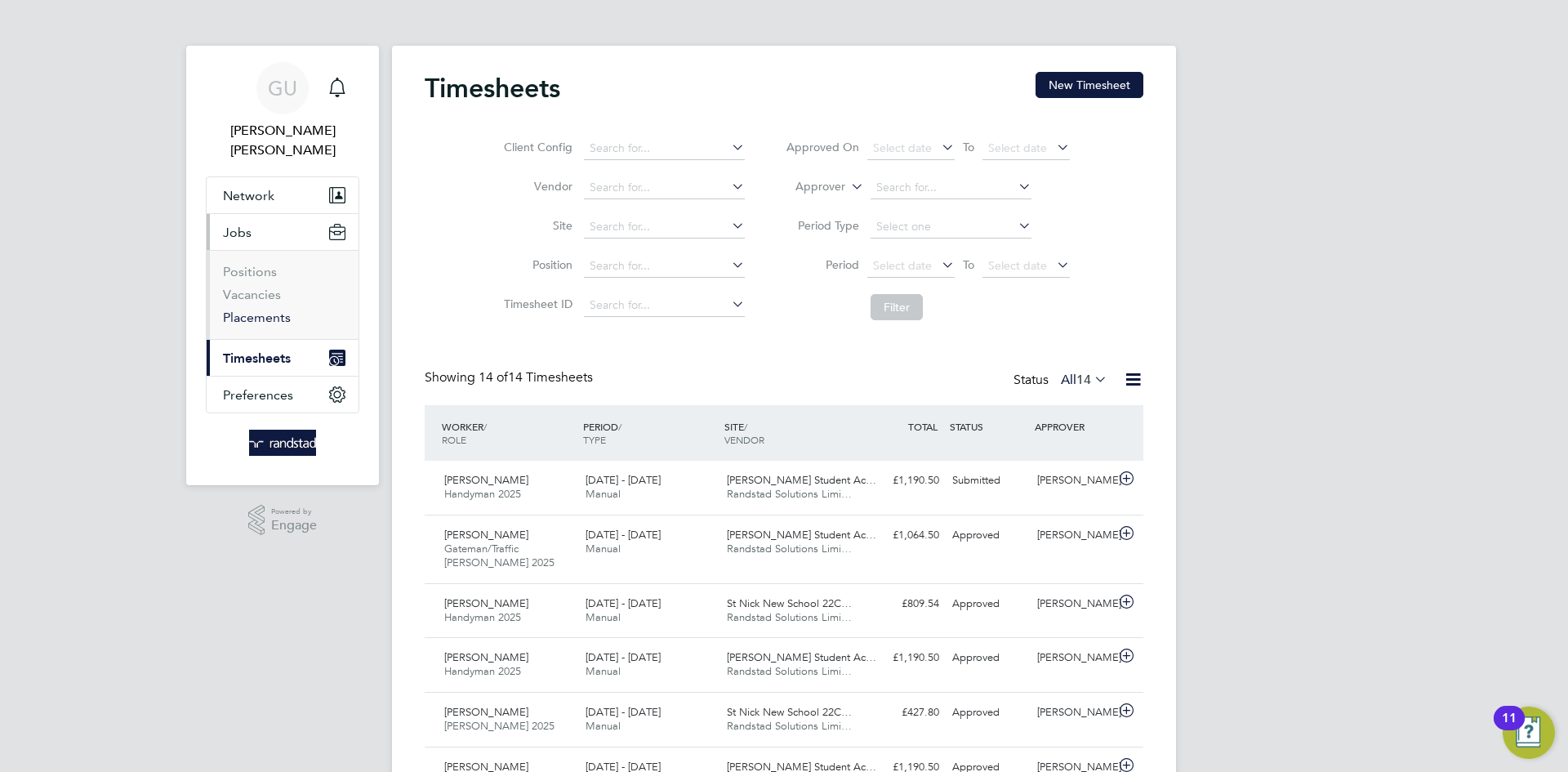
click at [256, 310] on link "Placements" at bounding box center [256, 317] width 67 height 15
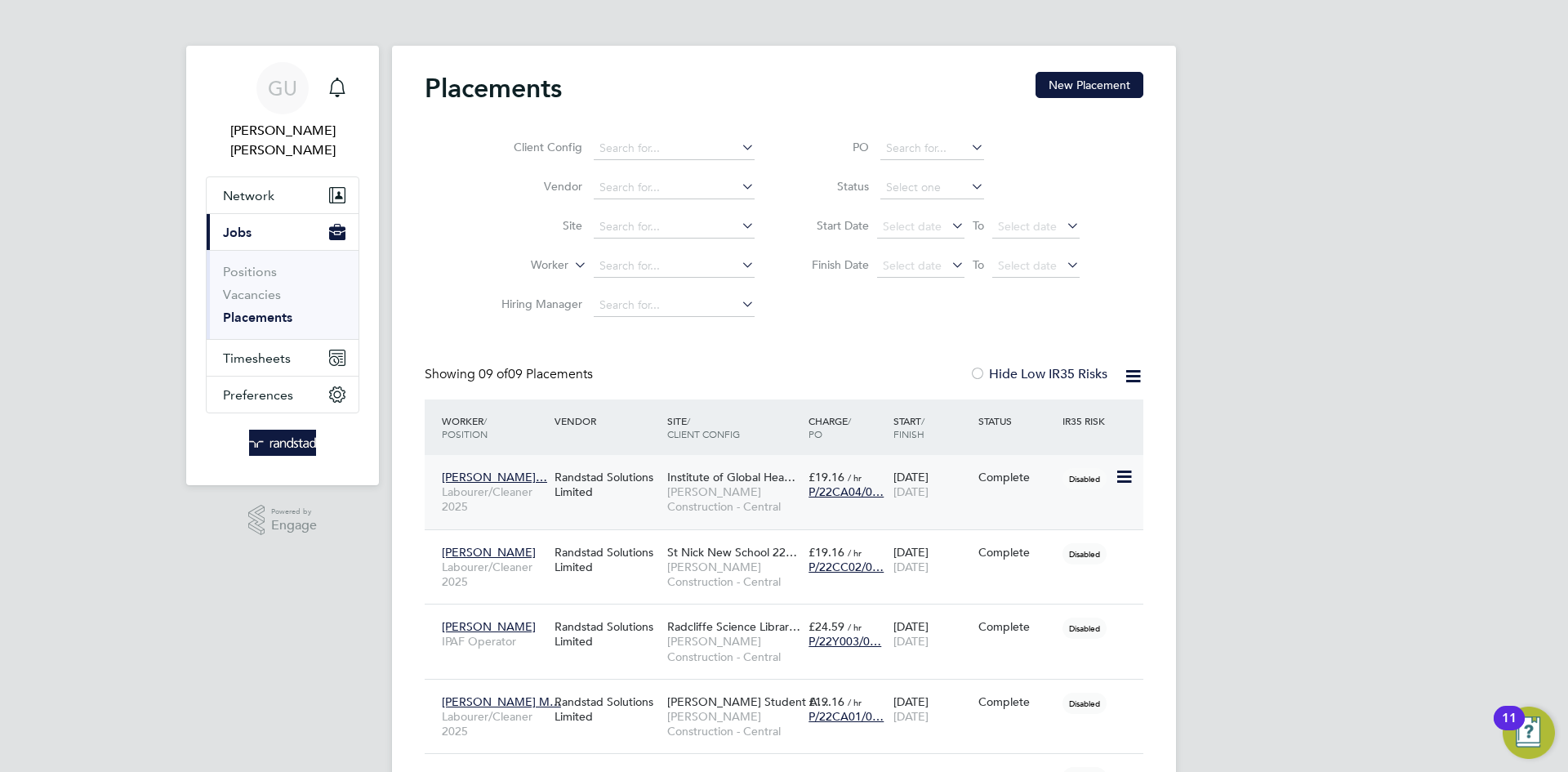
click at [1121, 474] on icon at bounding box center [1123, 477] width 16 height 20
click at [596, 495] on div "Randstad Solutions Limited" at bounding box center [607, 484] width 113 height 46
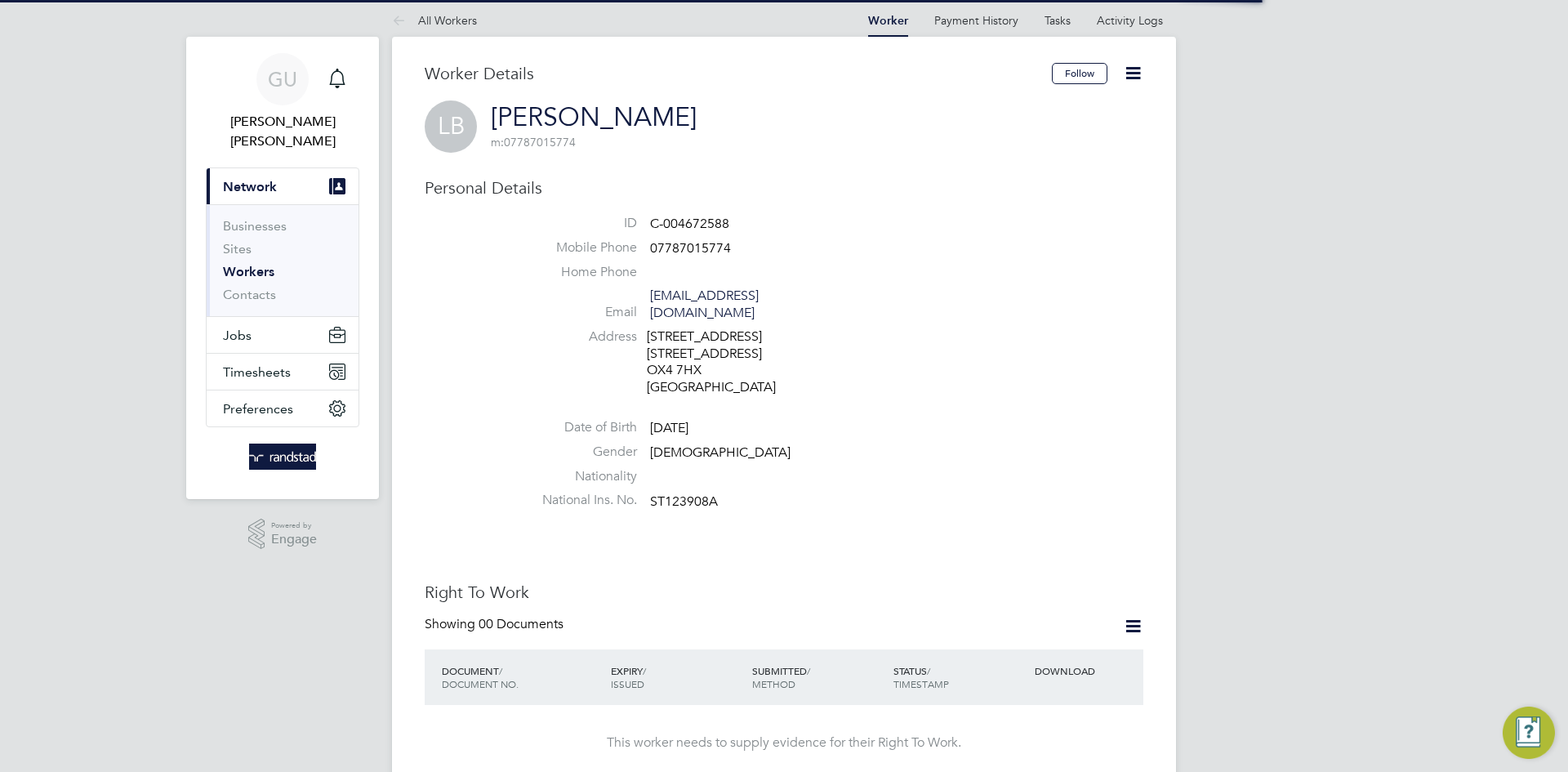
scroll to position [16, 0]
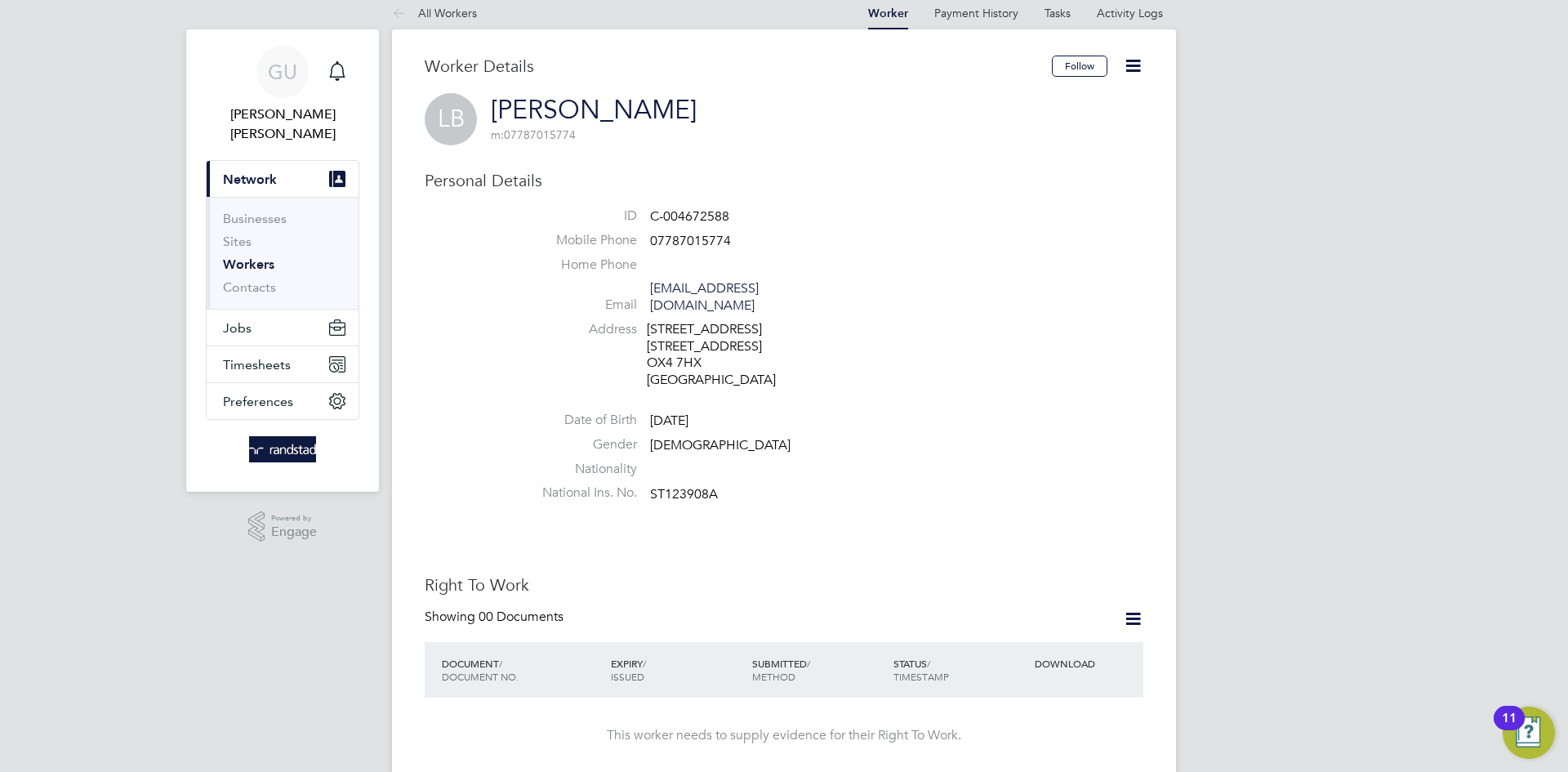
click at [1131, 66] on icon at bounding box center [1134, 66] width 21 height 21
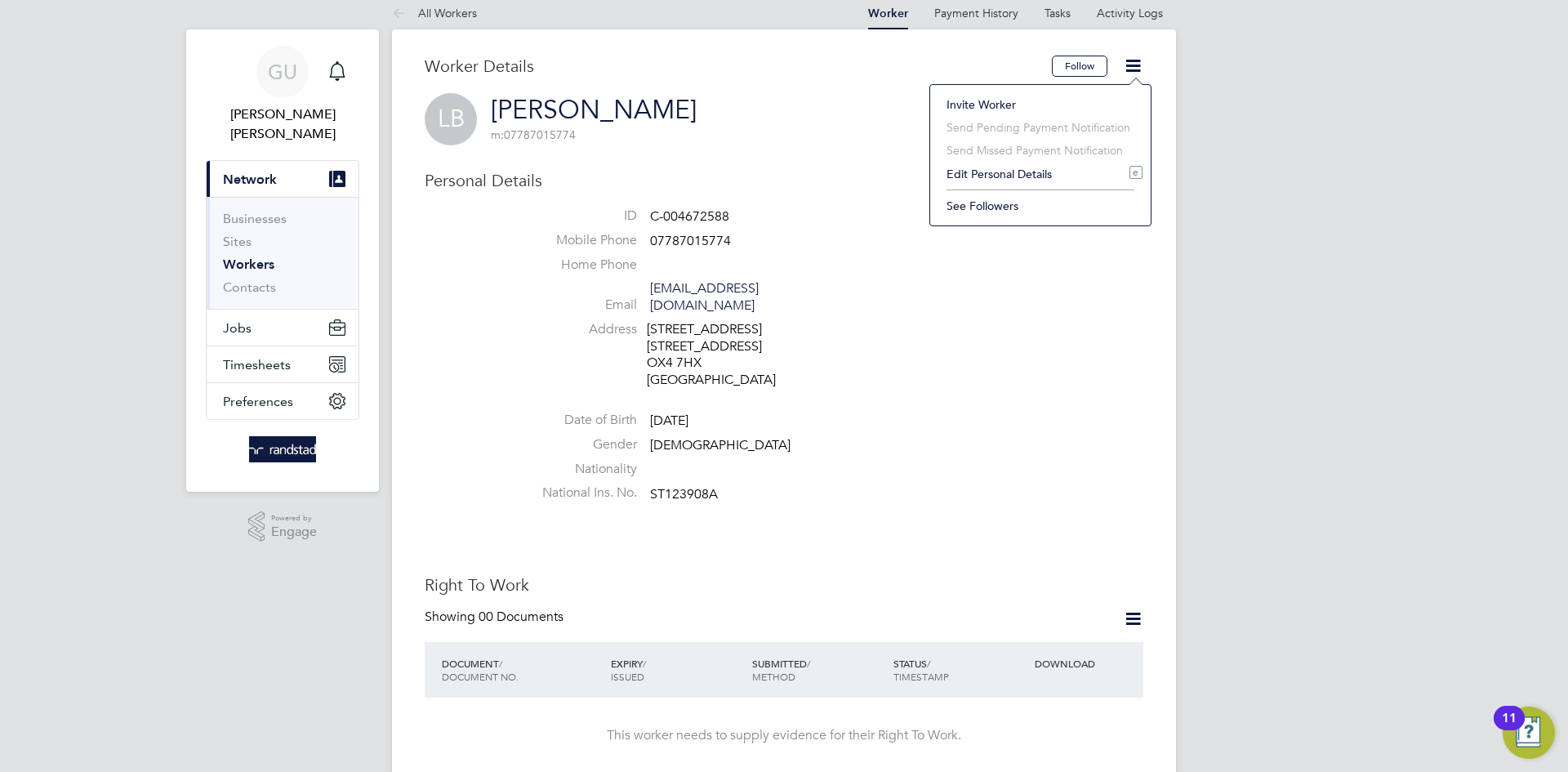
click at [990, 106] on li "Invite Worker" at bounding box center [1040, 104] width 204 height 23
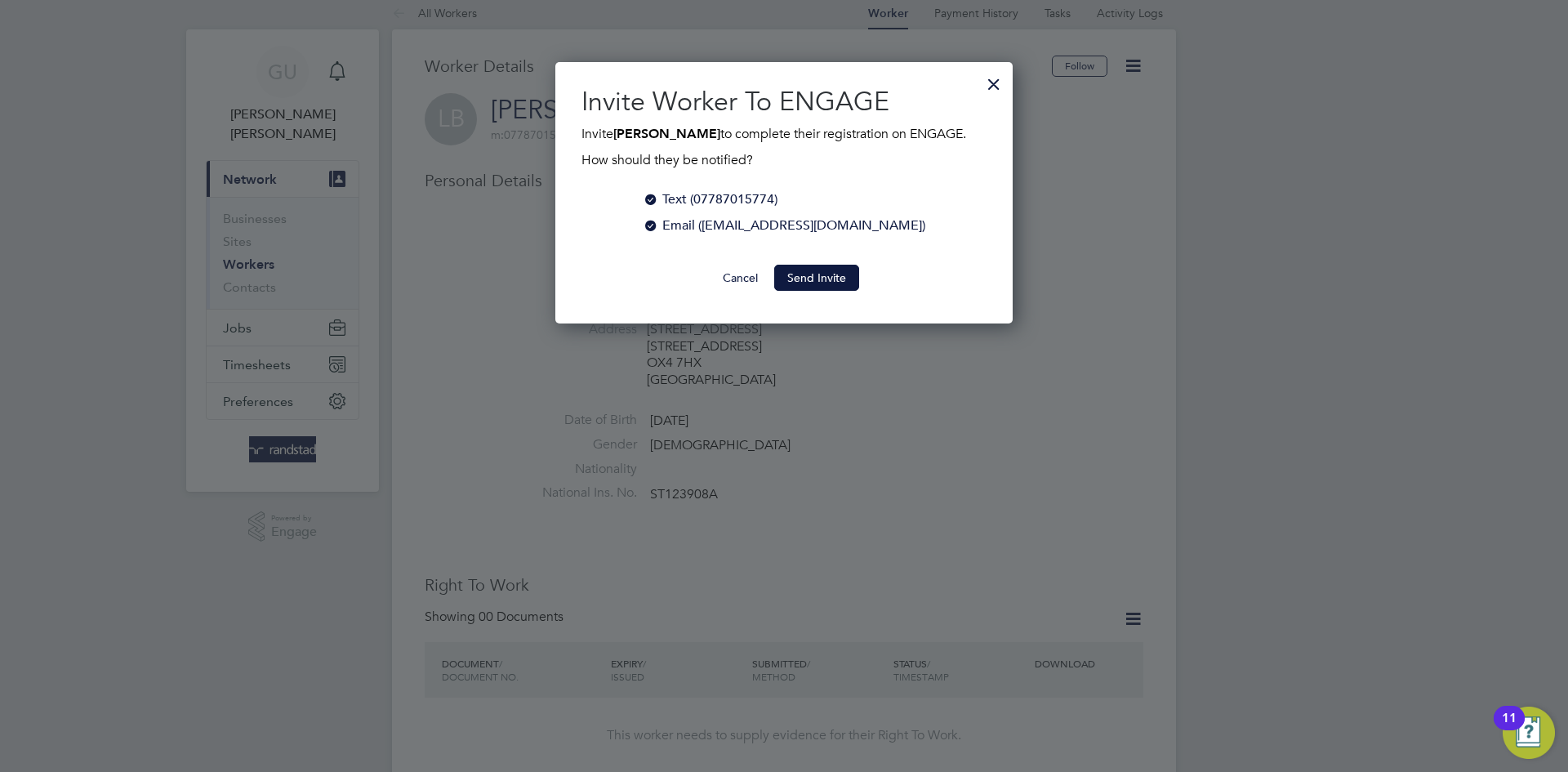
scroll to position [262, 458]
click at [814, 273] on button "Send Invite" at bounding box center [816, 278] width 85 height 27
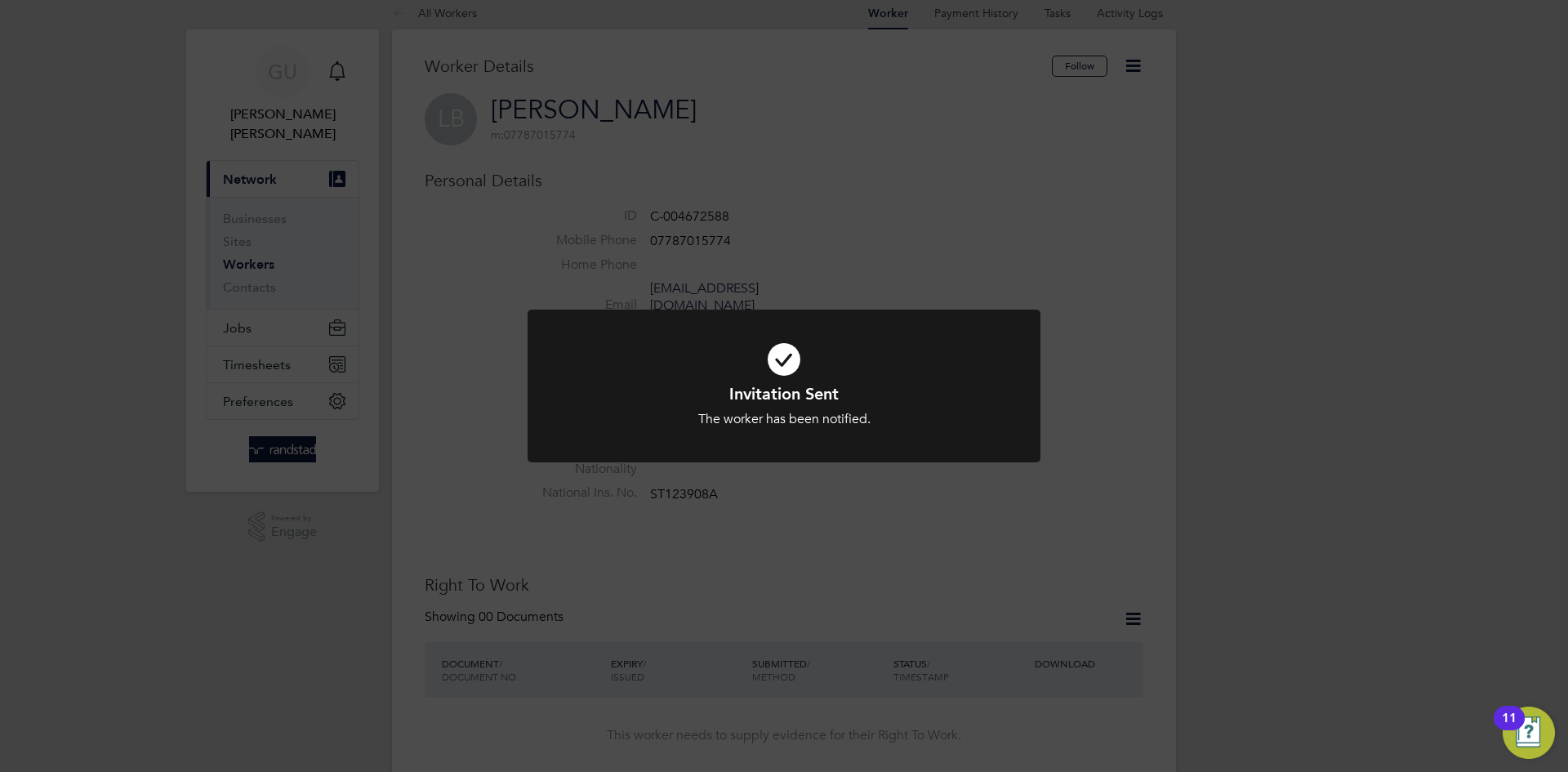
click at [1226, 346] on div "Invitation Sent The worker has been notified. Cancel Okay" at bounding box center [784, 386] width 1568 height 772
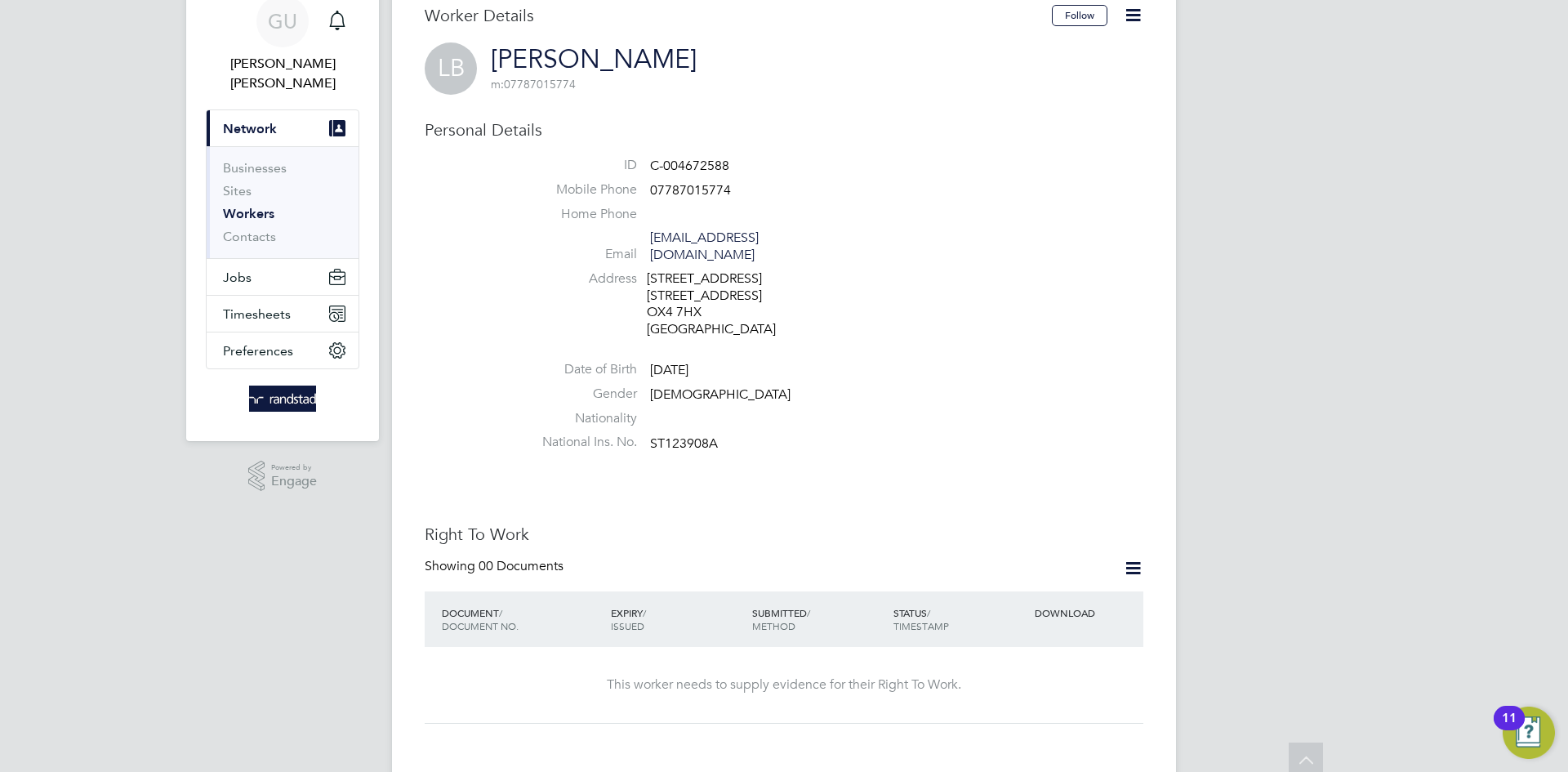
scroll to position [0, 0]
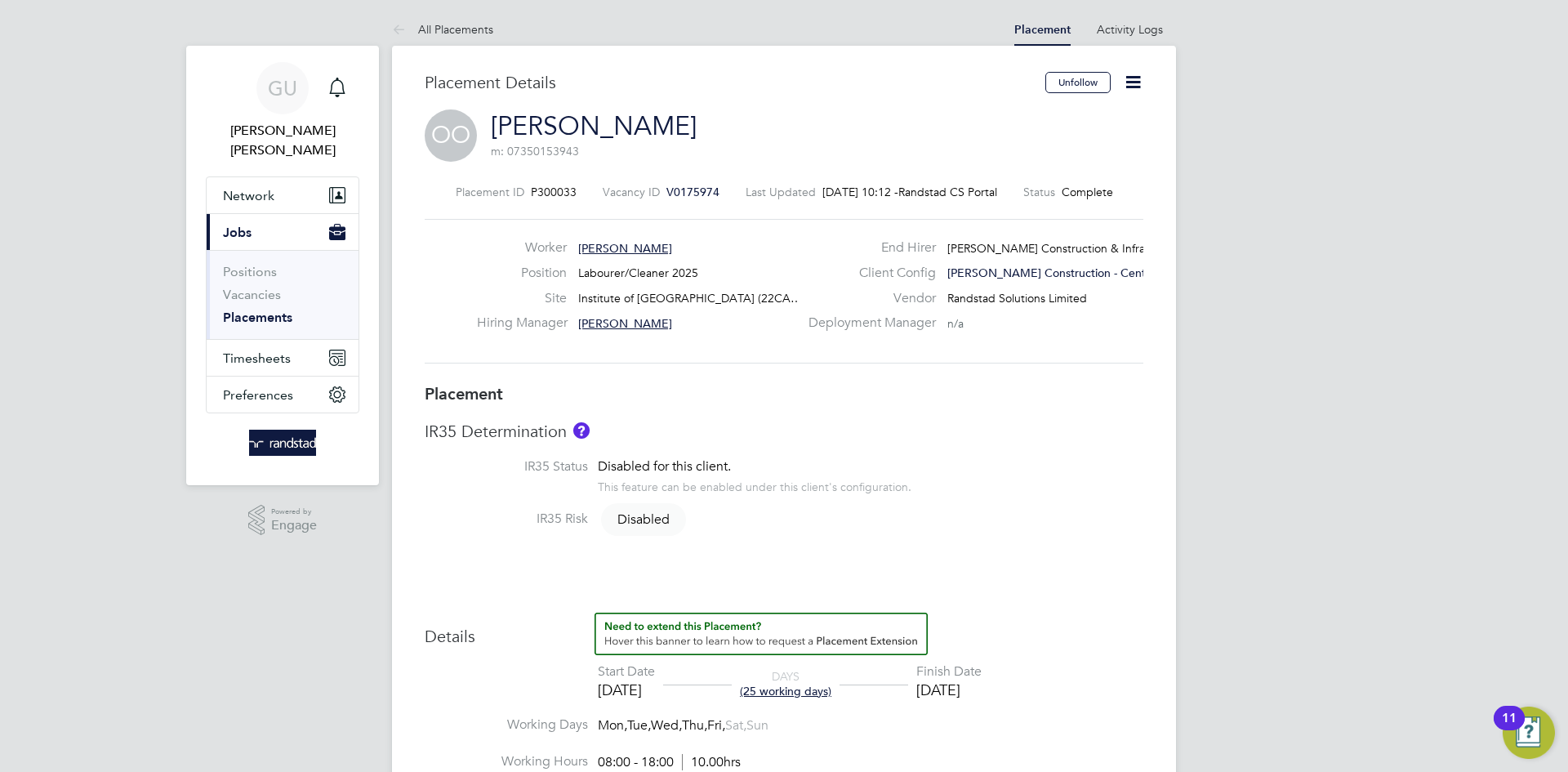
click at [1141, 92] on icon at bounding box center [1134, 83] width 21 height 21
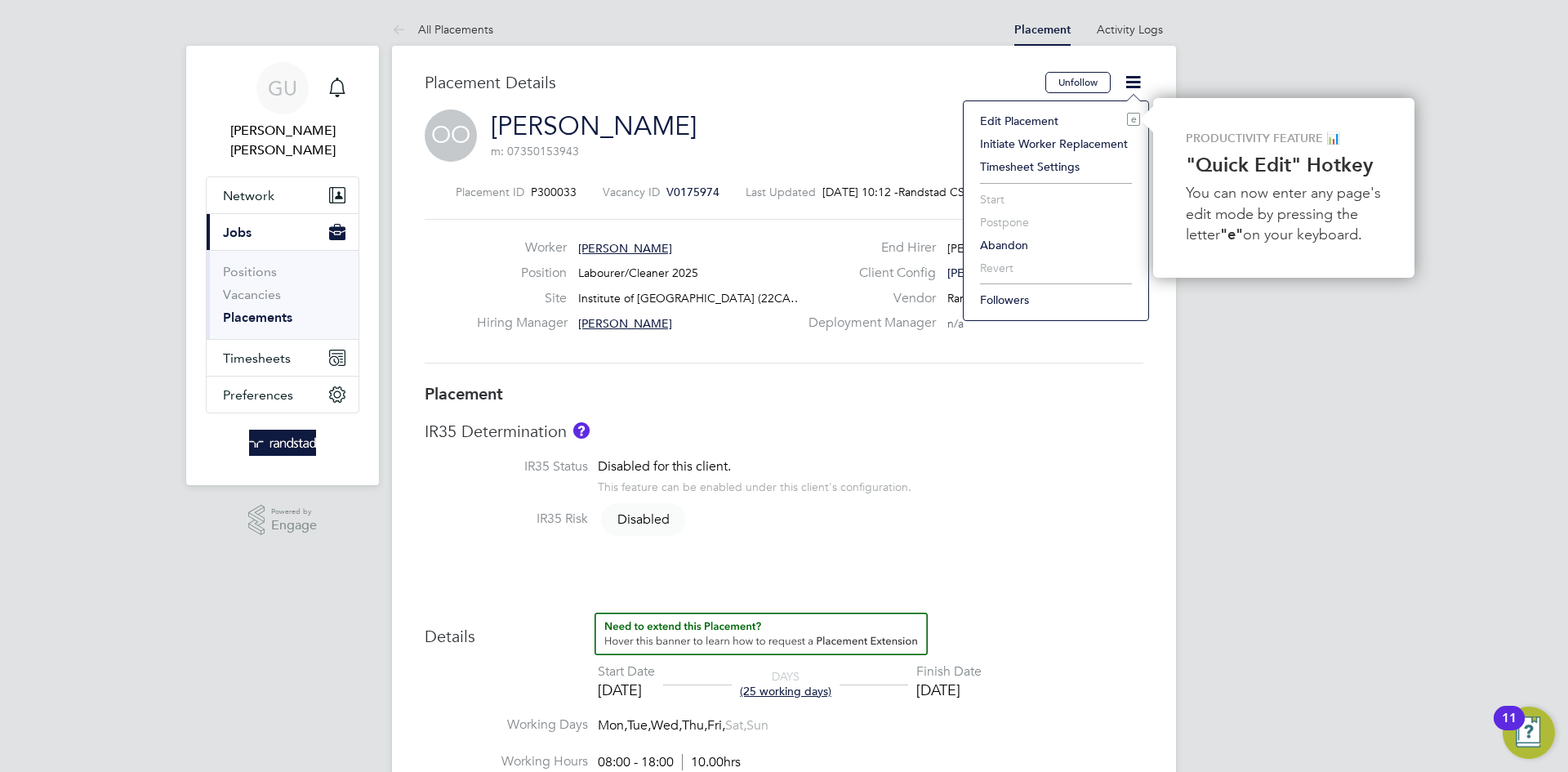
click at [1001, 119] on li "Edit Placement e" at bounding box center [1055, 121] width 168 height 23
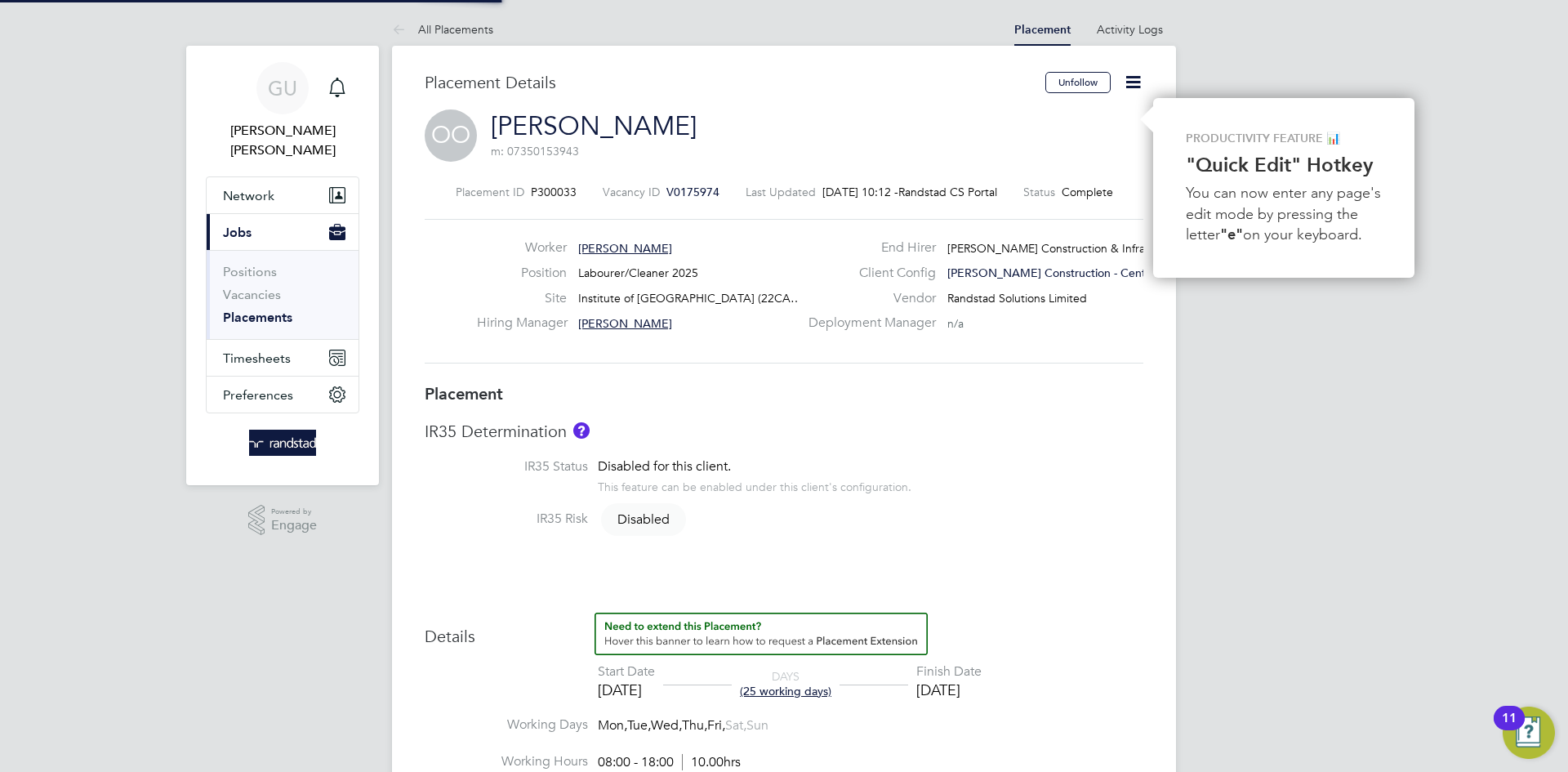
type input "Simon Forbes"
type input "David Shepherd"
type input "07 Jul 2025"
type input "08 Aug 2025"
type input "08:00"
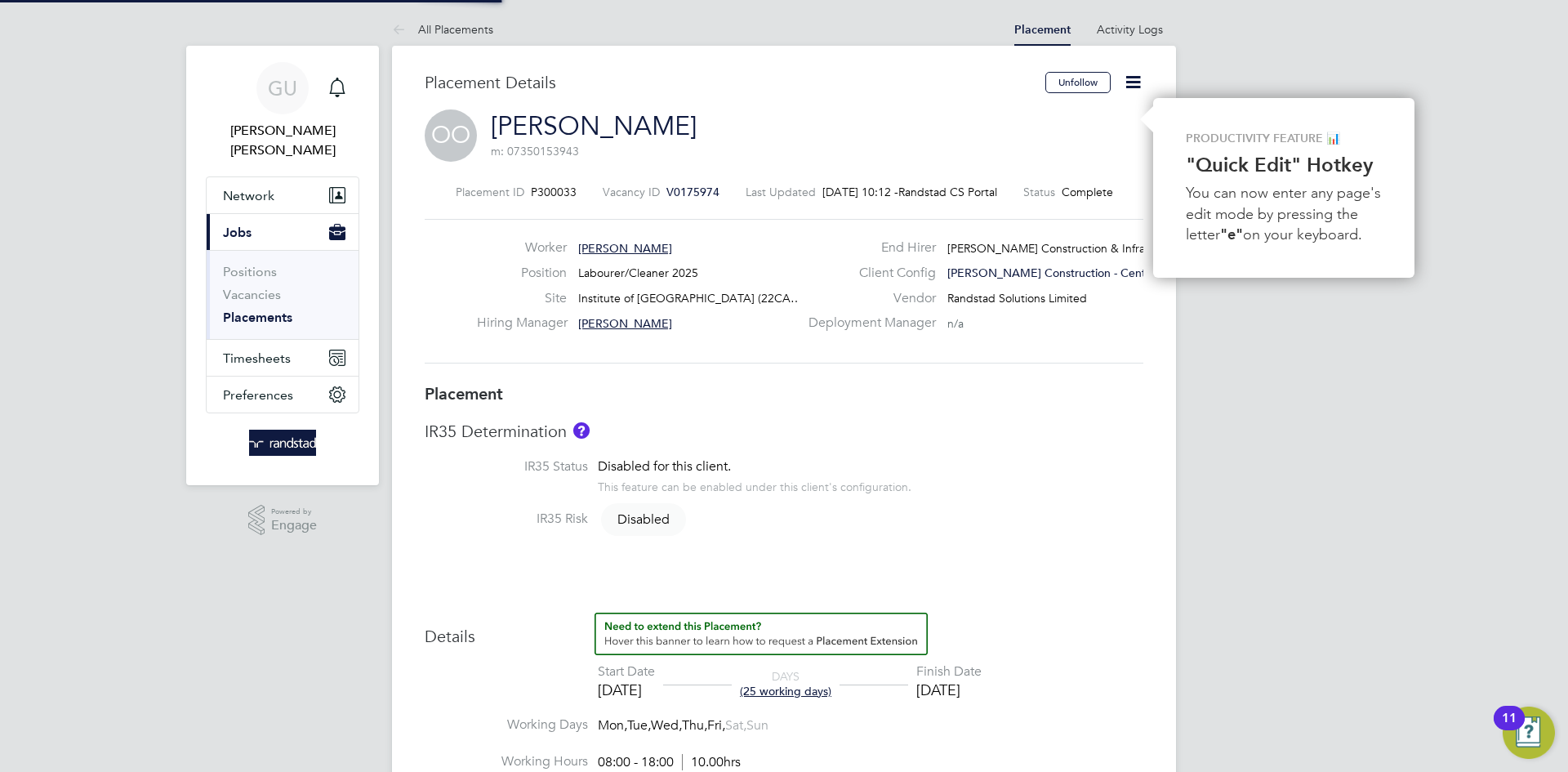
type input "18:00"
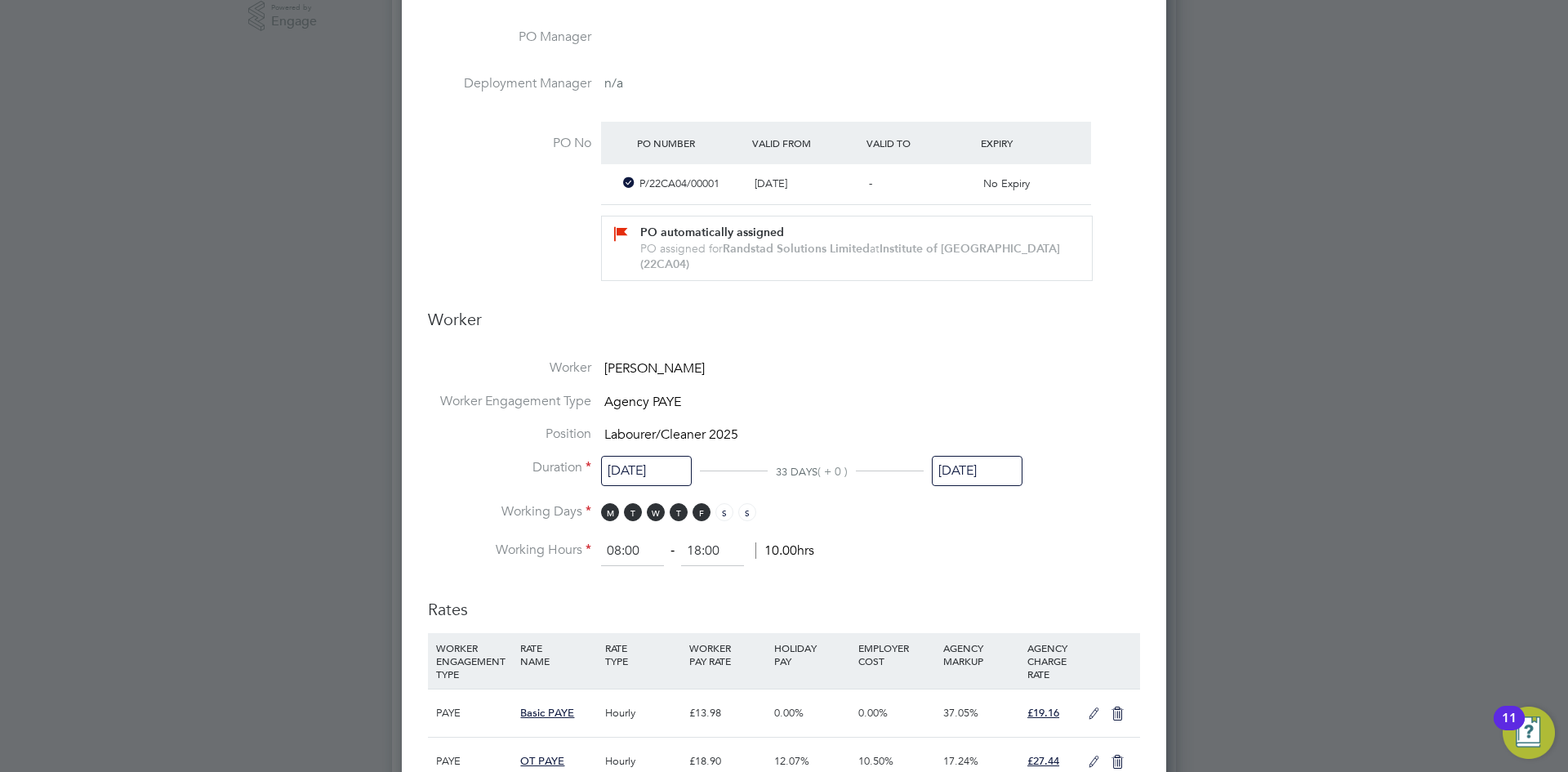
click at [987, 471] on input "08 Aug 2025" at bounding box center [976, 471] width 90 height 30
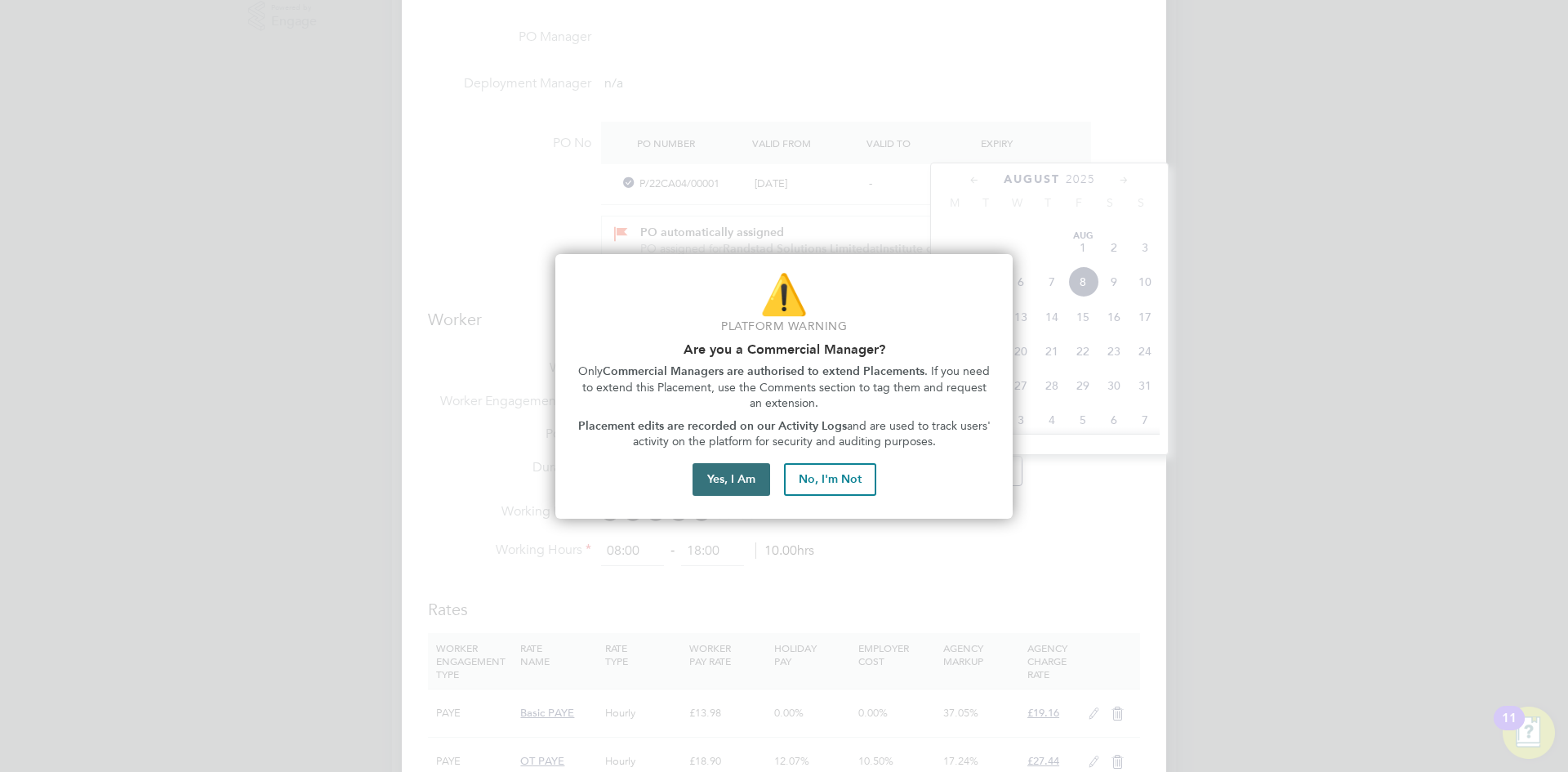
click at [718, 476] on button "Yes, I Am" at bounding box center [731, 480] width 78 height 32
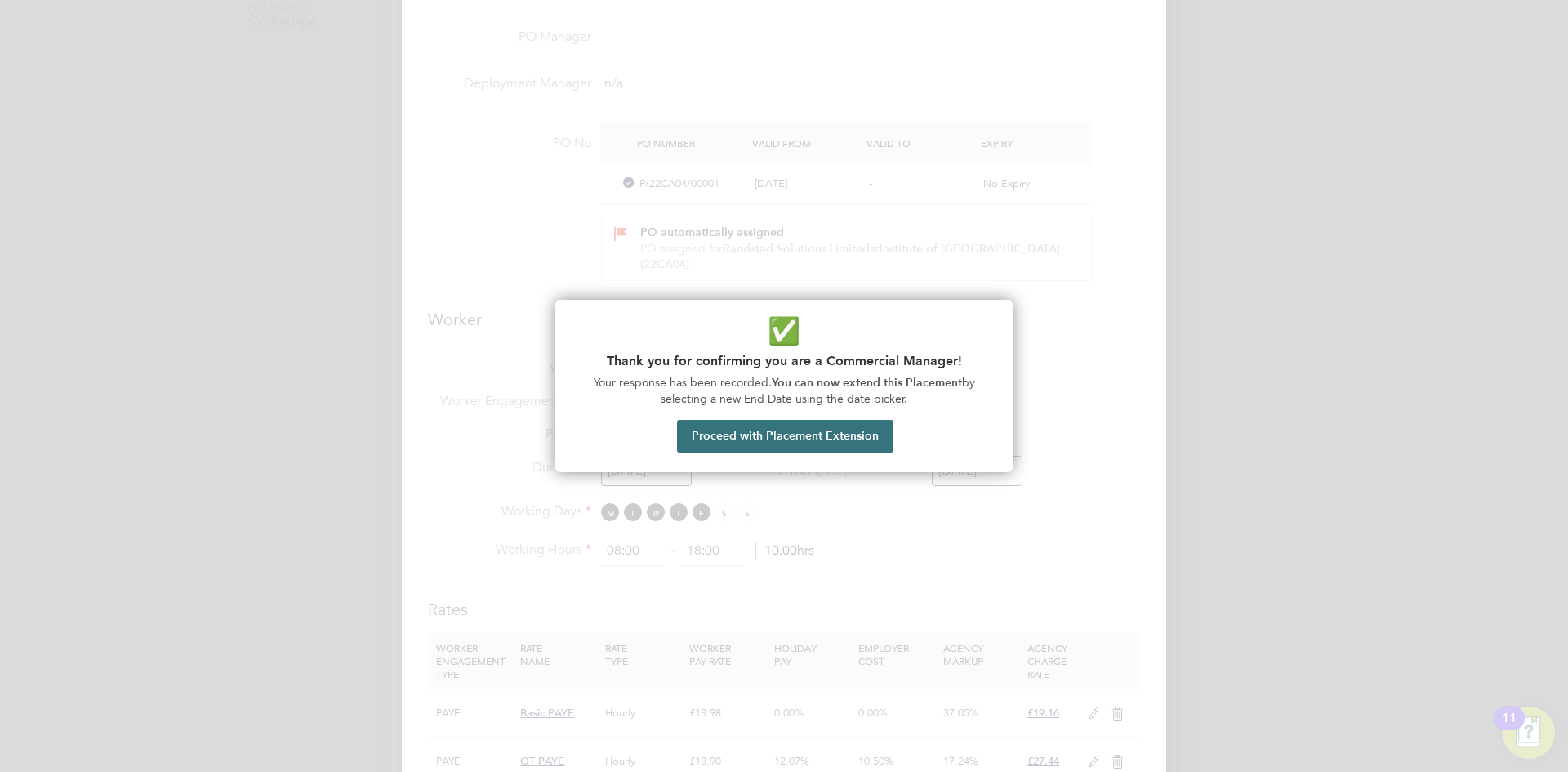
click at [795, 442] on button "Proceed with Placement Extension" at bounding box center [785, 436] width 217 height 32
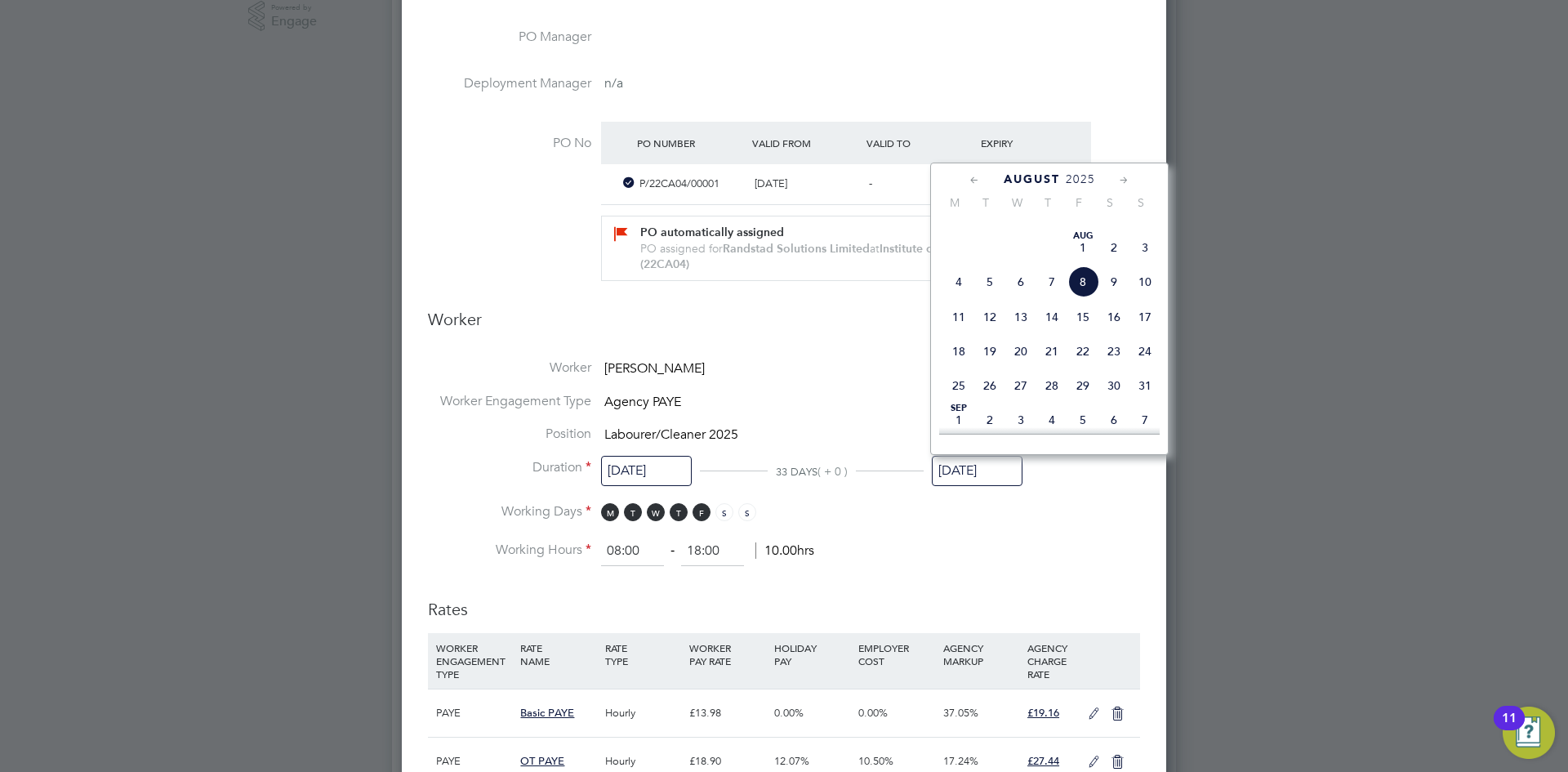
click at [1124, 179] on icon at bounding box center [1124, 180] width 15 height 18
click at [1143, 370] on span "26" at bounding box center [1144, 355] width 31 height 31
type input "26 Oct 2025"
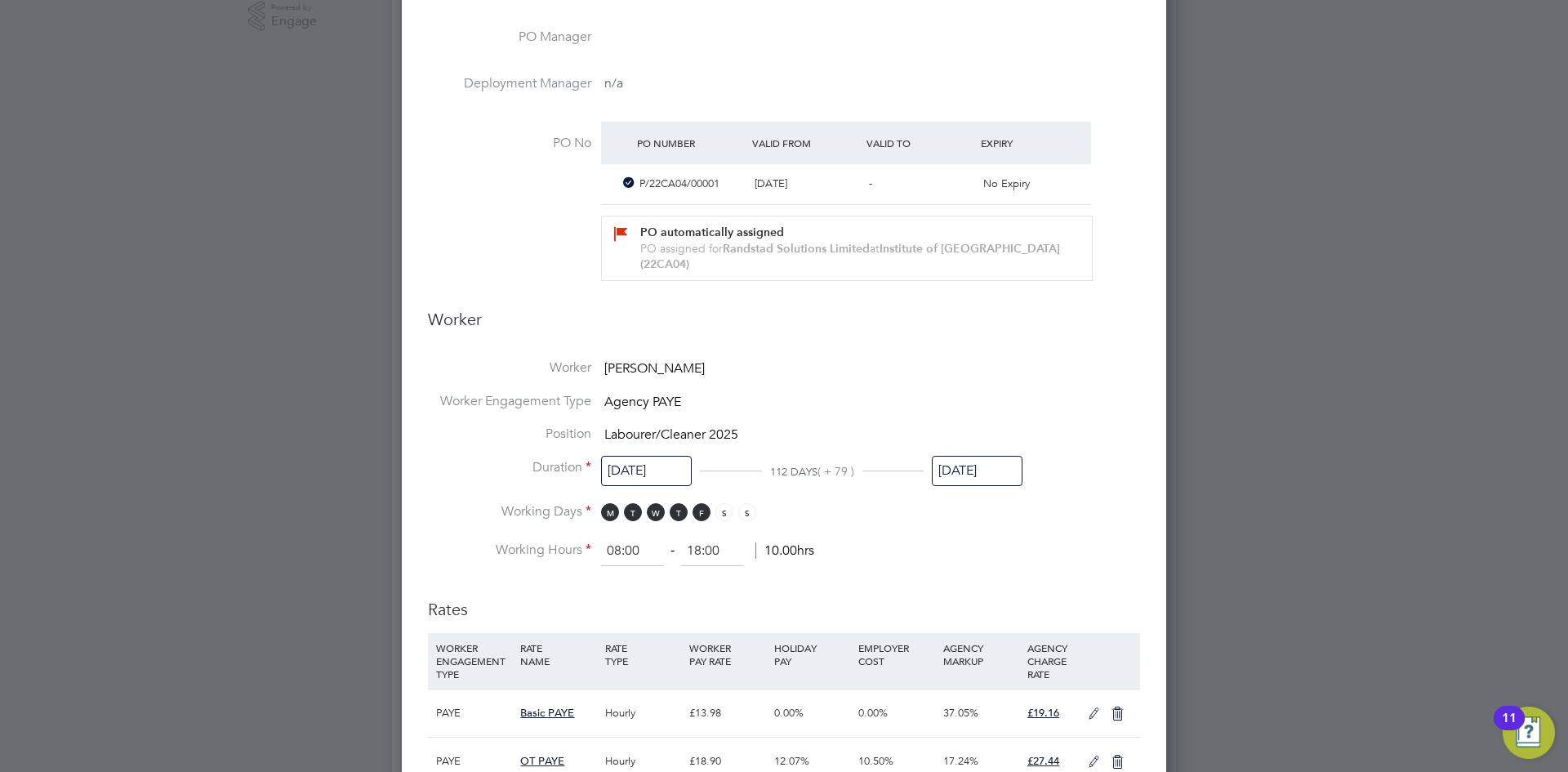
click at [1118, 437] on li "Position Labourer/Cleaner 2025" at bounding box center [784, 442] width 712 height 33
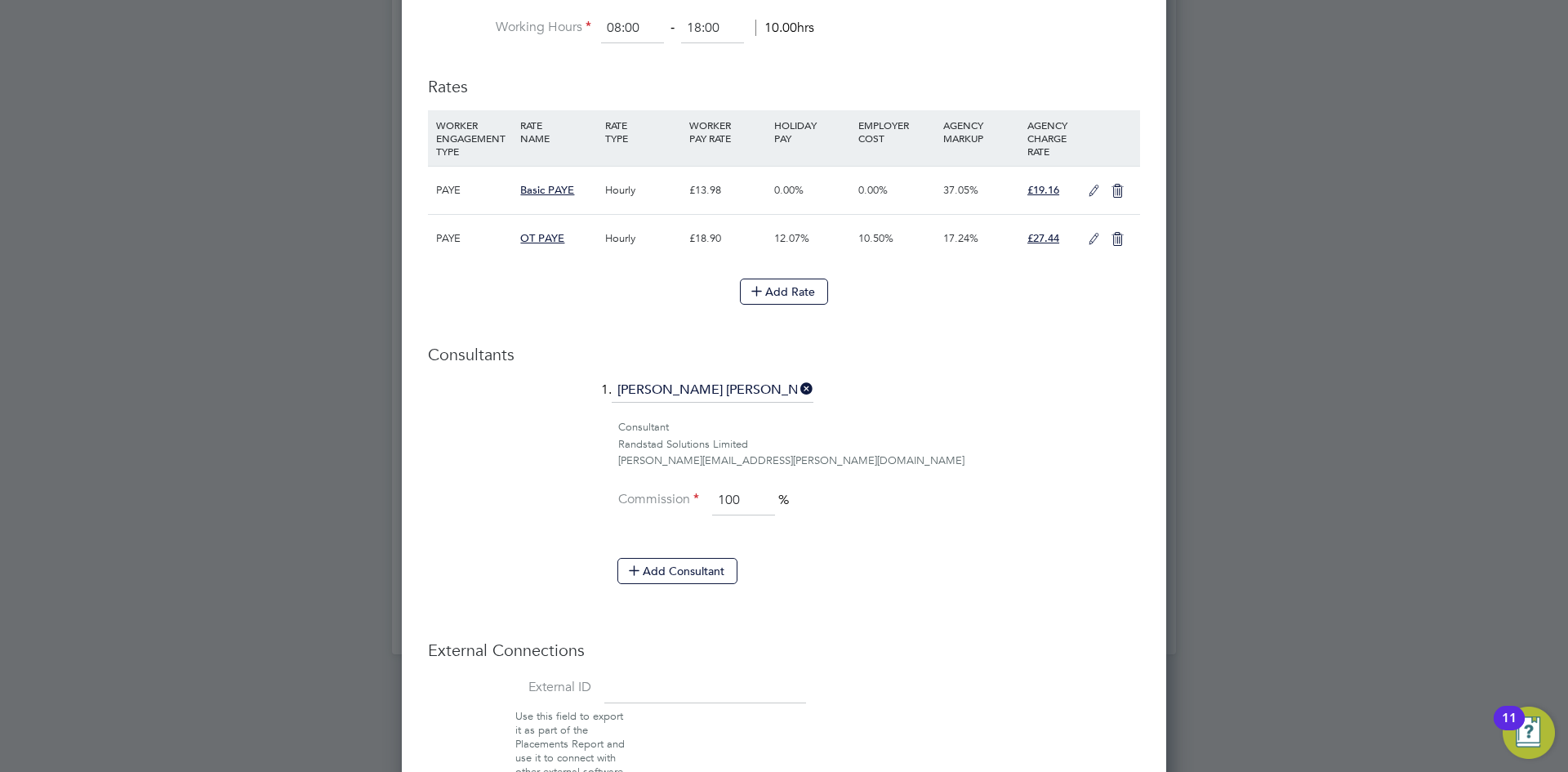
scroll to position [1146, 0]
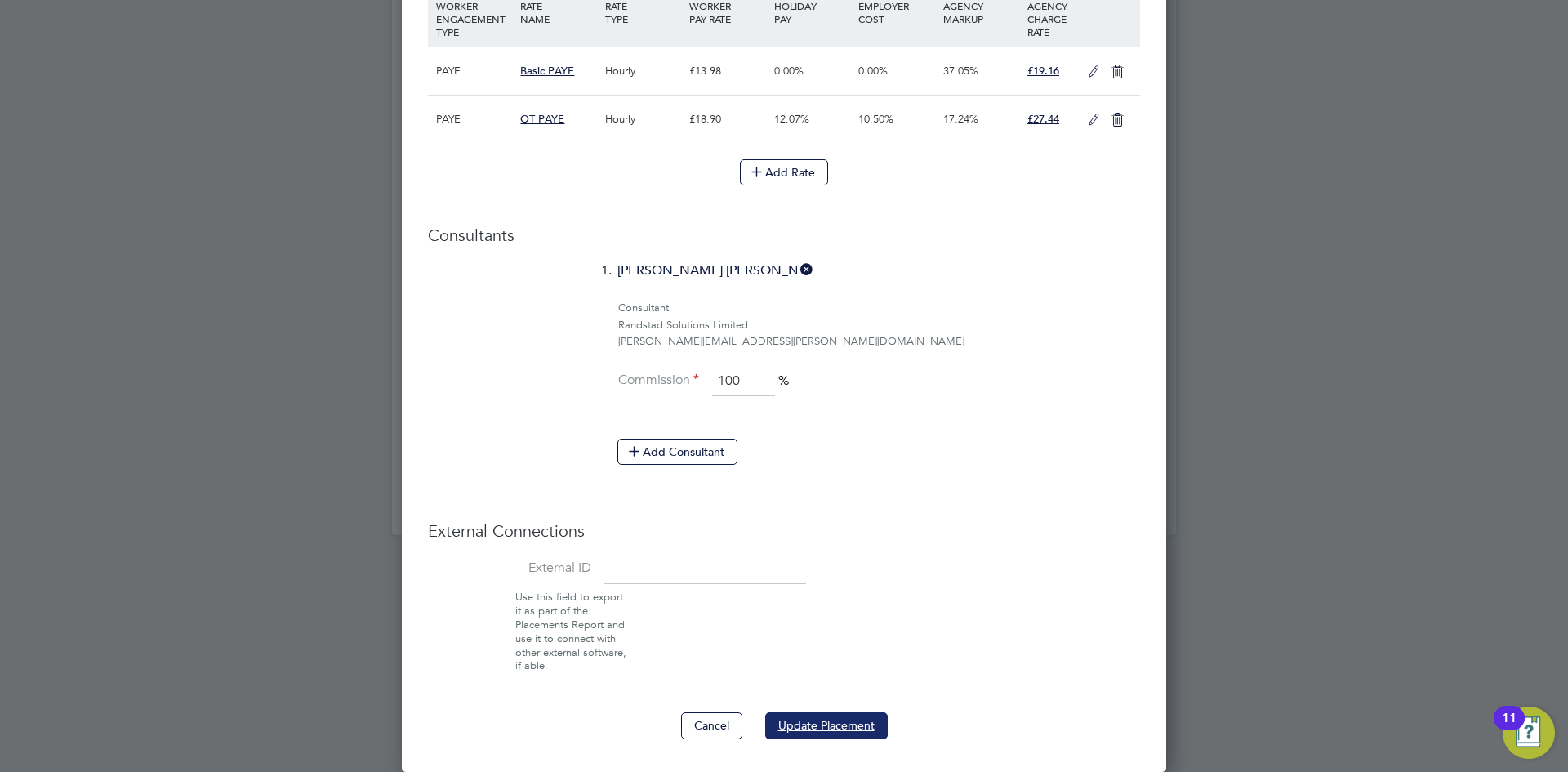
click at [860, 717] on button "Update Placement" at bounding box center [826, 725] width 123 height 27
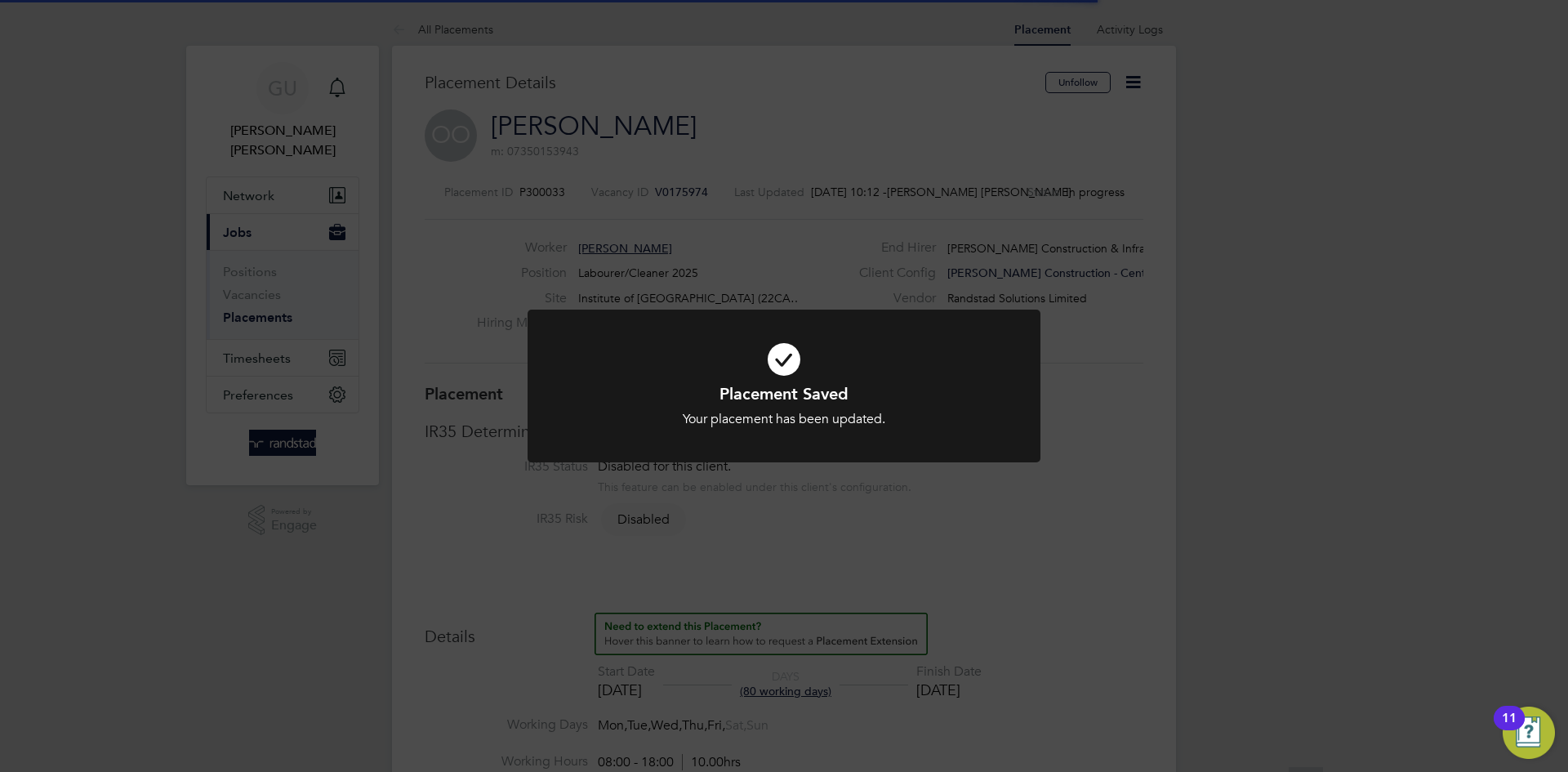
scroll to position [16, 96]
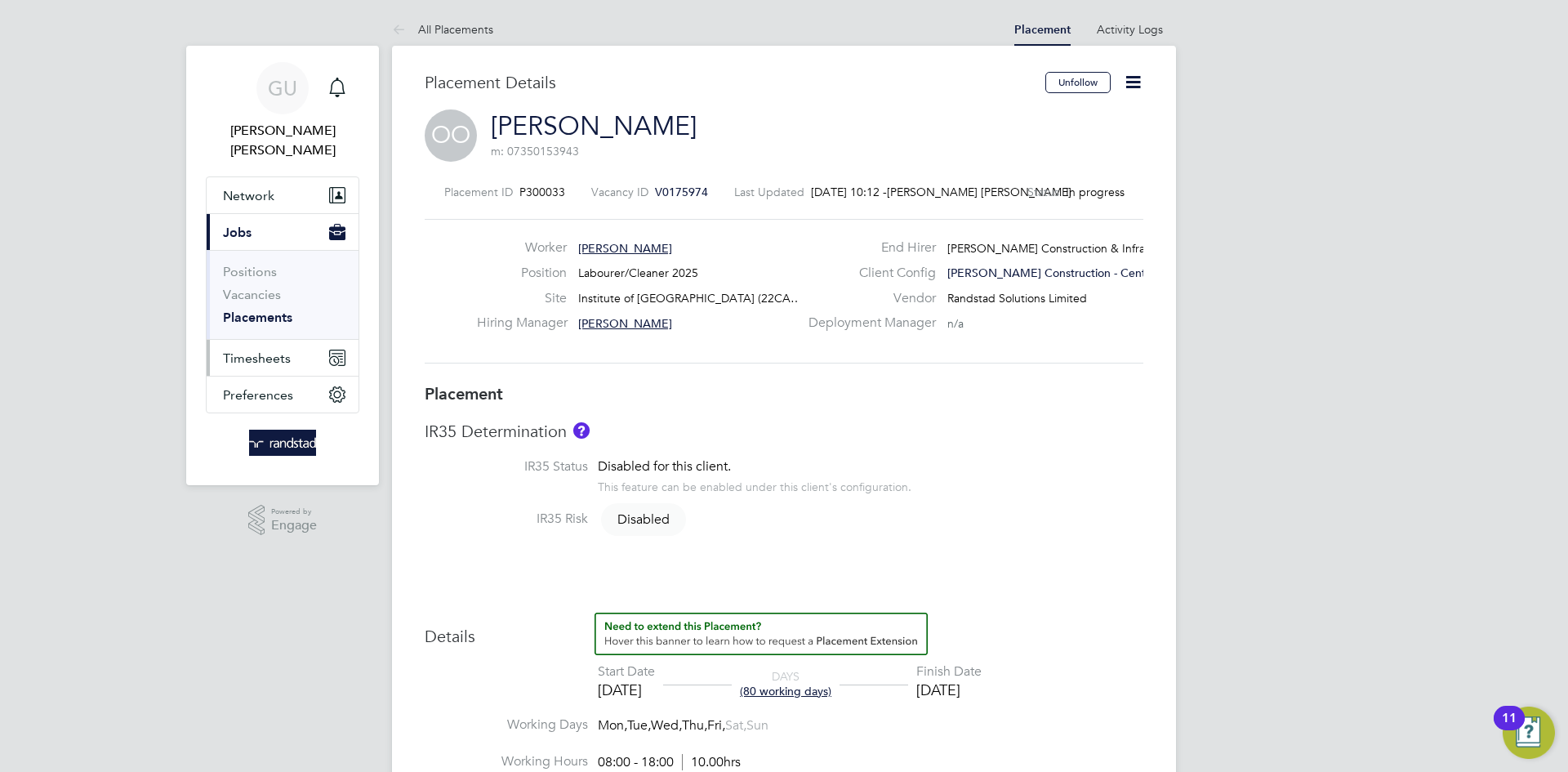
click at [261, 350] on span "Timesheets" at bounding box center [256, 358] width 67 height 15
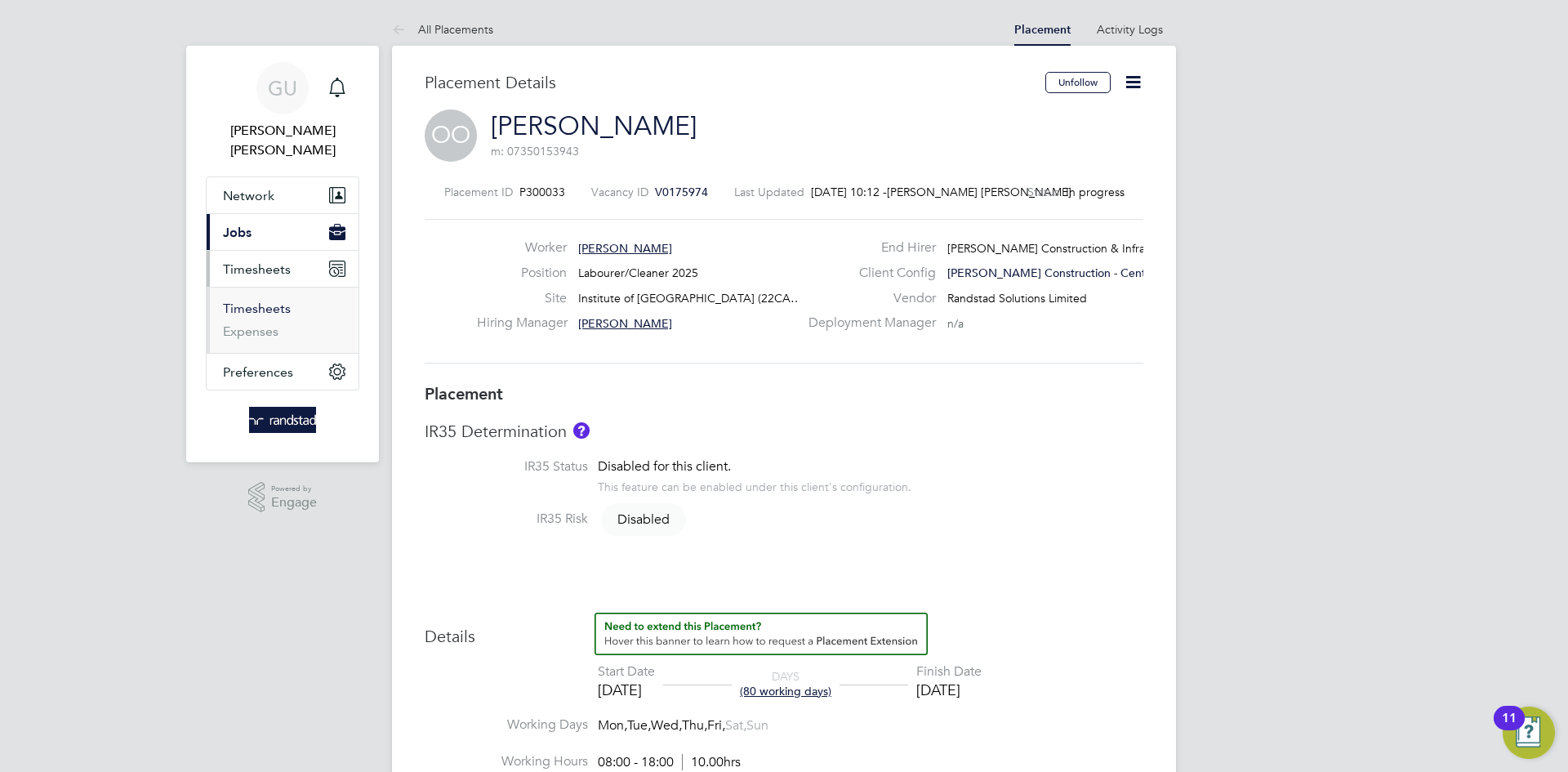
click at [265, 300] on link "Timesheets" at bounding box center [256, 308] width 67 height 15
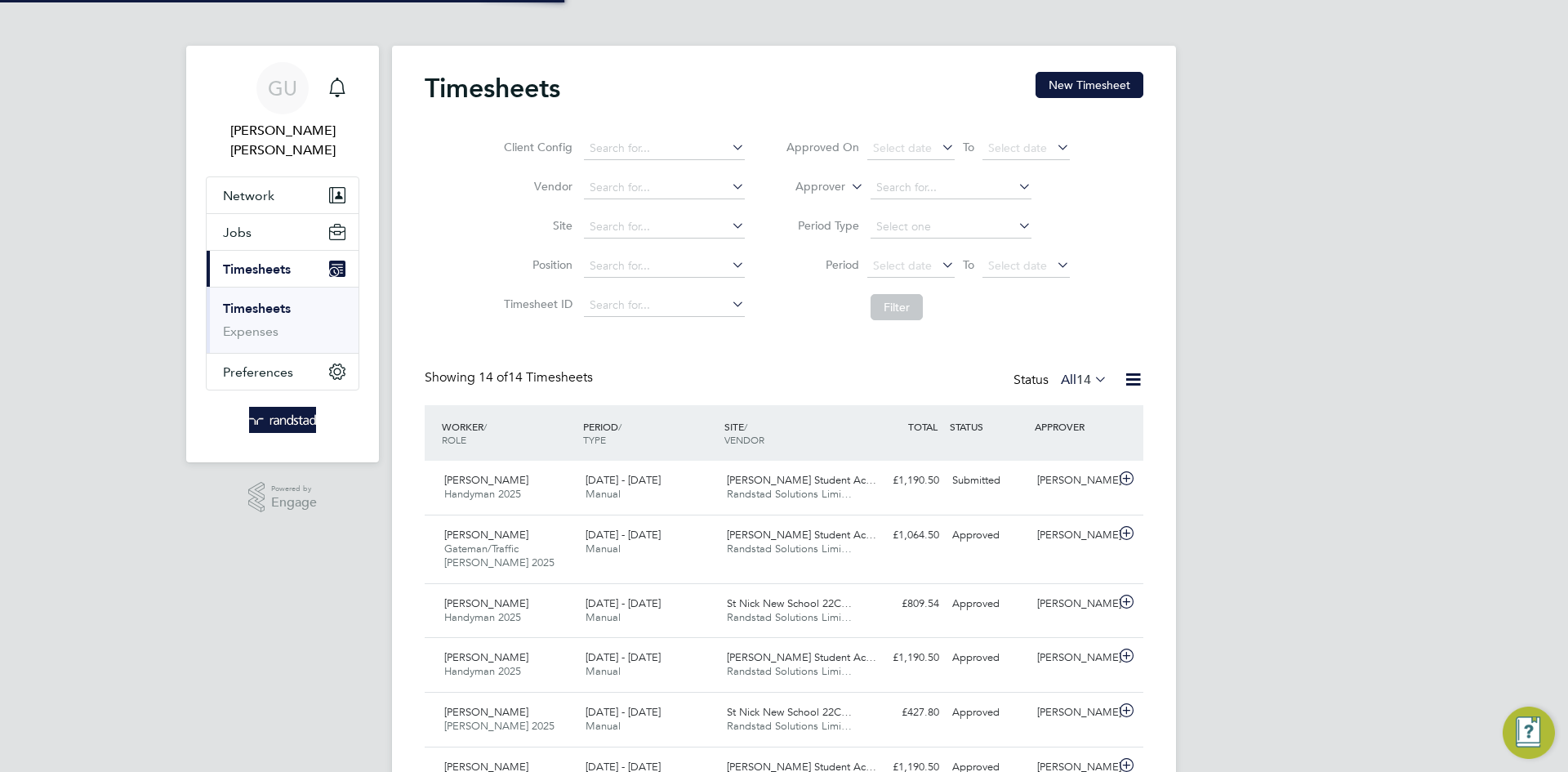
scroll to position [42, 142]
click at [1099, 80] on button "New Timesheet" at bounding box center [1090, 85] width 108 height 27
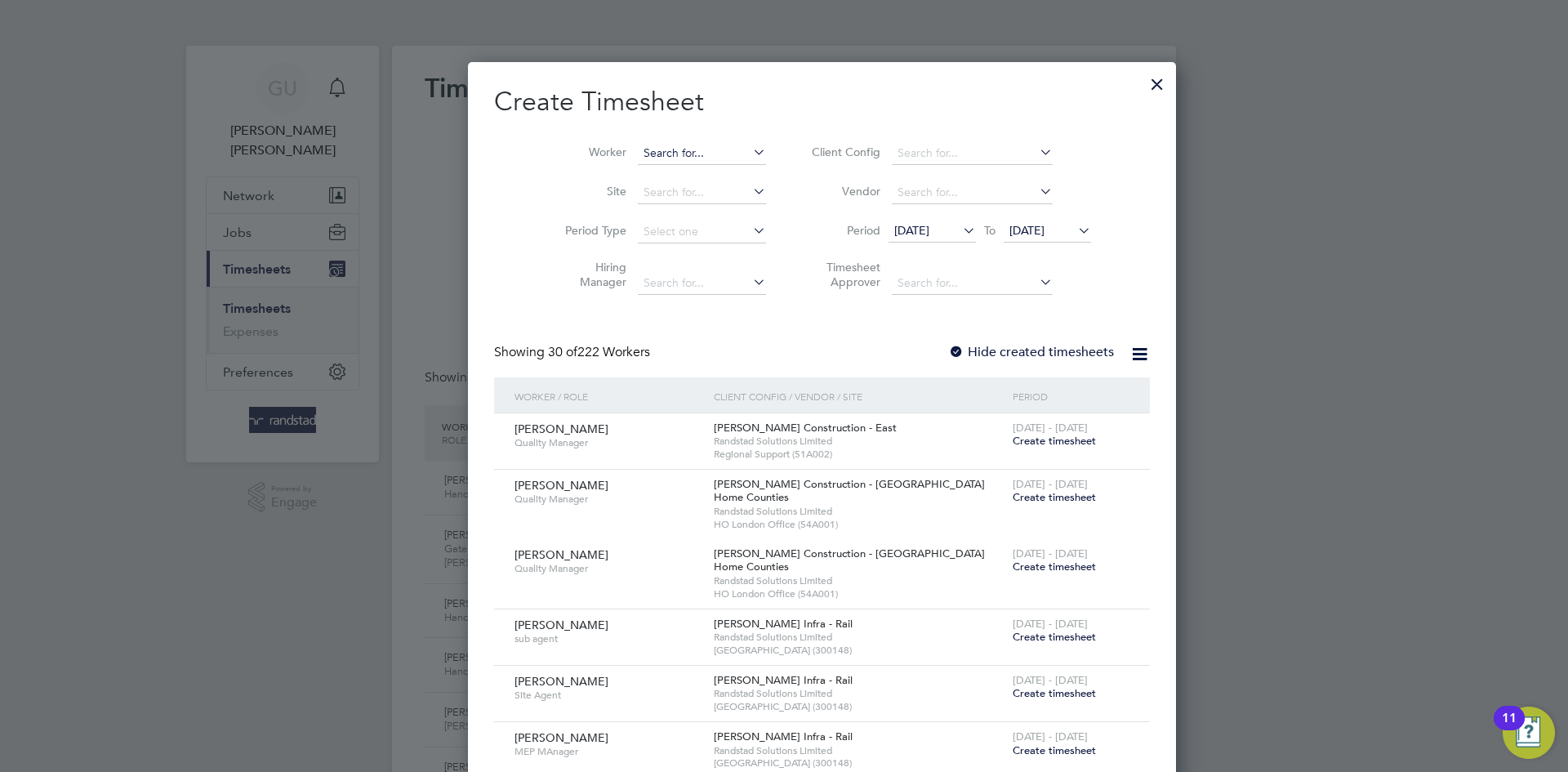
click at [640, 150] on input at bounding box center [702, 154] width 128 height 23
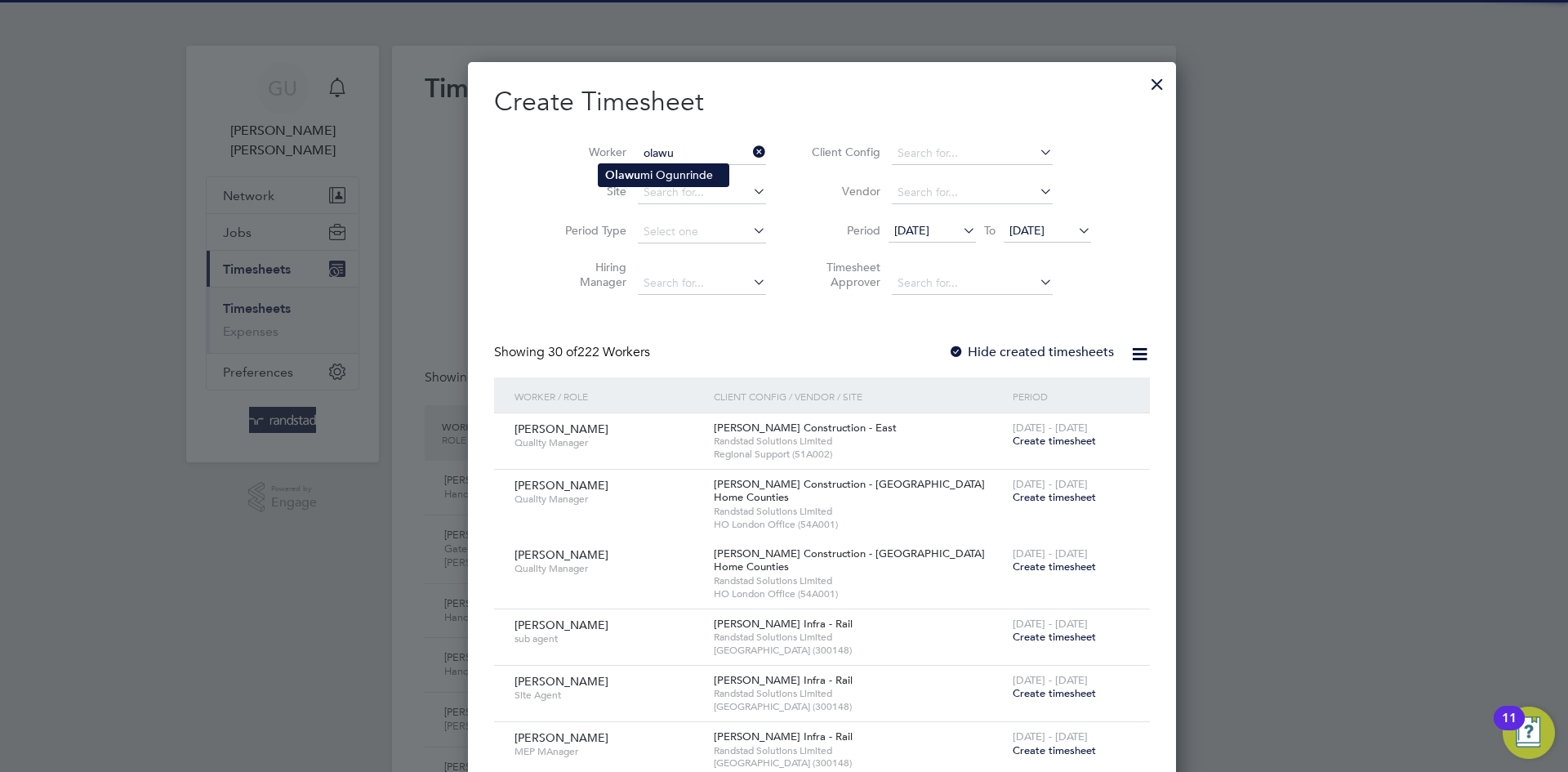
click at [648, 172] on li "Olawu mi Ogunrinde" at bounding box center [663, 175] width 130 height 22
type input "Olawumi Ogunrinde"
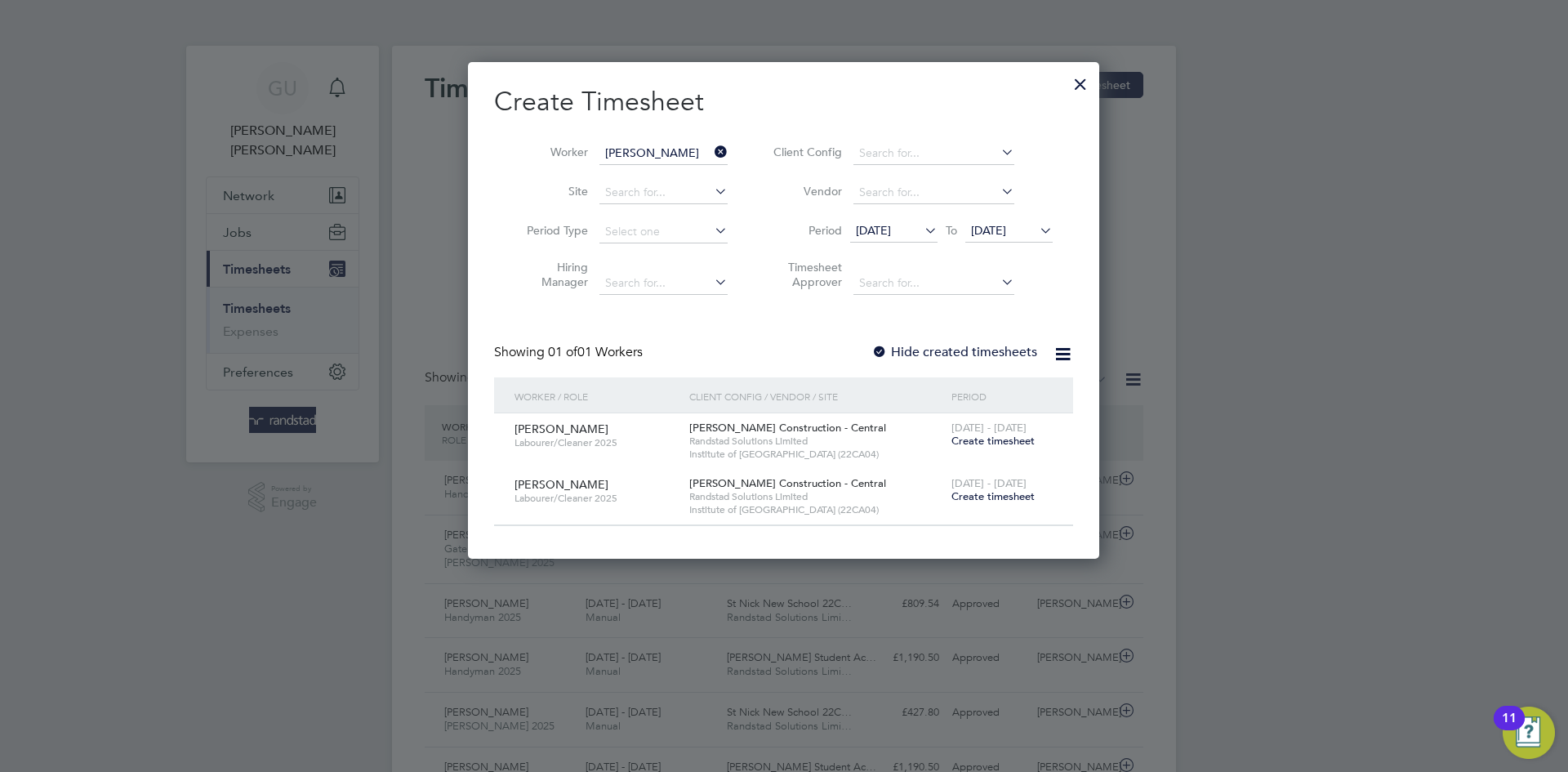
click at [997, 497] on span "Create timesheet" at bounding box center [993, 496] width 84 height 14
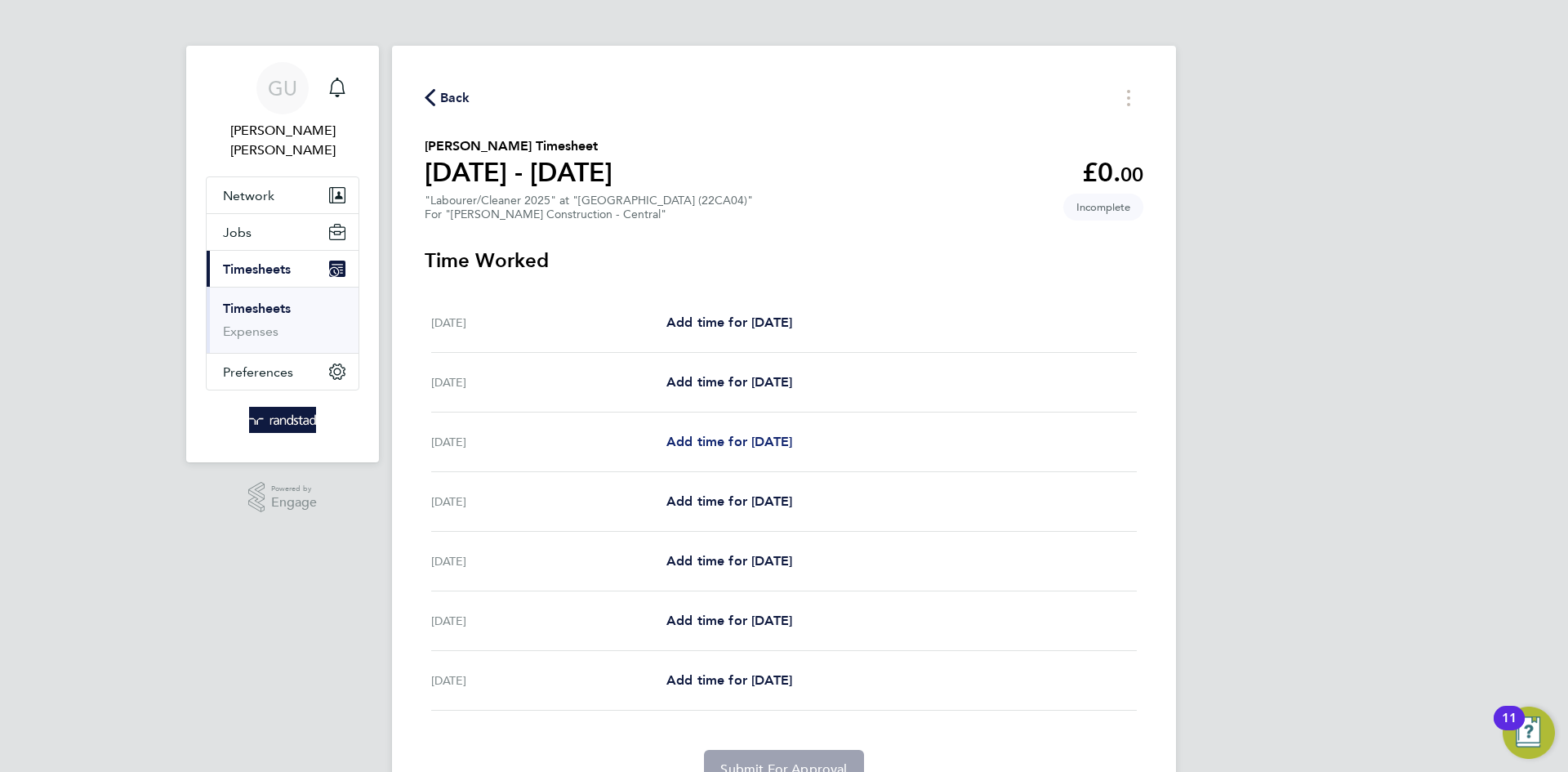
click at [723, 445] on span "Add time for Mon 22 Sep" at bounding box center [729, 442] width 125 height 15
select select "30"
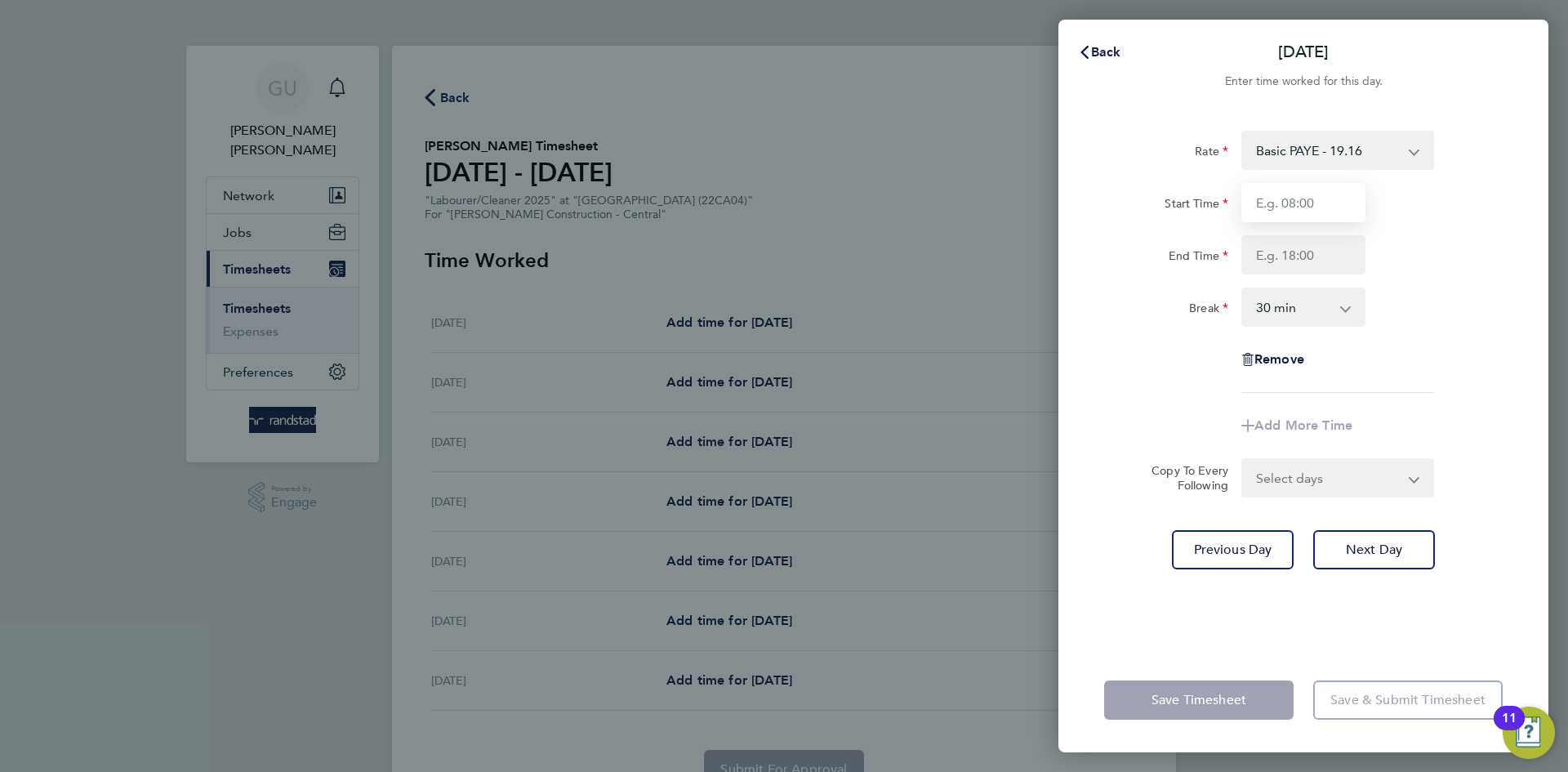
click at [1315, 200] on input "Start Time" at bounding box center [1303, 202] width 124 height 39
click at [1309, 197] on input "Start Time" at bounding box center [1303, 202] width 124 height 39
type input "07:00"
click at [1451, 245] on div "End Time" at bounding box center [1303, 254] width 411 height 39
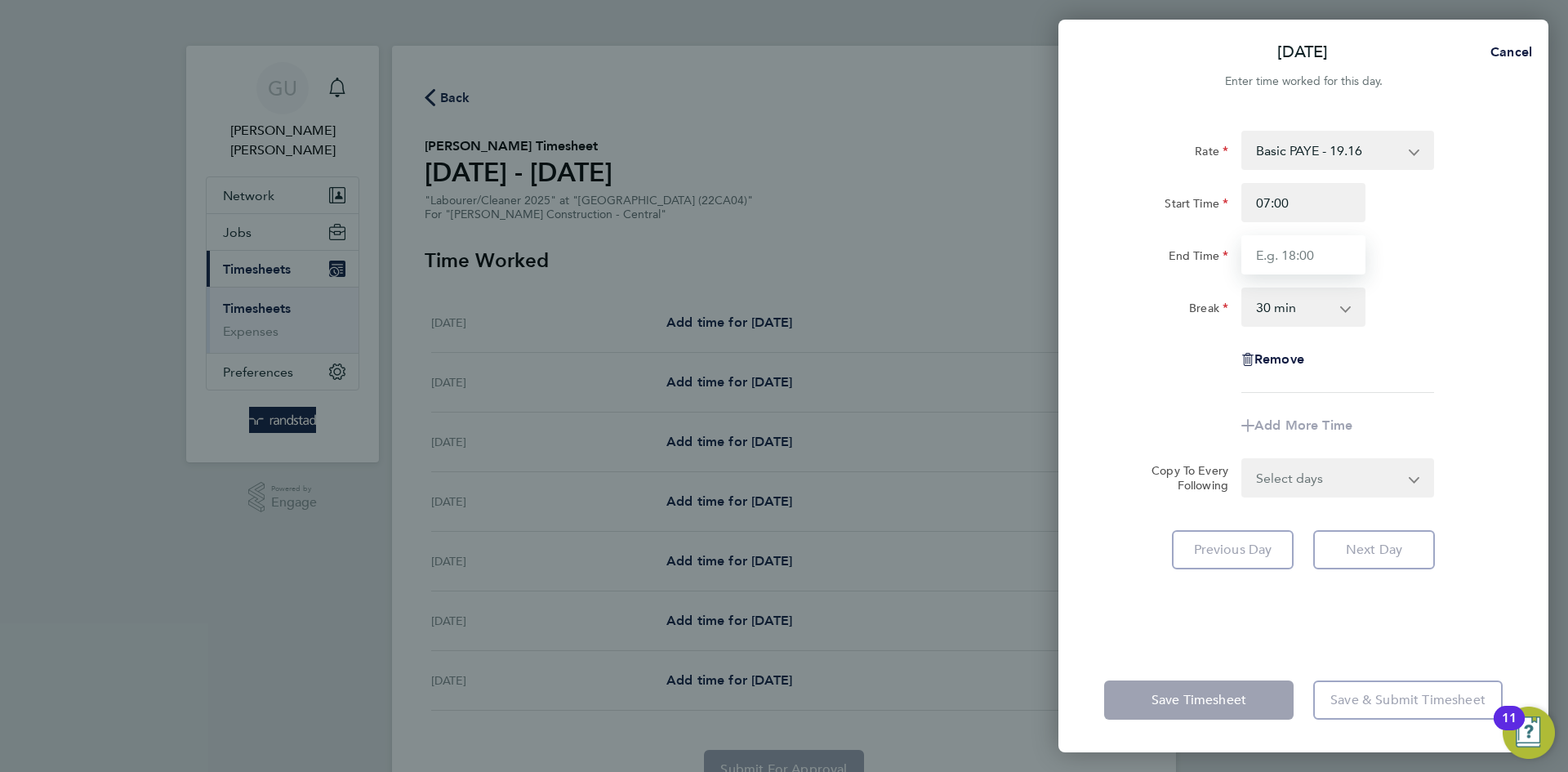
click at [1309, 253] on input "End Time" at bounding box center [1303, 254] width 124 height 39
type input "17:00"
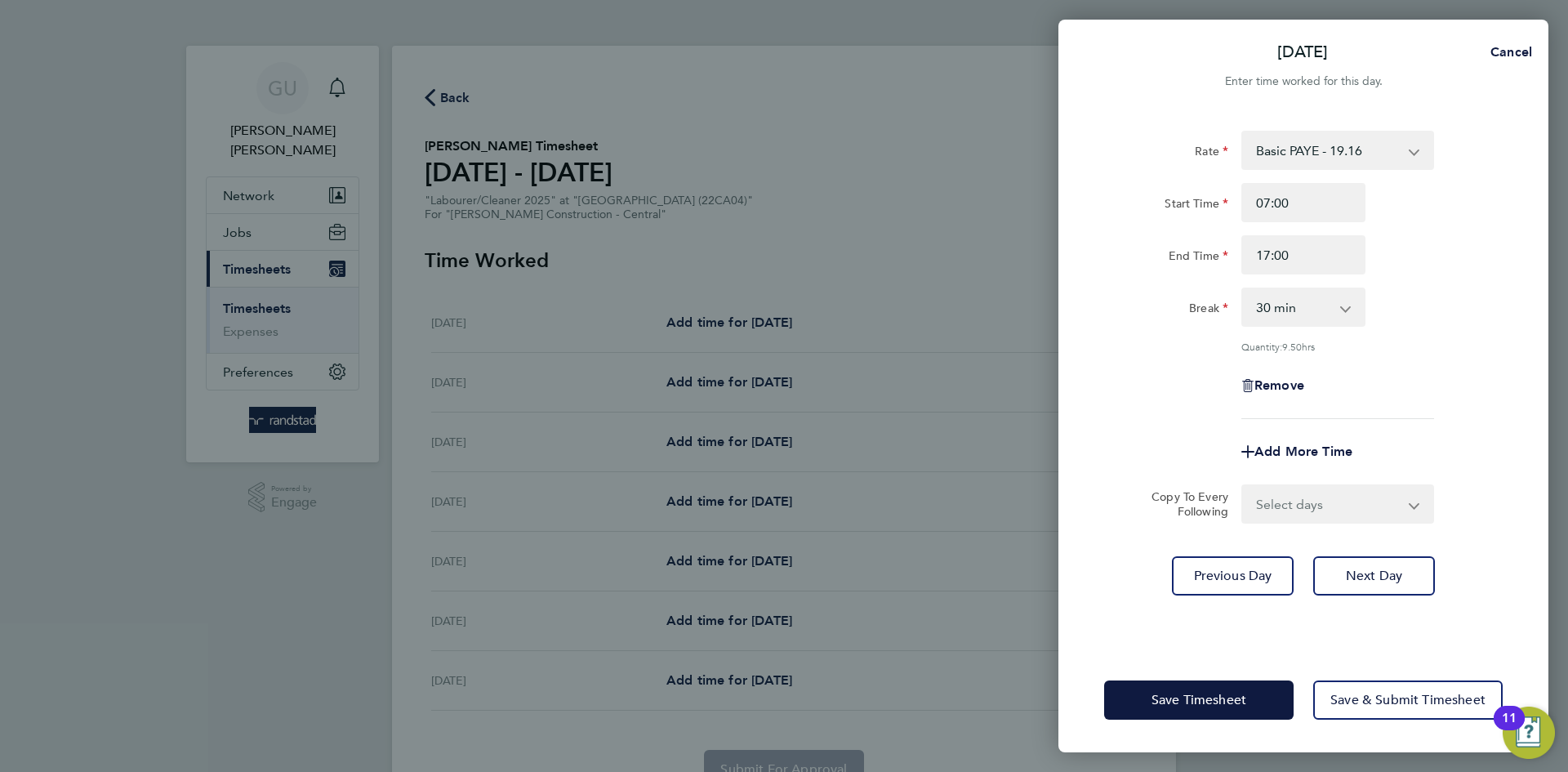
click at [1440, 330] on div "Rate Basic PAYE - 19.16 OT PAYE - 27.44 Start Time 07:00 End Time 17:00 Break 0…" at bounding box center [1304, 275] width 399 height 289
click at [1364, 576] on span "Next Day" at bounding box center [1373, 575] width 56 height 16
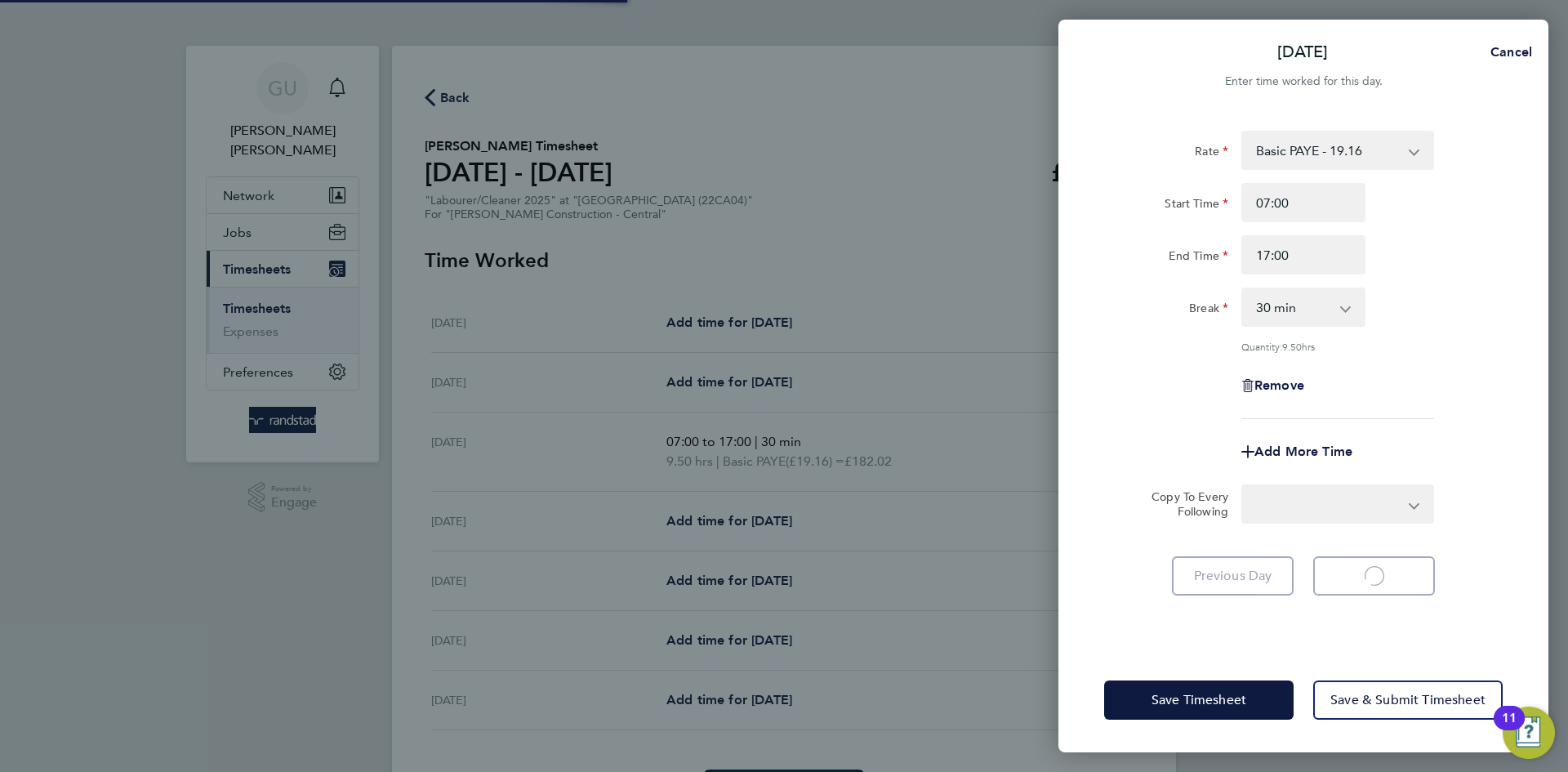
select select "30"
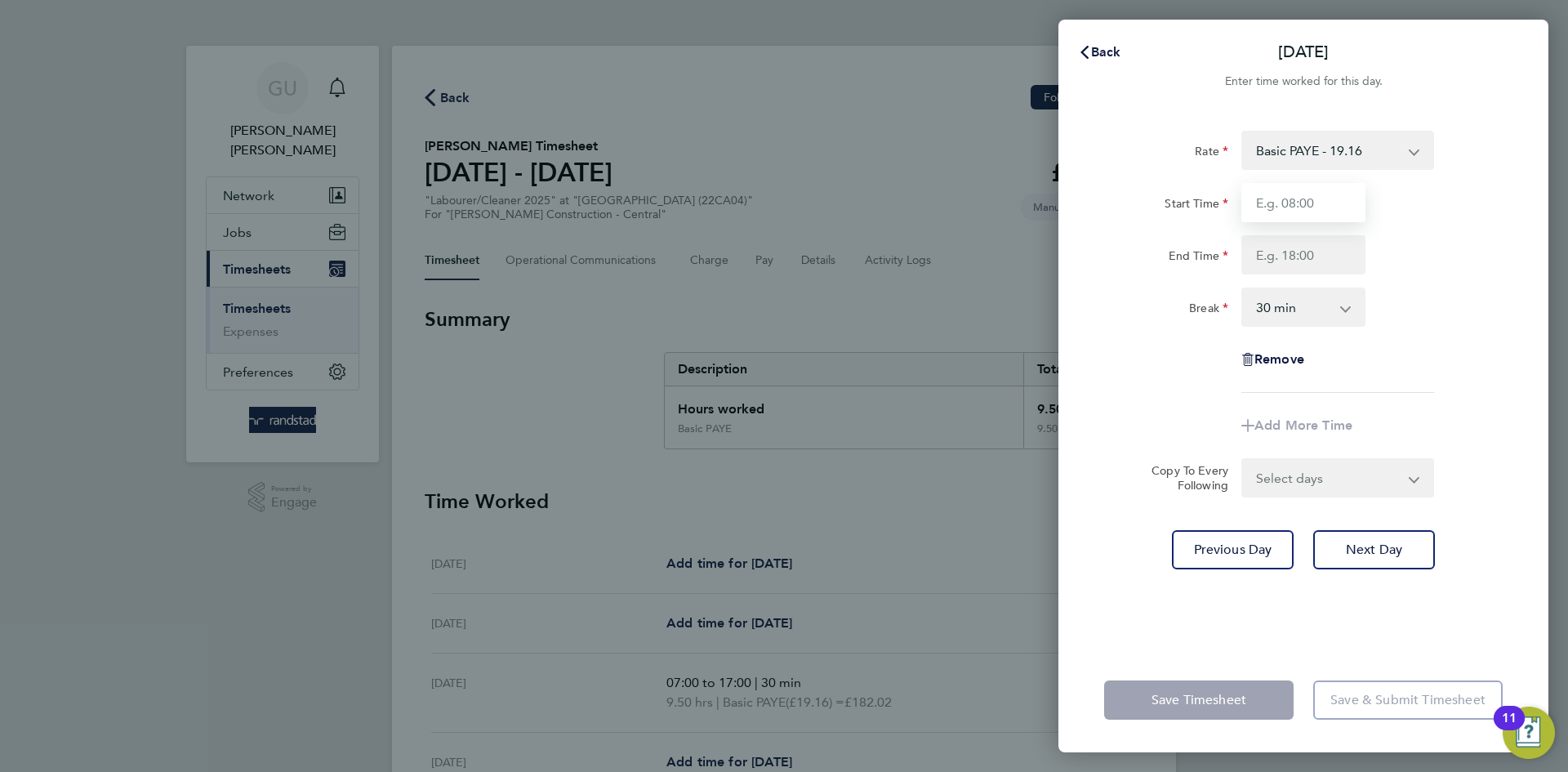
click at [1304, 216] on input "Start Time" at bounding box center [1303, 202] width 124 height 39
type input "07:00"
click at [1288, 254] on input "End Time" at bounding box center [1303, 254] width 124 height 39
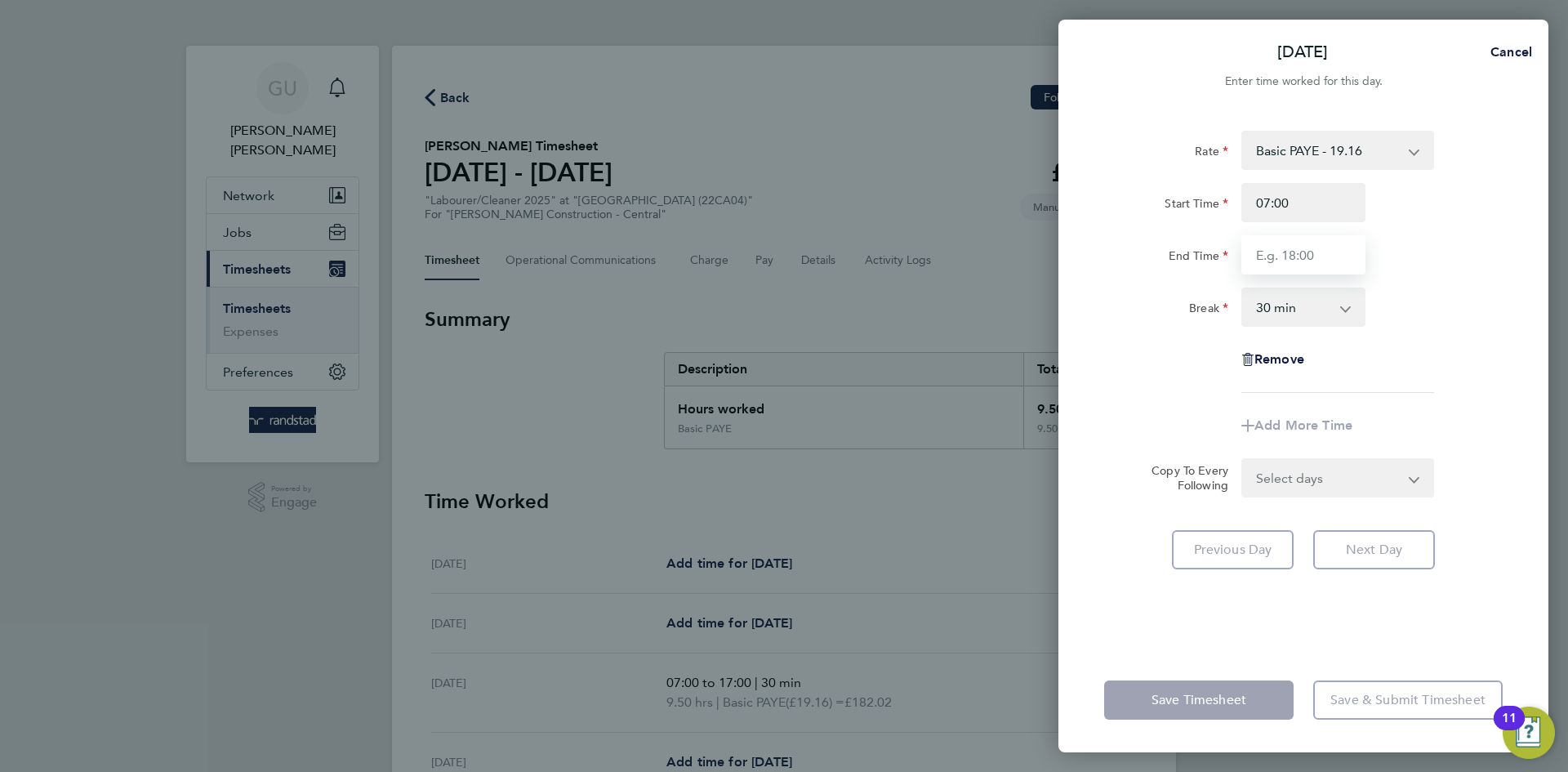
type input "17:00"
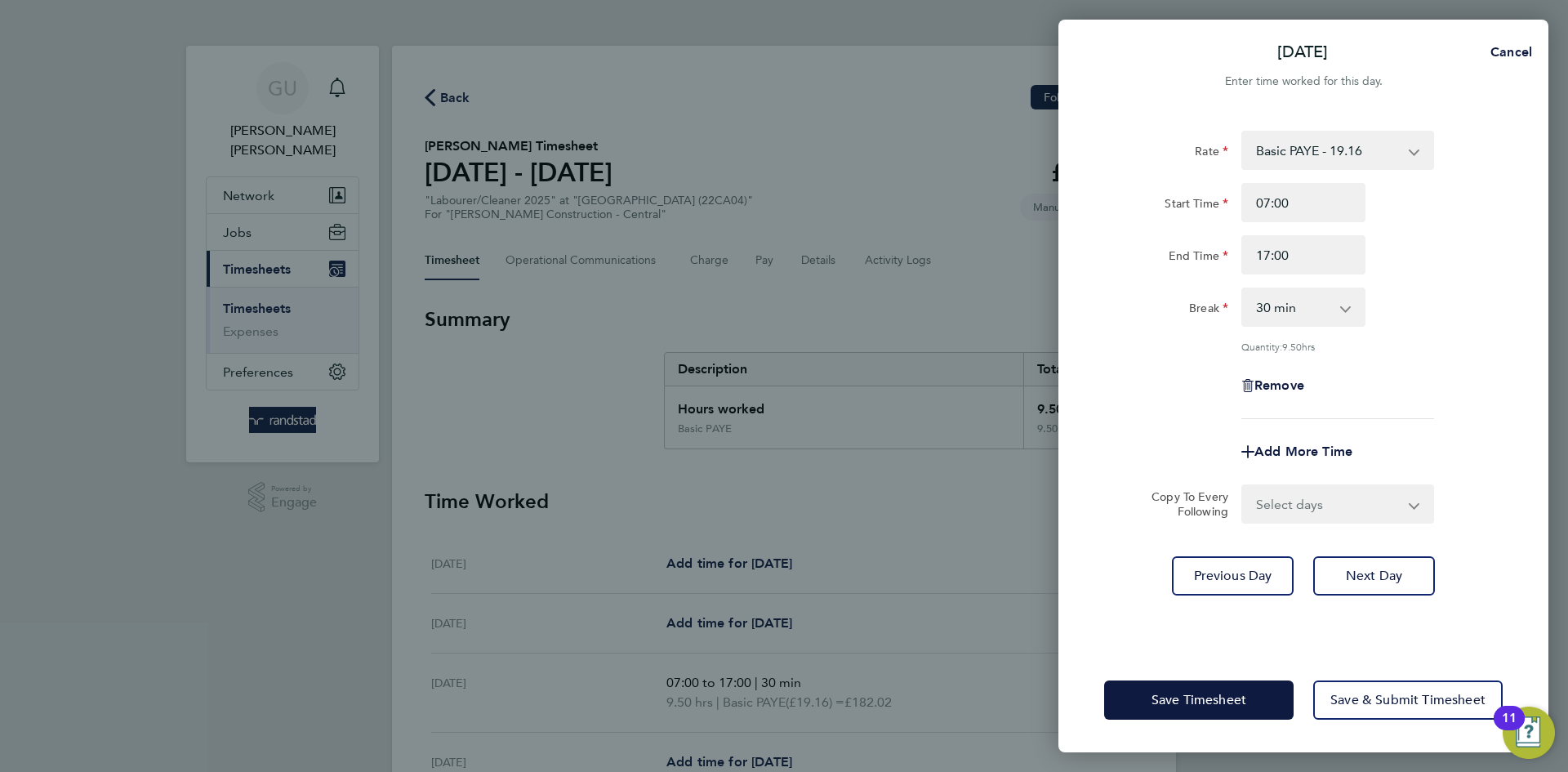
click at [1387, 537] on div "Rate Basic PAYE - 19.16 OT PAYE - 27.44 Start Time 07:00 End Time 17:00 Break 0…" at bounding box center [1304, 379] width 490 height 537
click at [1391, 560] on button "Next Day" at bounding box center [1374, 575] width 122 height 39
select select "30"
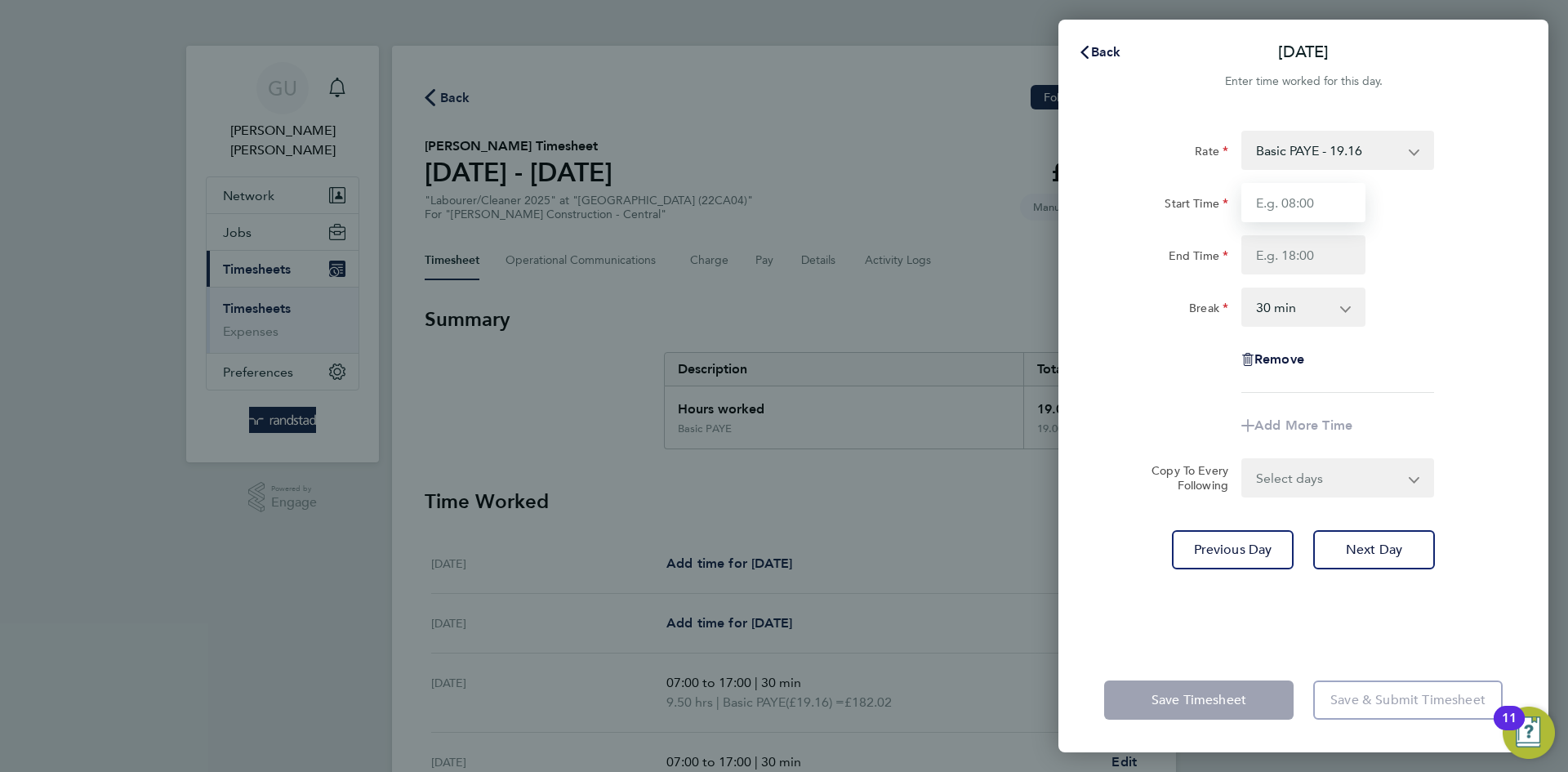
click at [1282, 203] on input "Start Time" at bounding box center [1303, 202] width 124 height 39
type input "07:00"
click at [1275, 236] on input "End Time" at bounding box center [1303, 254] width 124 height 39
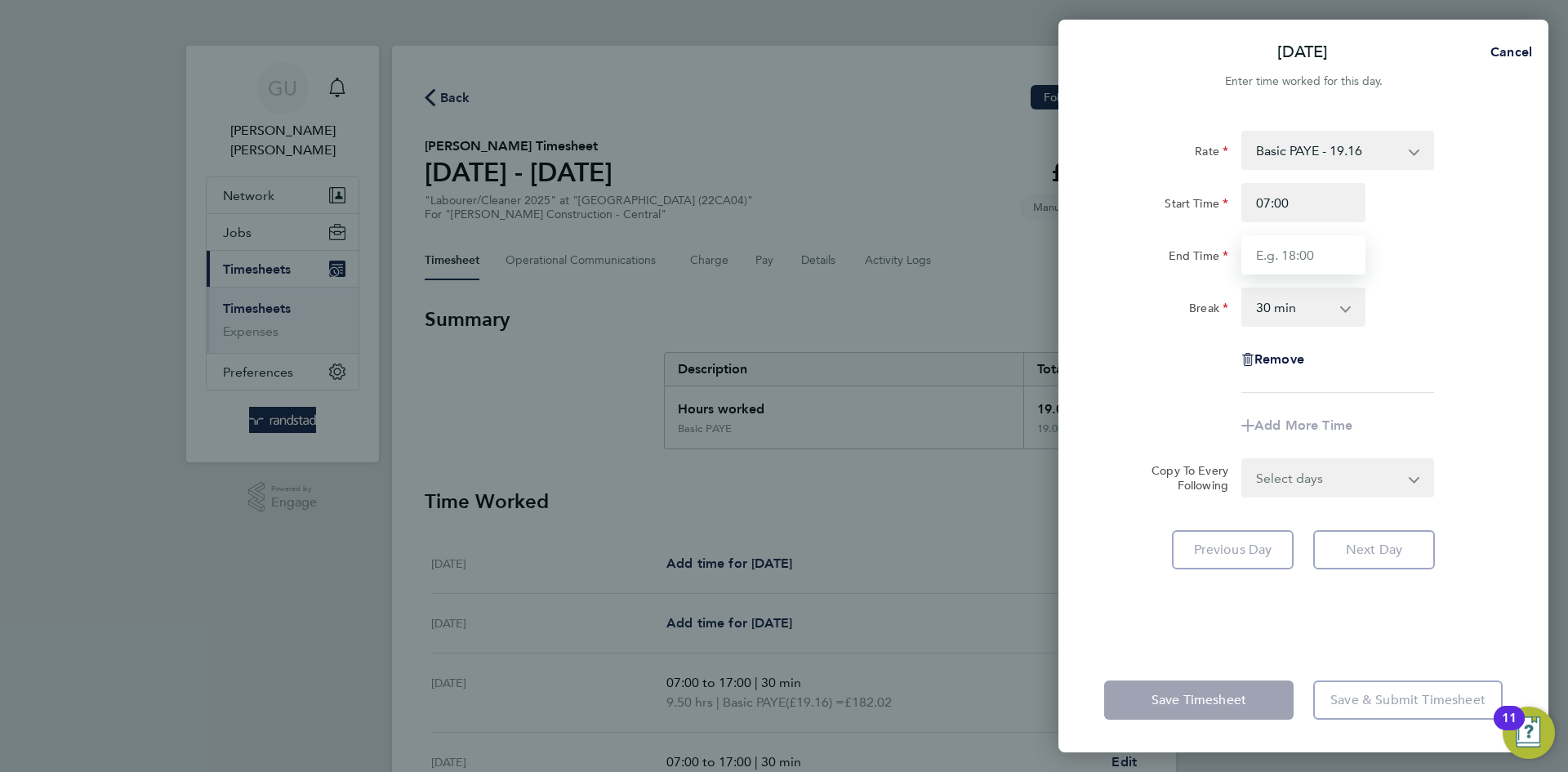
type input "17:00"
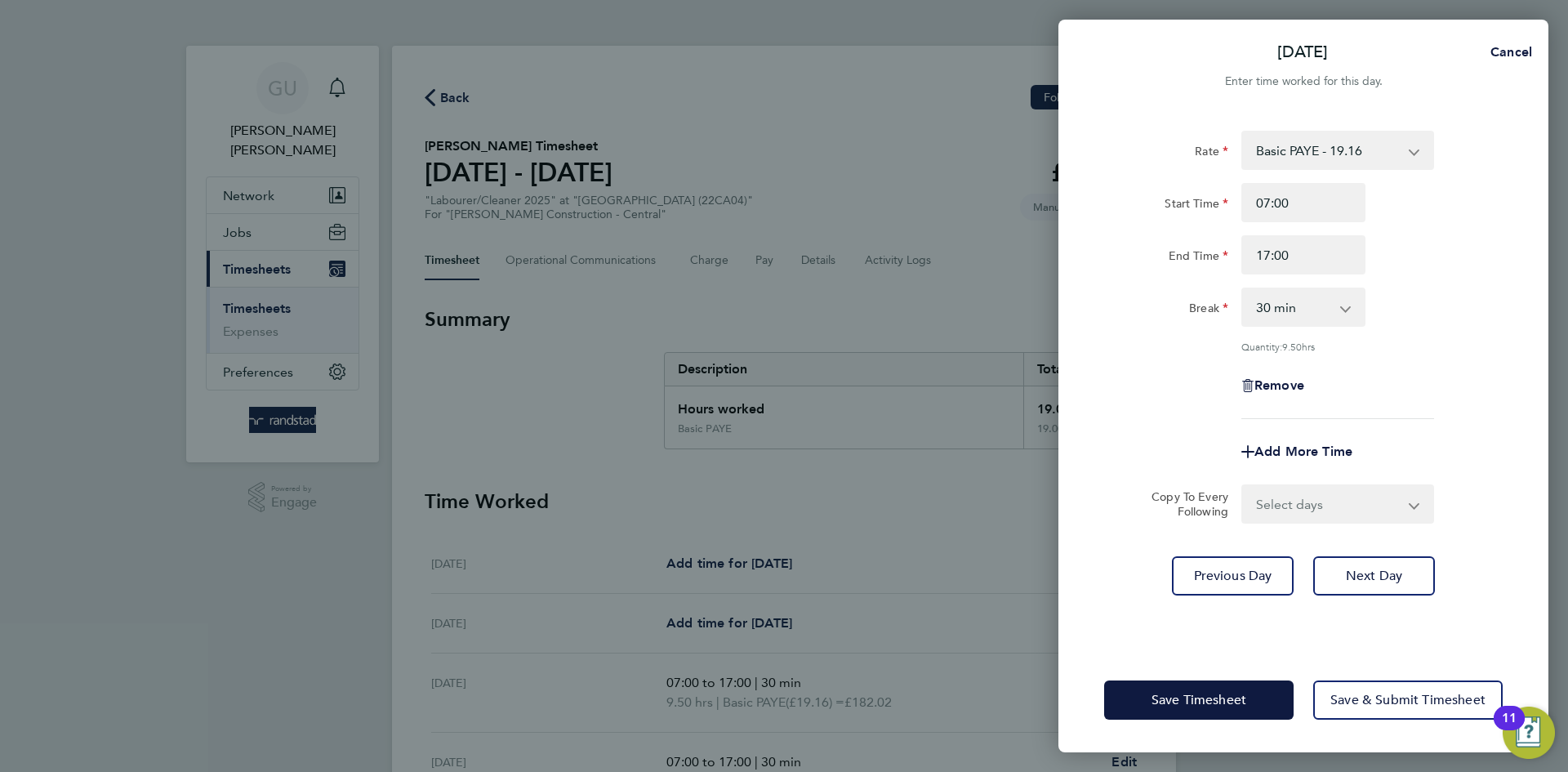
click at [1433, 357] on div "Rate Basic PAYE - 19.16 OT PAYE - 27.44 Start Time 07:00 End Time 17:00 Break 0…" at bounding box center [1304, 275] width 399 height 289
click at [1415, 564] on button "Next Day" at bounding box center [1374, 575] width 122 height 39
select select "30"
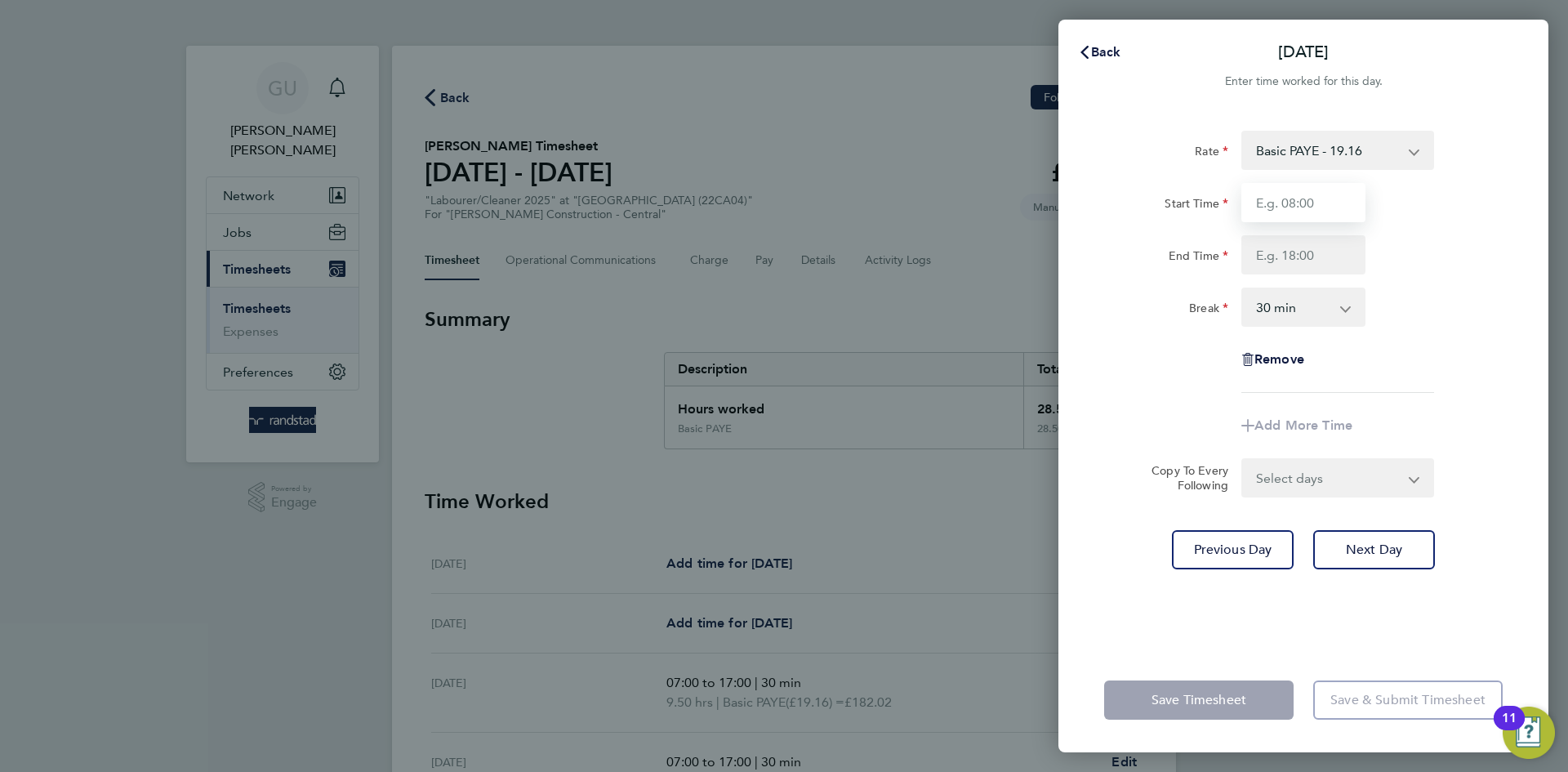
click at [1310, 191] on input "Start Time" at bounding box center [1303, 202] width 124 height 39
type input "07:00"
click at [1315, 249] on input "End Time" at bounding box center [1303, 254] width 124 height 39
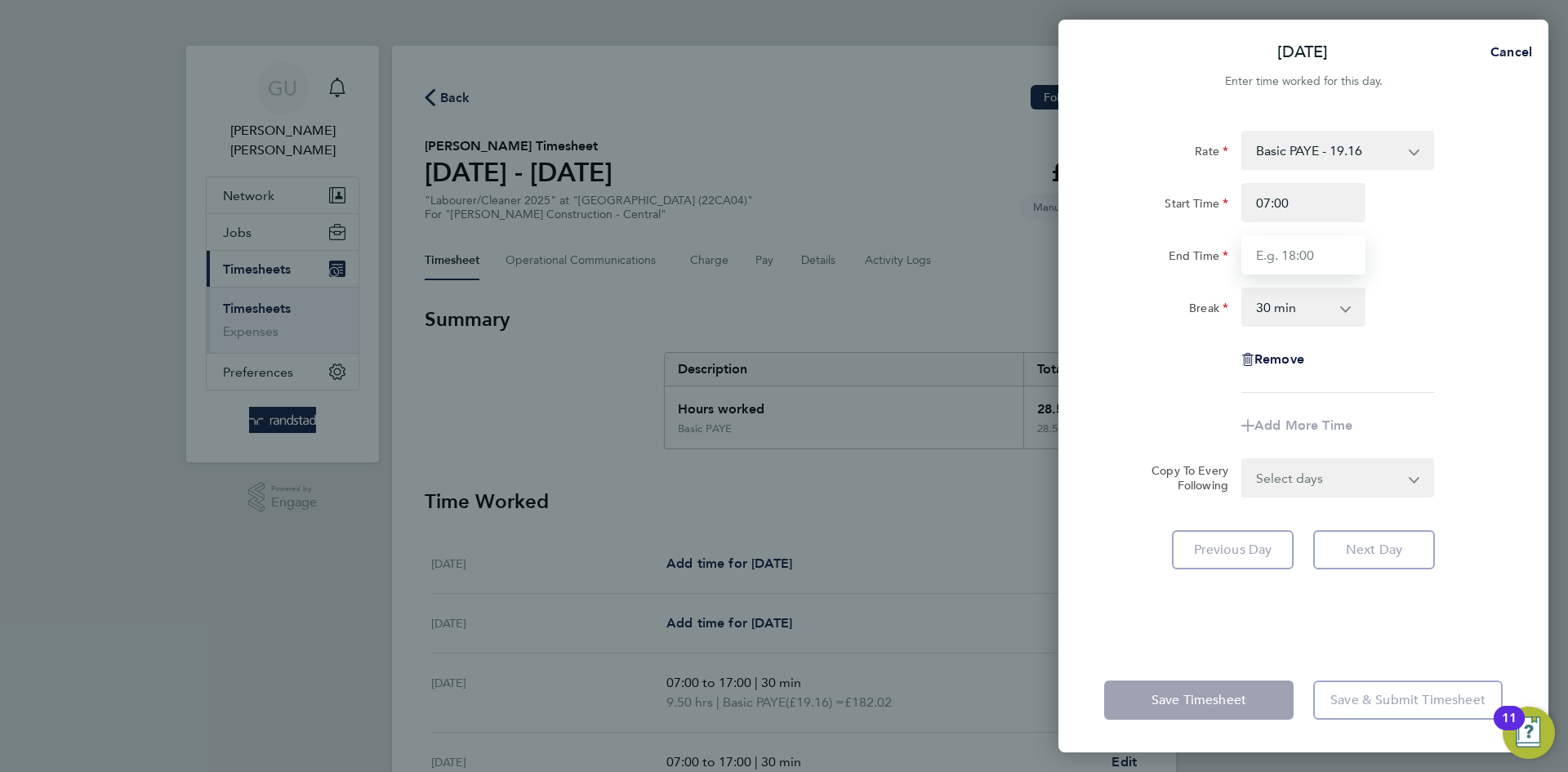
type input "17:00"
drag, startPoint x: 1434, startPoint y: 378, endPoint x: 1435, endPoint y: 412, distance: 34.0
click at [1435, 377] on div "Remove" at bounding box center [1303, 359] width 411 height 39
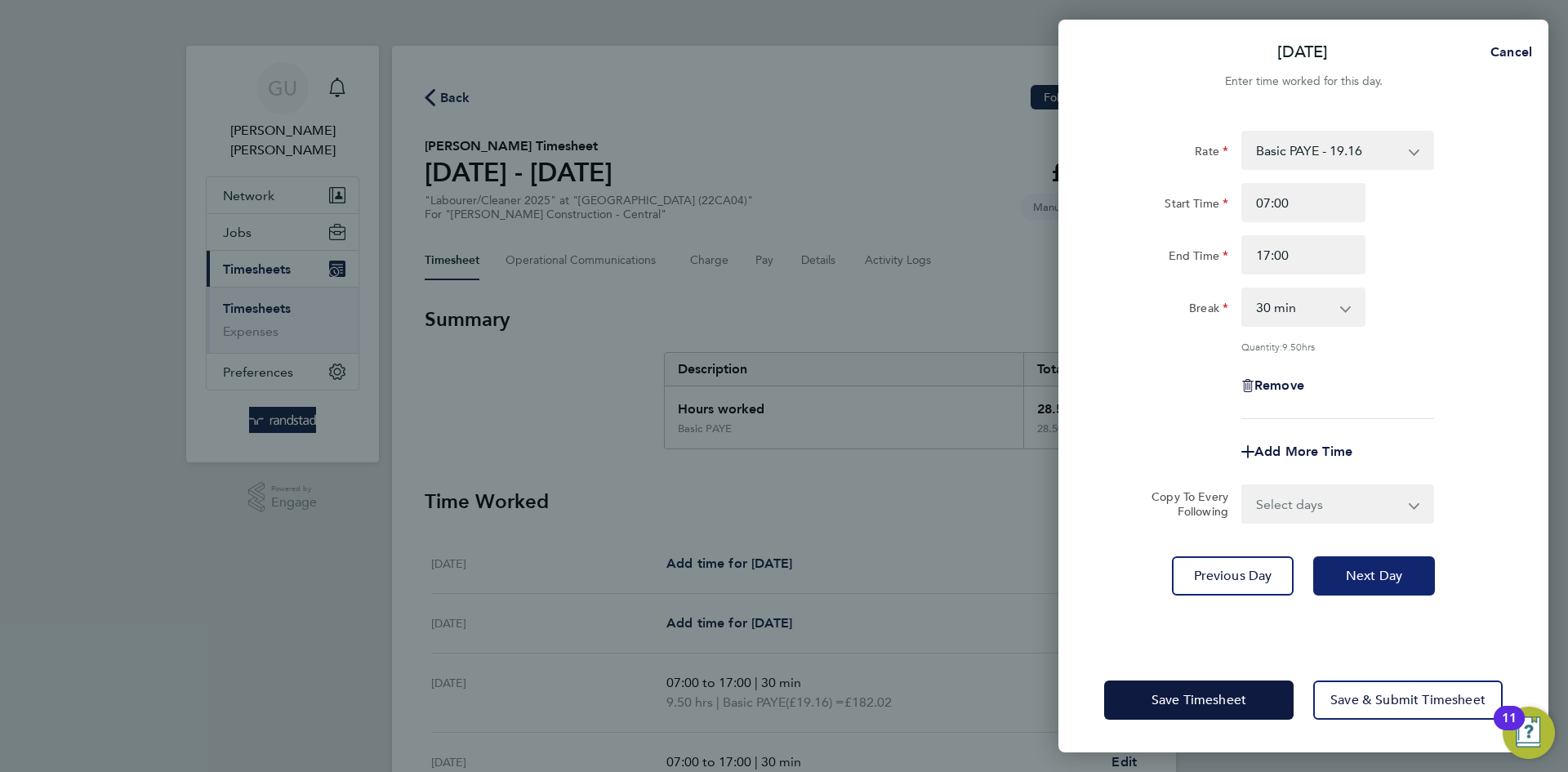
drag, startPoint x: 1385, startPoint y: 569, endPoint x: 1369, endPoint y: 583, distance: 21.3
click at [1384, 570] on span "Next Day" at bounding box center [1373, 575] width 56 height 16
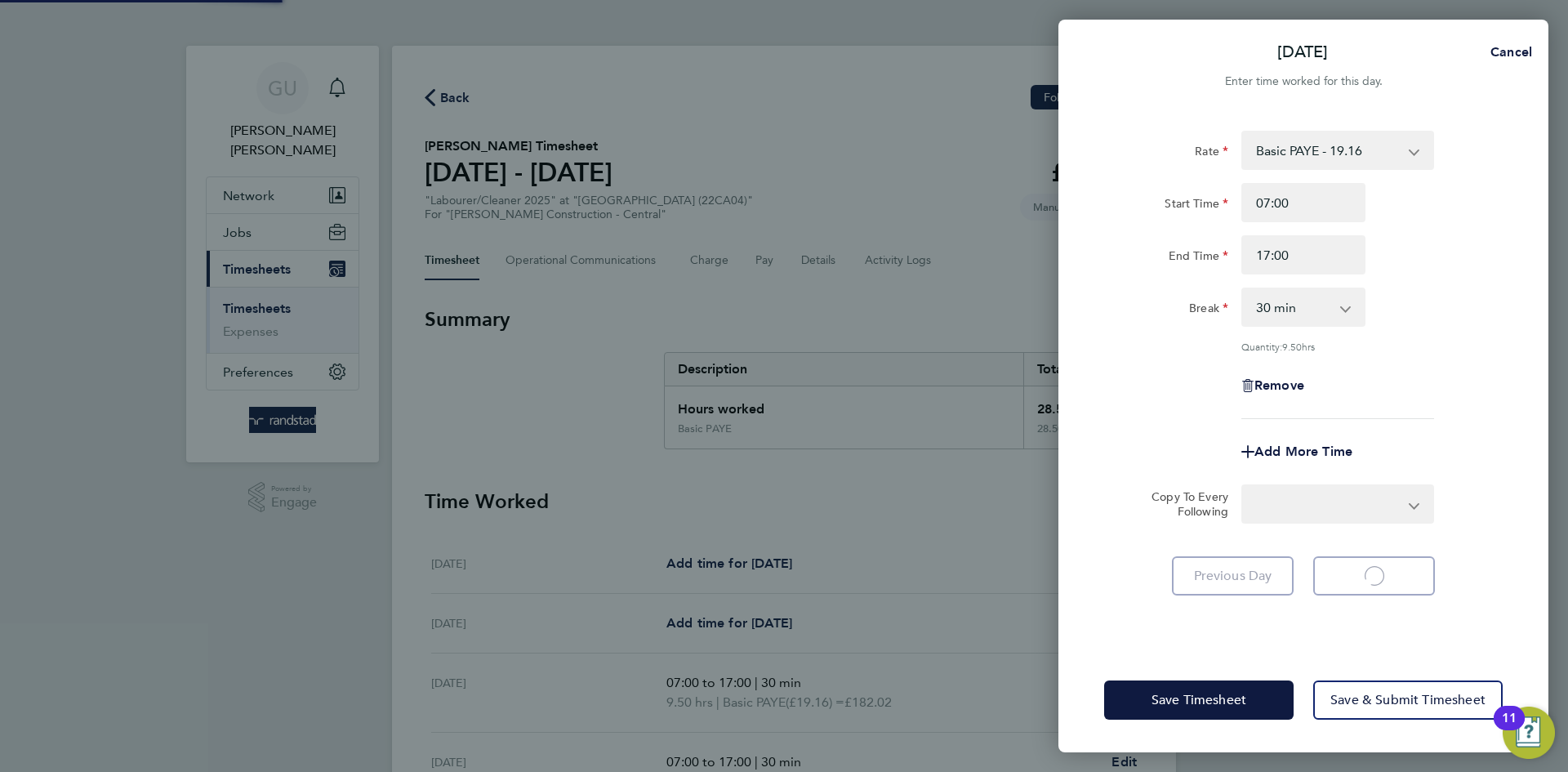
select select "30"
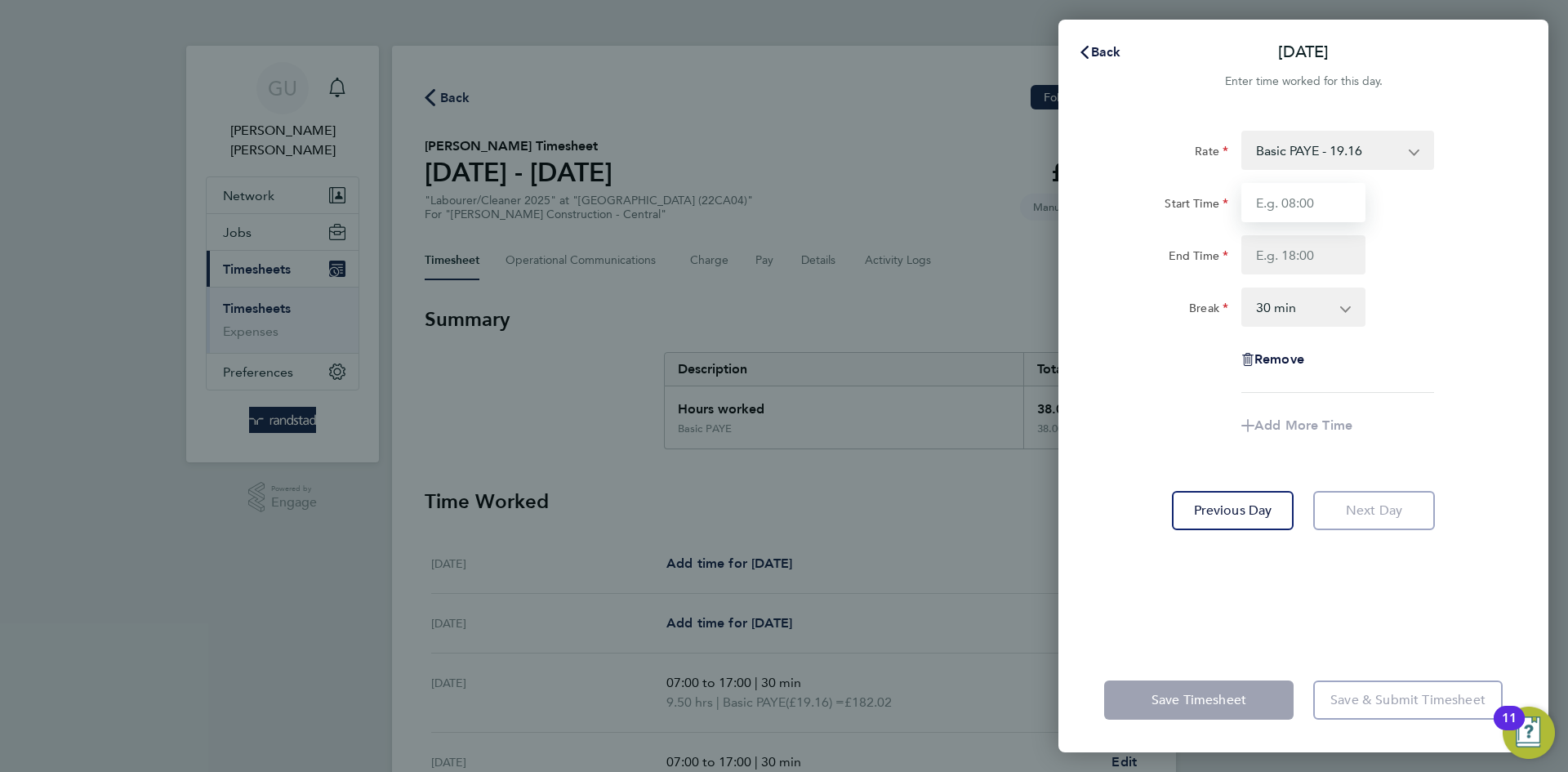
click at [1295, 200] on input "Start Time" at bounding box center [1303, 202] width 124 height 39
type input "07:00"
click at [1299, 259] on input "End Time" at bounding box center [1303, 254] width 124 height 39
type input "17:00"
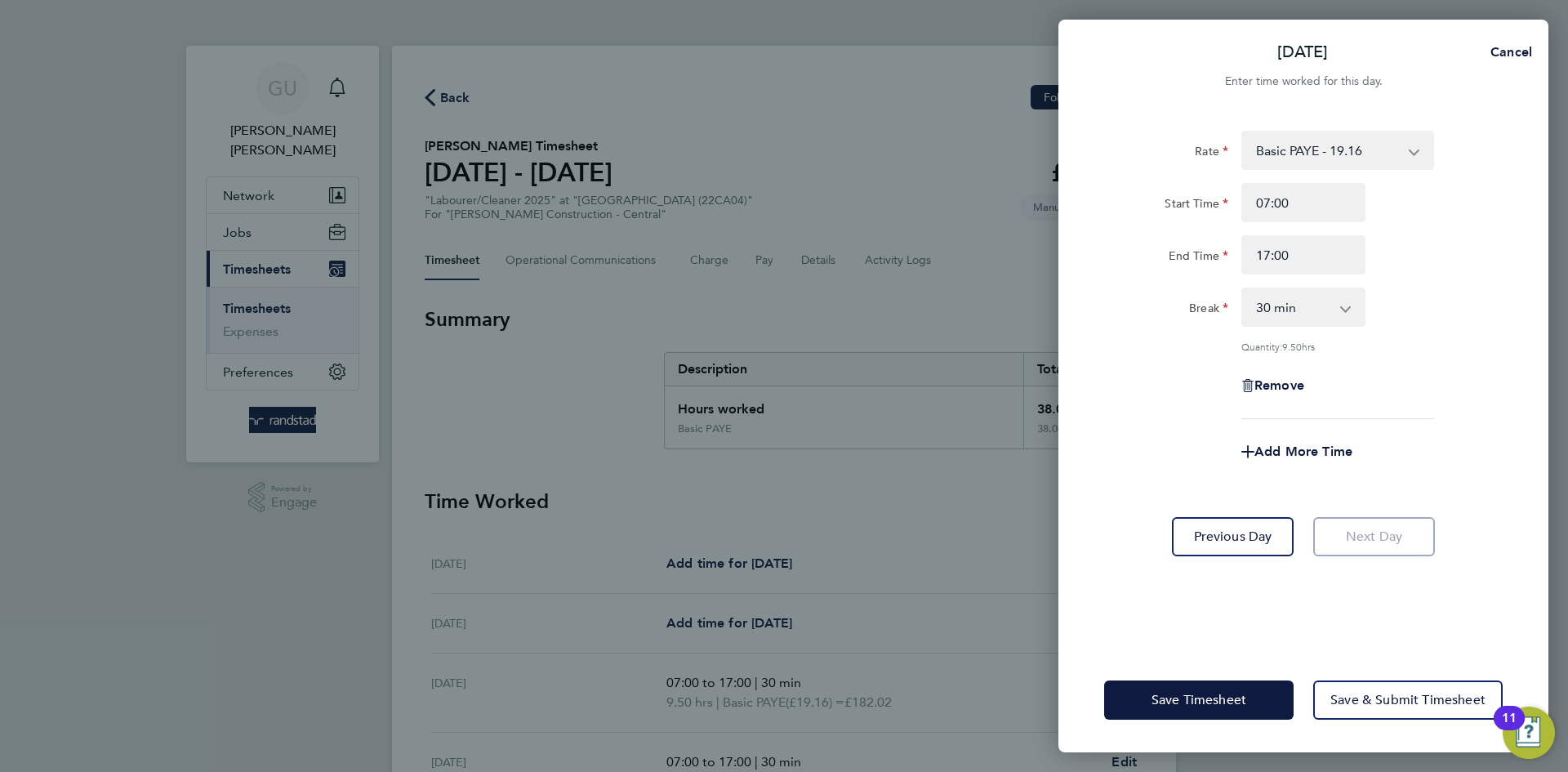
click at [1432, 314] on div "Break 0 min 15 min 30 min 45 min 60 min 75 min 90 min" at bounding box center [1303, 307] width 411 height 39
click at [1226, 690] on button "Save Timesheet" at bounding box center [1200, 699] width 190 height 39
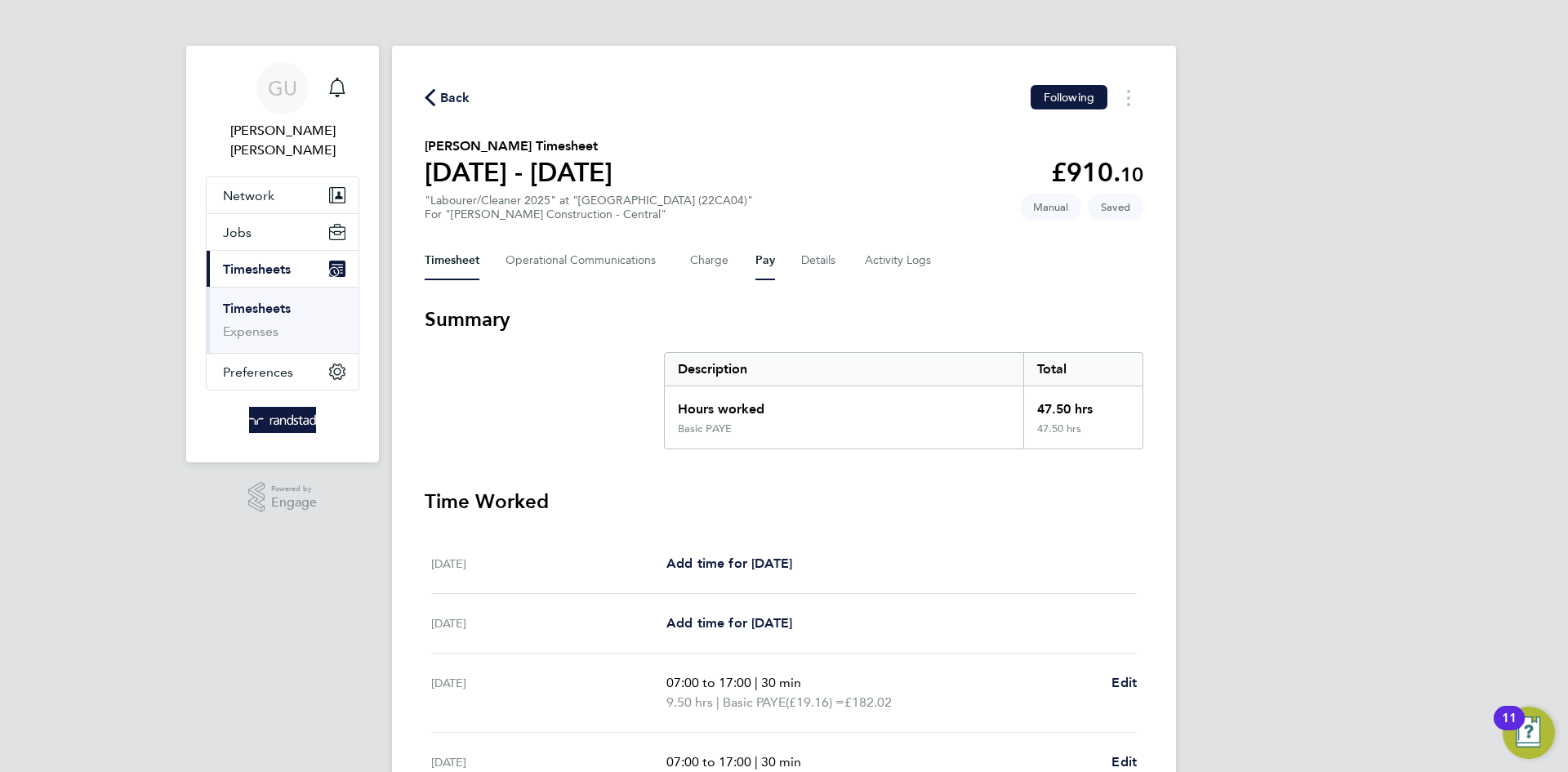
click at [767, 259] on button "Pay" at bounding box center [765, 260] width 20 height 39
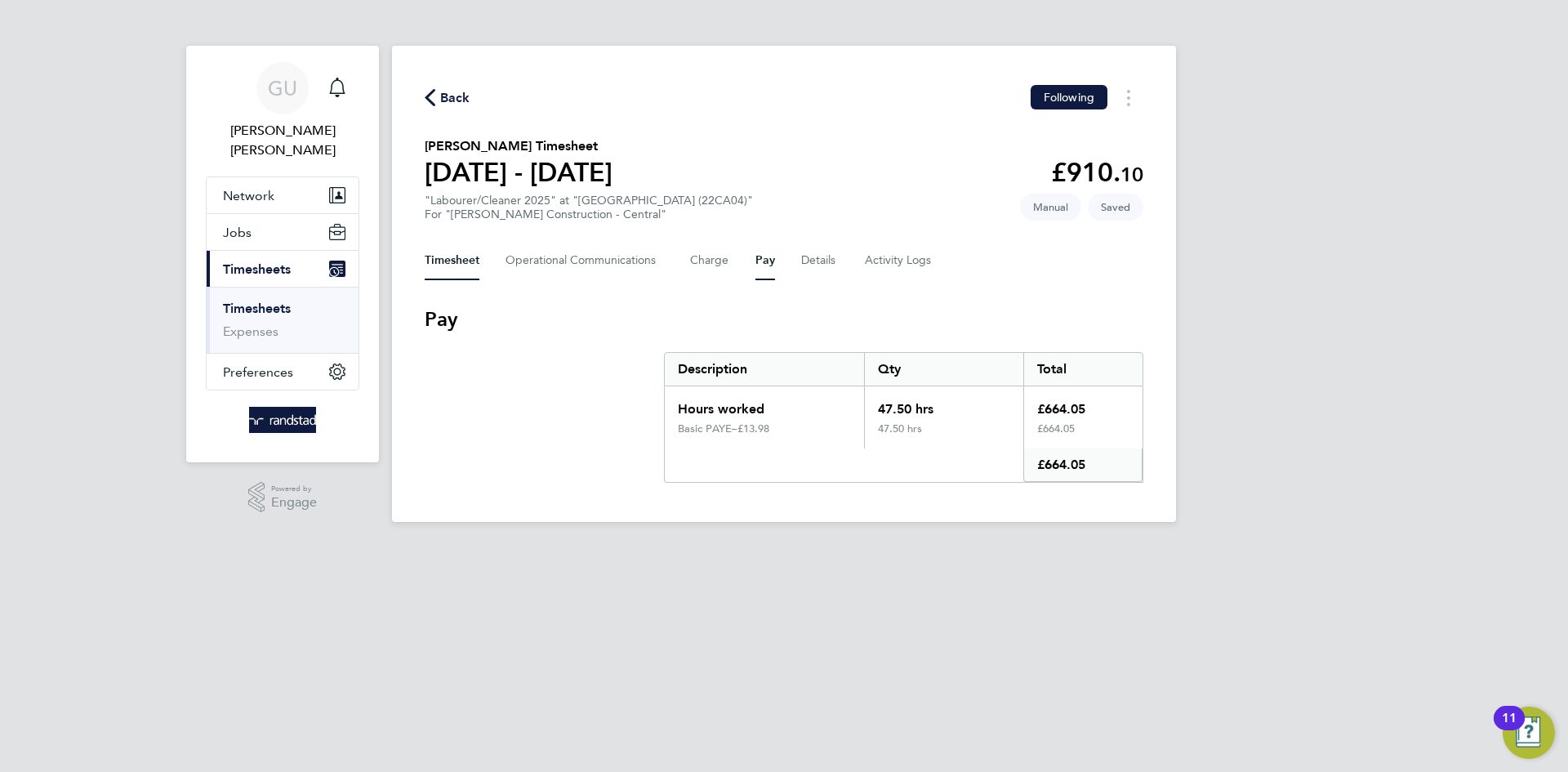
click at [452, 268] on button "Timesheet" at bounding box center [452, 260] width 55 height 39
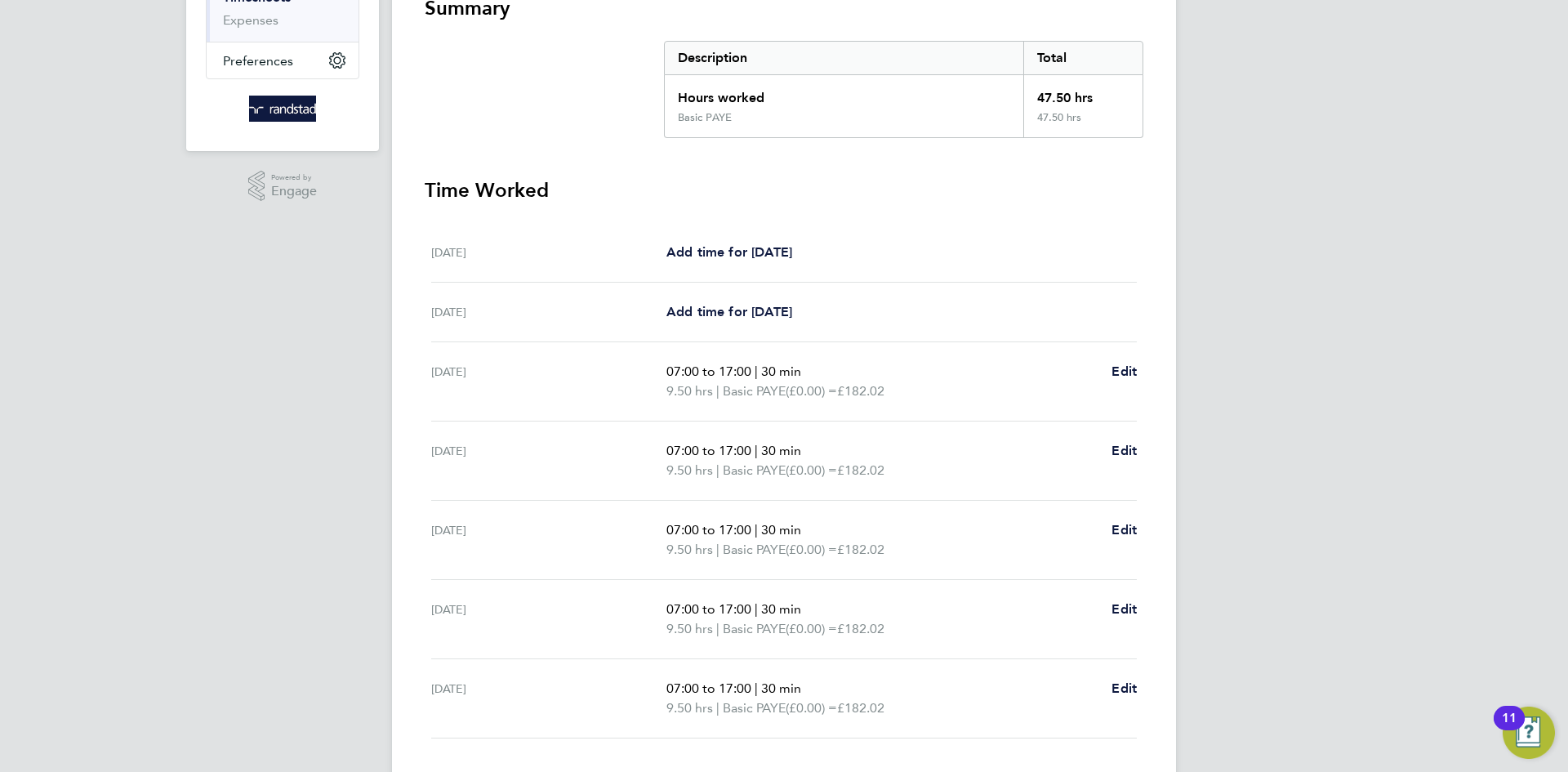
scroll to position [422, 0]
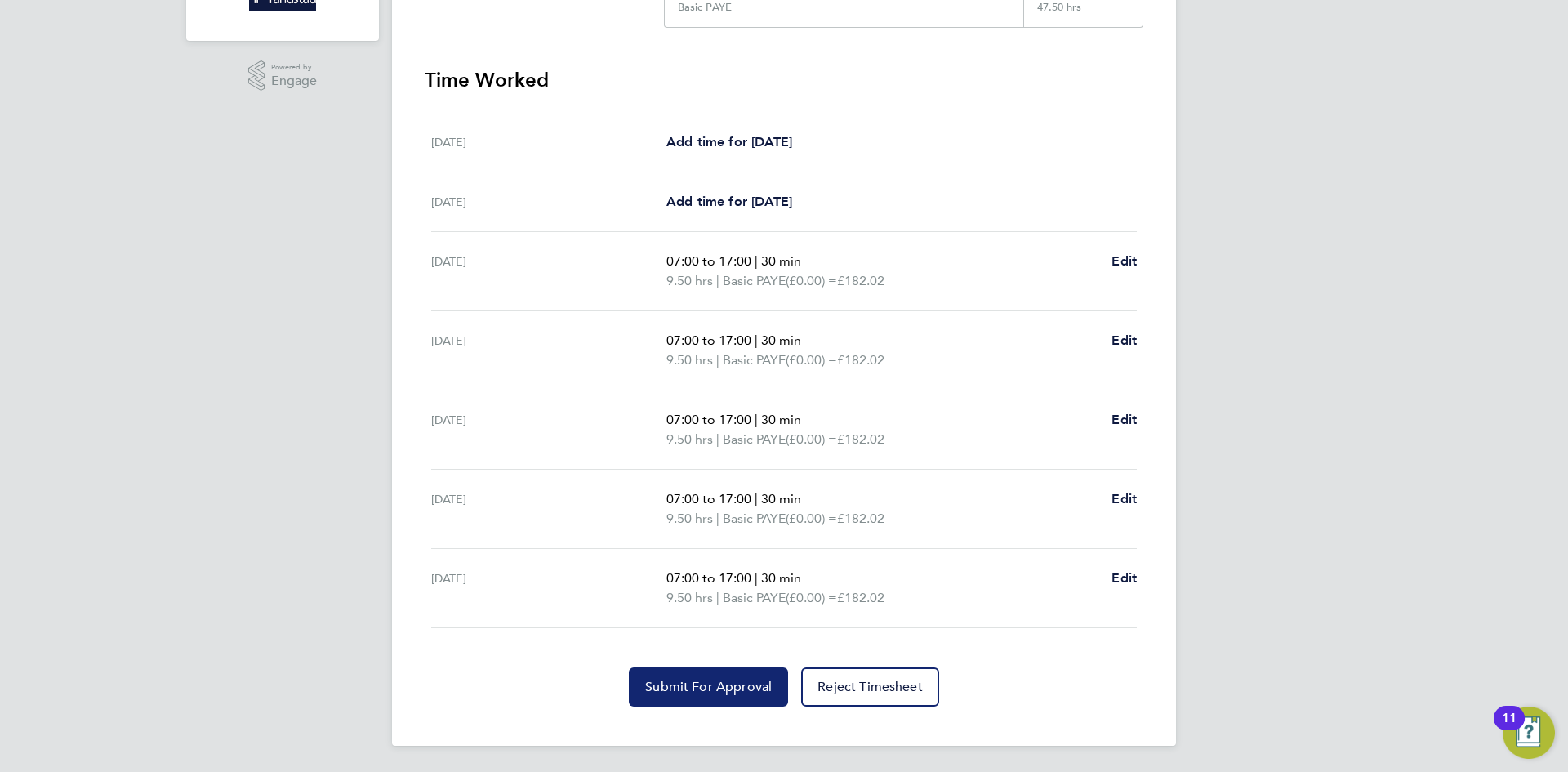
click at [685, 686] on span "Submit For Approval" at bounding box center [708, 687] width 126 height 16
